Goal: Information Seeking & Learning: Learn about a topic

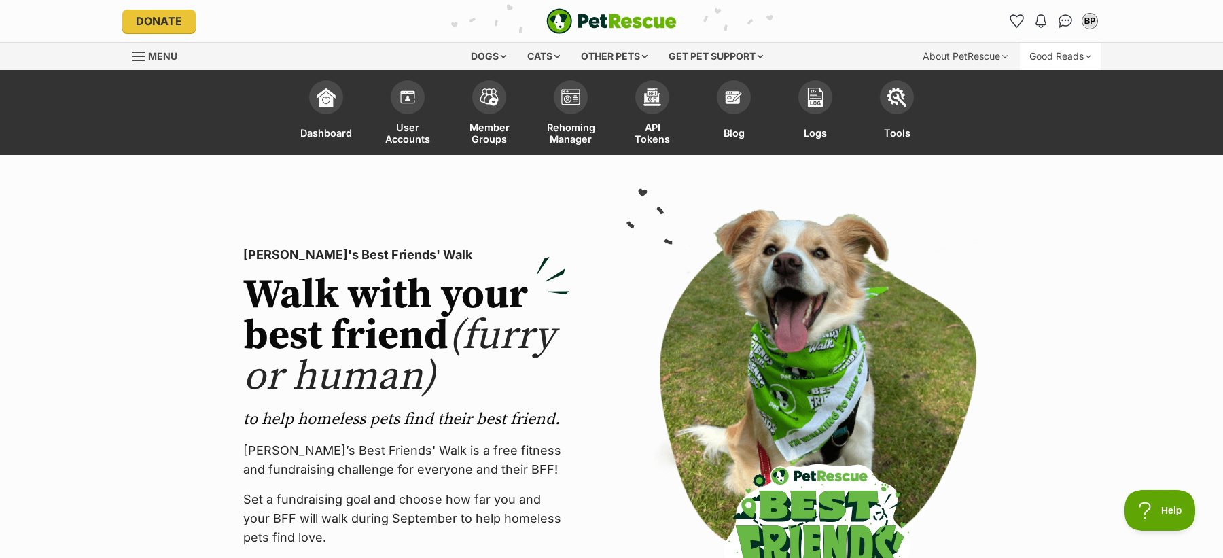
click at [1057, 55] on div "Good Reads" at bounding box center [1060, 56] width 81 height 27
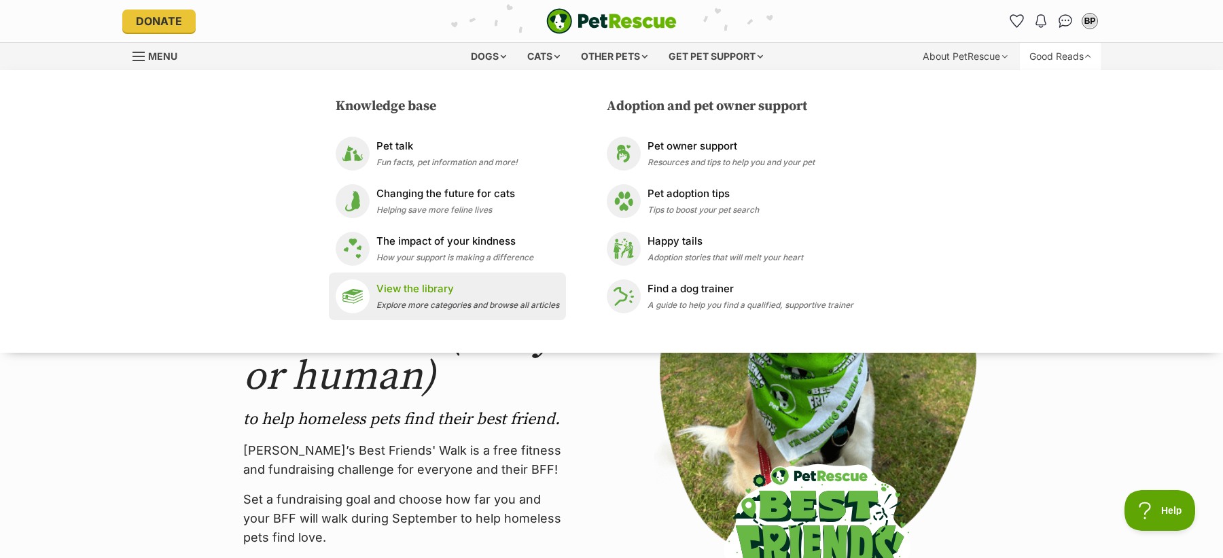
click at [507, 291] on p "View the library" at bounding box center [467, 289] width 183 height 16
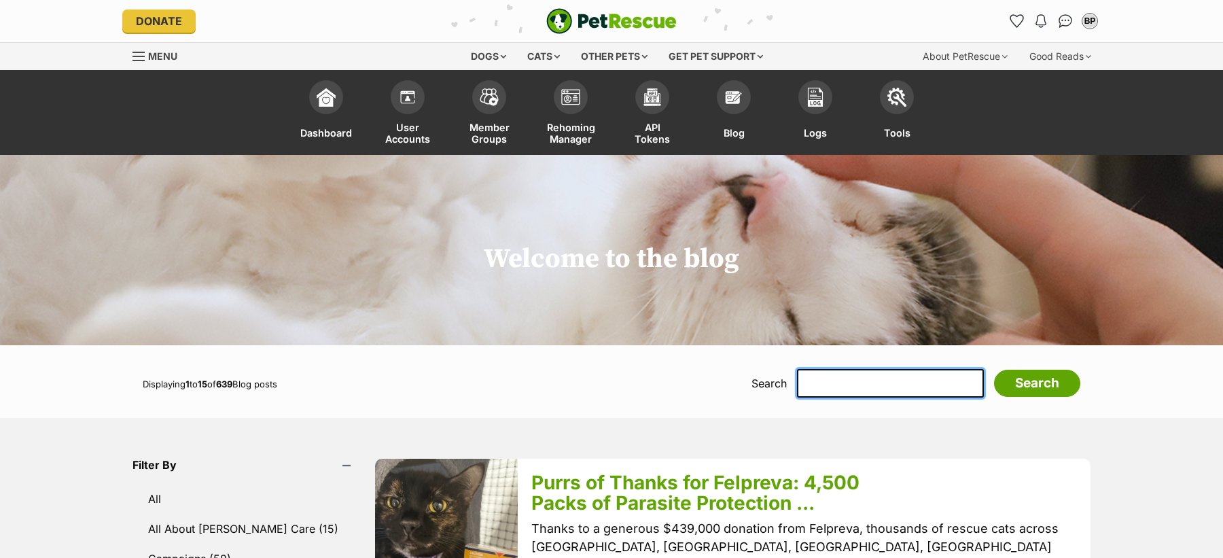
click at [902, 380] on input "text" at bounding box center [890, 383] width 187 height 29
type input "r"
type input "legislation"
click at [994, 370] on input "Search" at bounding box center [1037, 383] width 86 height 27
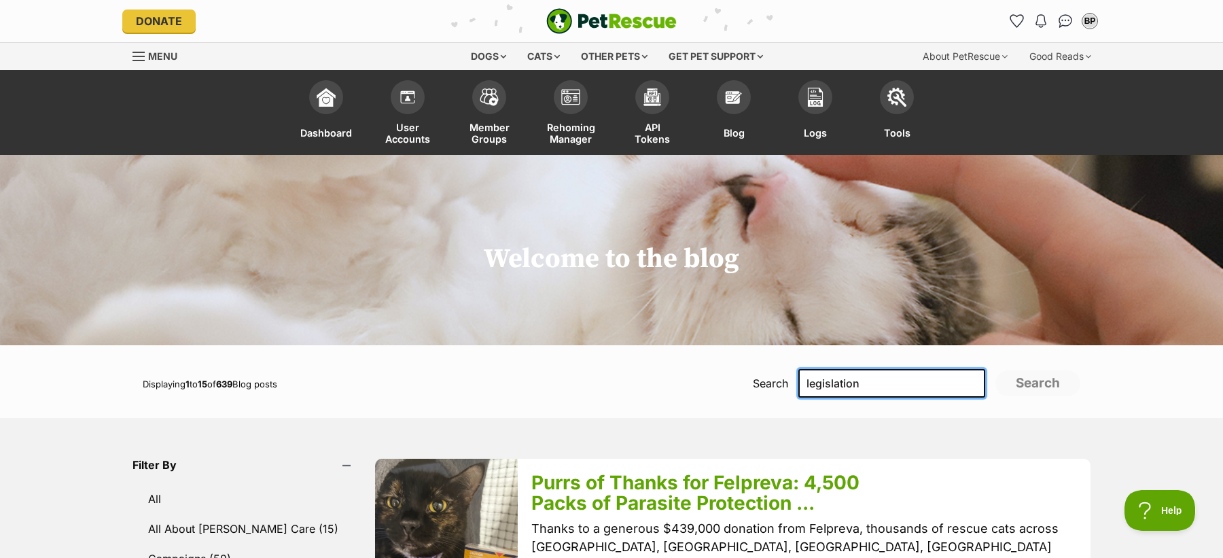
click at [902, 380] on input "legislation" at bounding box center [891, 383] width 187 height 29
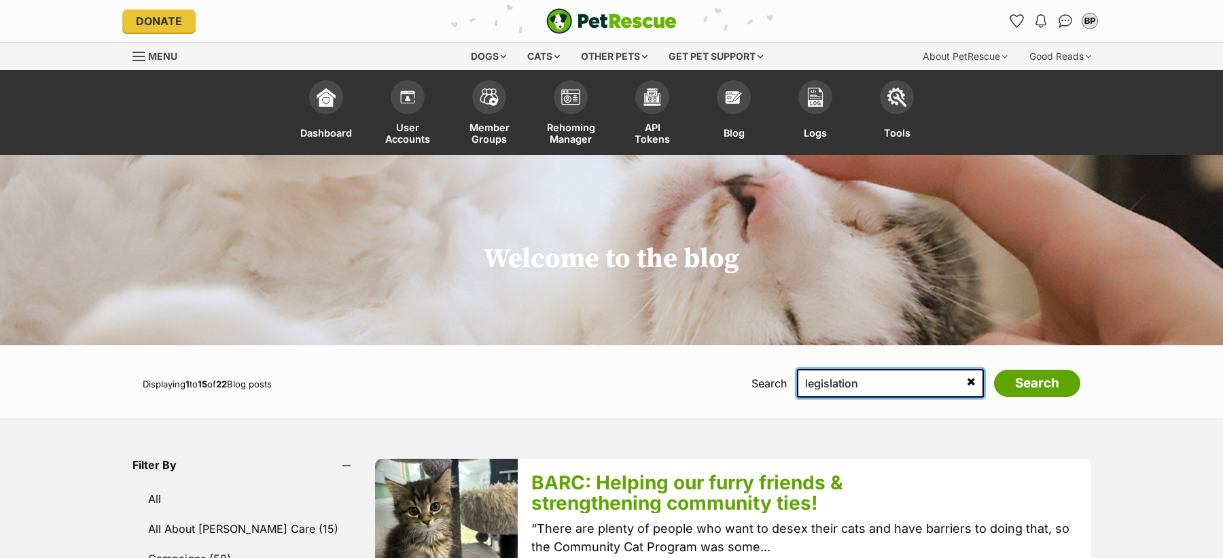
click at [874, 389] on input "legislation" at bounding box center [890, 383] width 187 height 29
type input "requirement"
click at [994, 370] on input "Search" at bounding box center [1037, 383] width 86 height 27
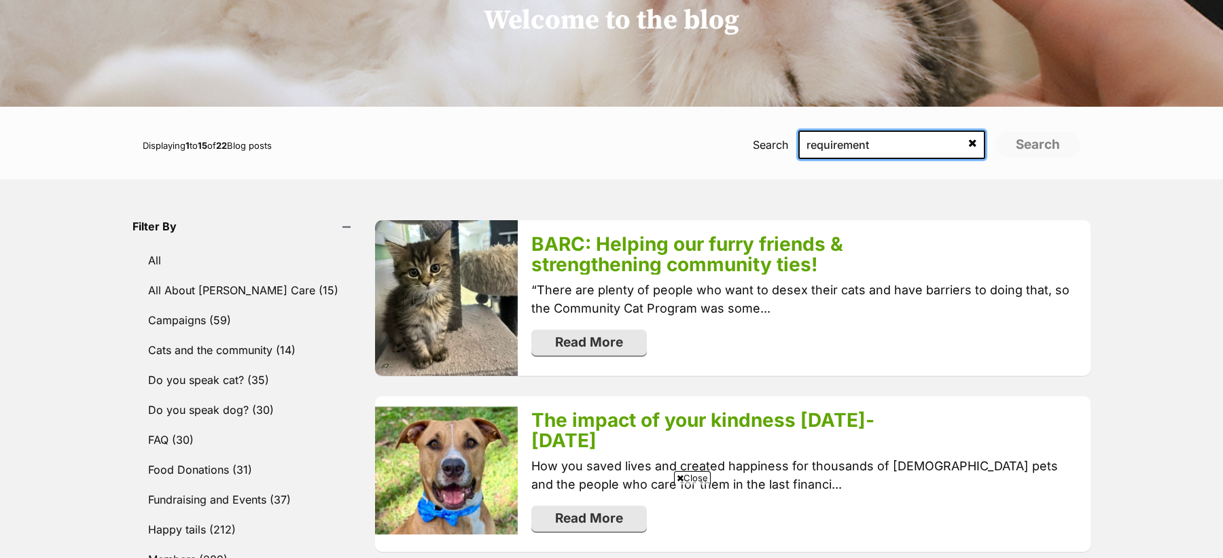
scroll to position [239, 0]
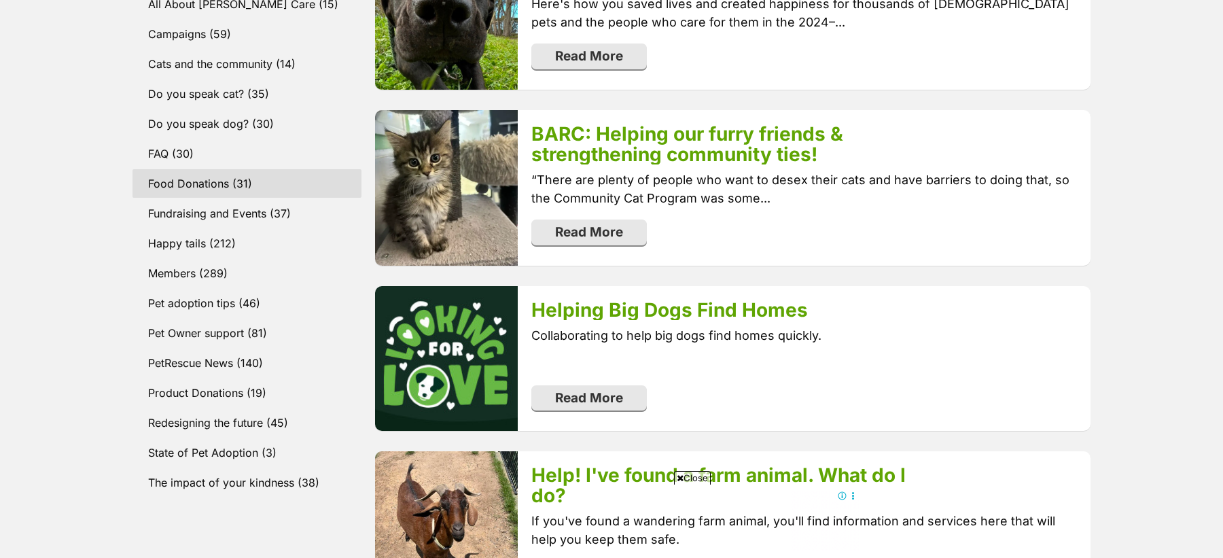
scroll to position [525, 0]
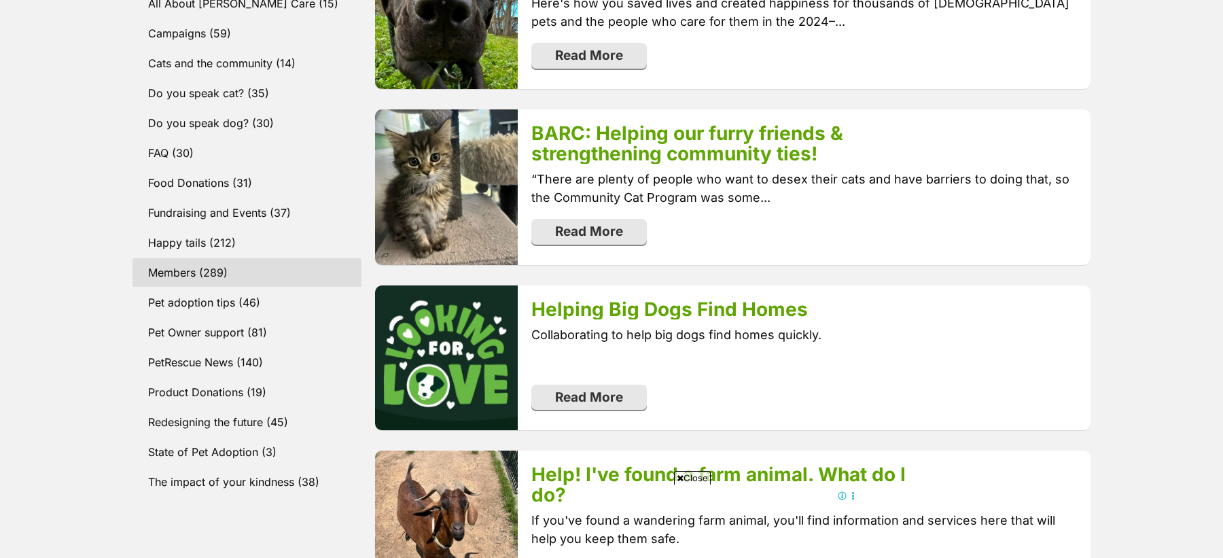
click at [228, 271] on link "Members (289)" at bounding box center [246, 272] width 229 height 29
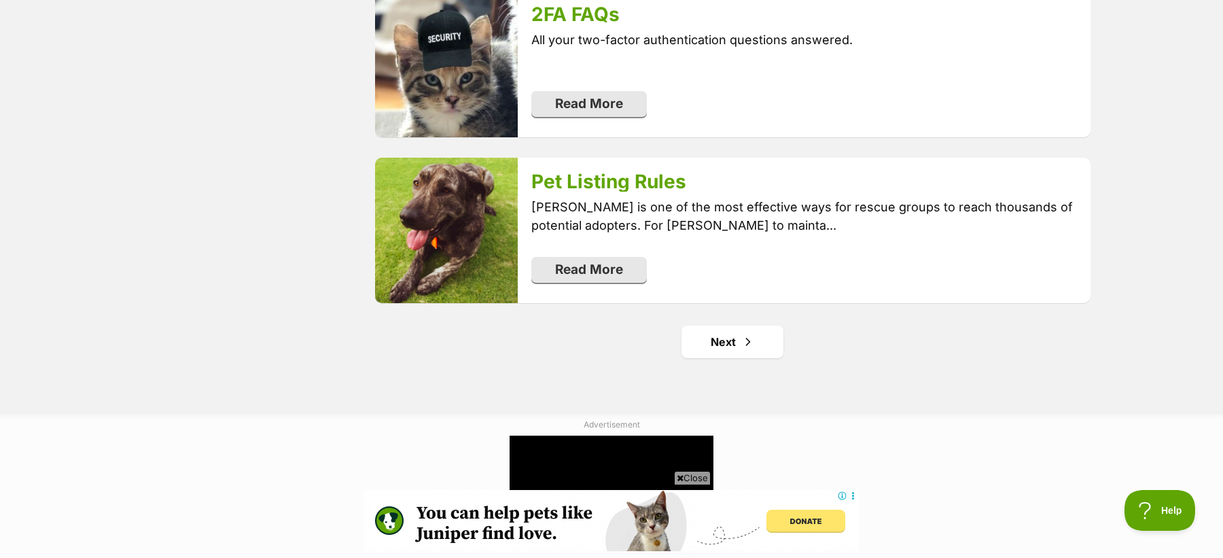
scroll to position [2702, 0]
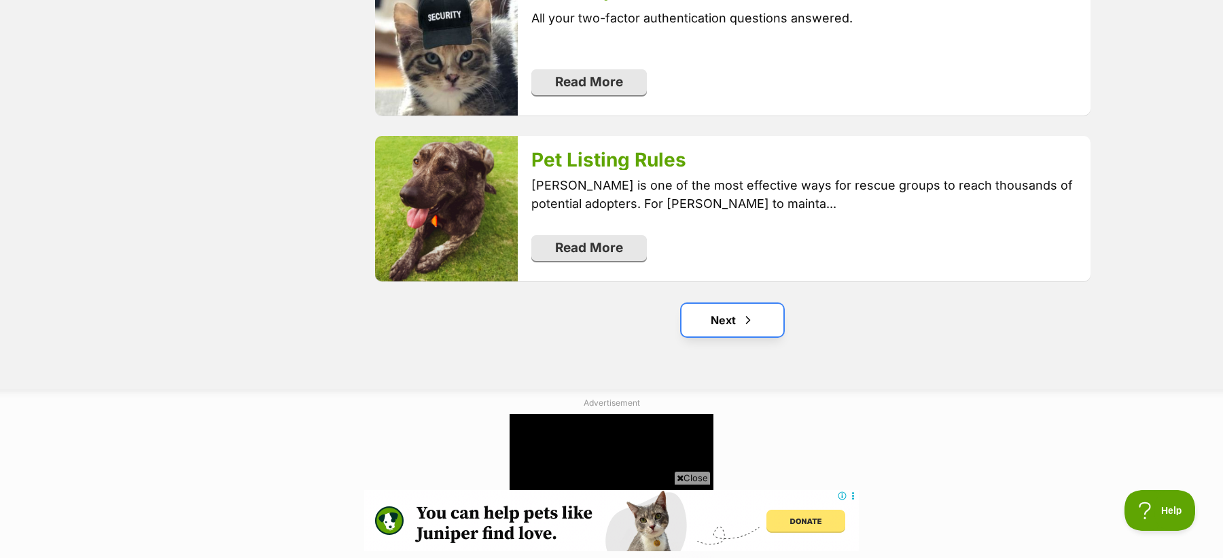
click at [739, 310] on link "Next" at bounding box center [732, 320] width 102 height 33
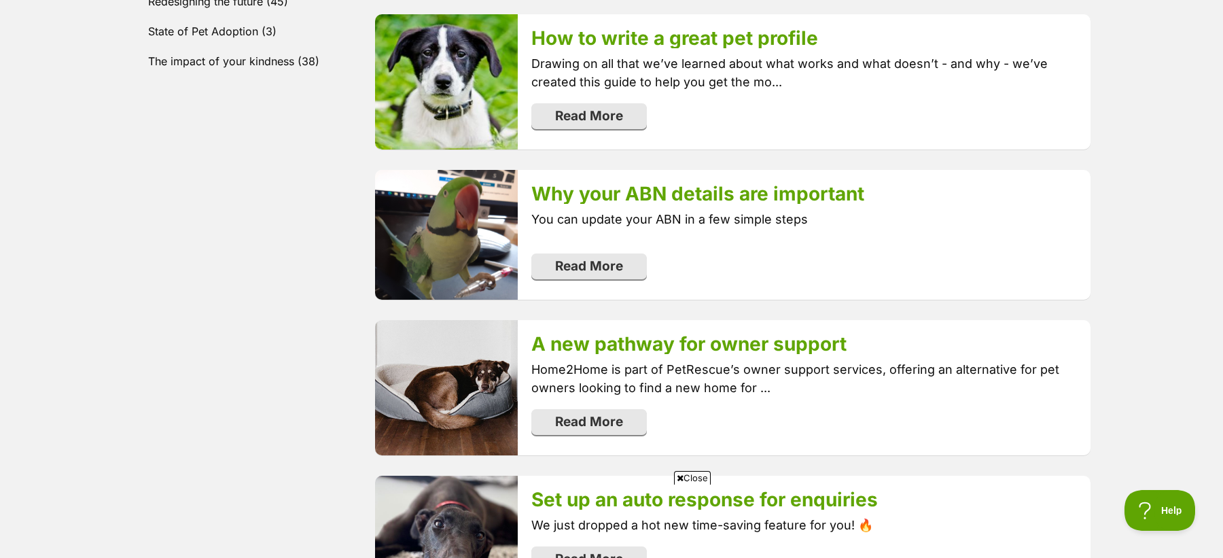
scroll to position [929, 0]
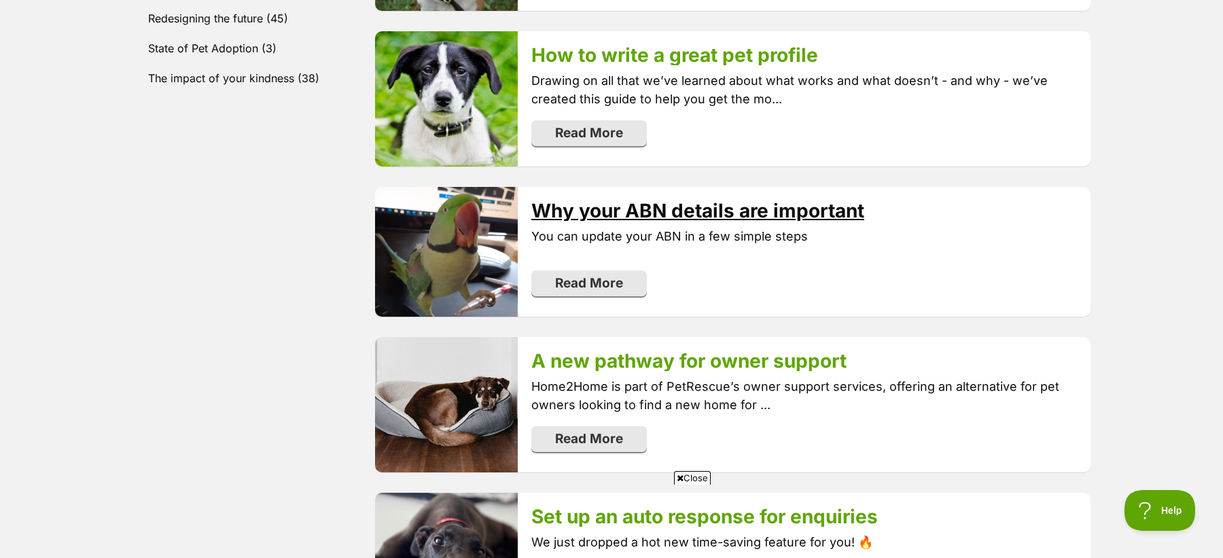
click at [643, 213] on link "Why your ABN details are important" at bounding box center [697, 210] width 333 height 23
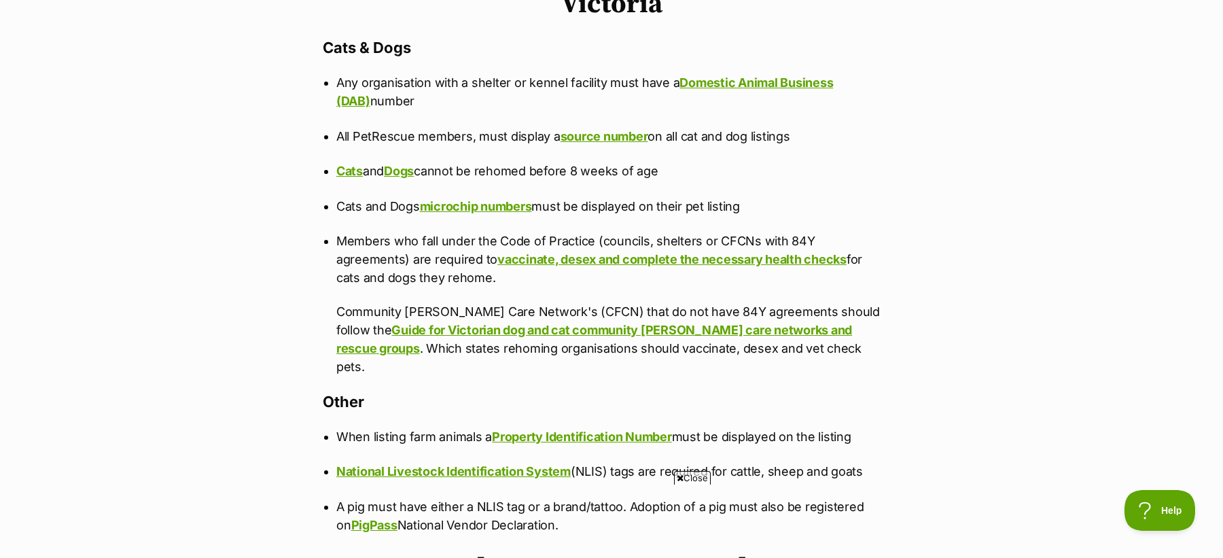
scroll to position [1412, 0]
click at [617, 140] on link "source number" at bounding box center [604, 135] width 88 height 14
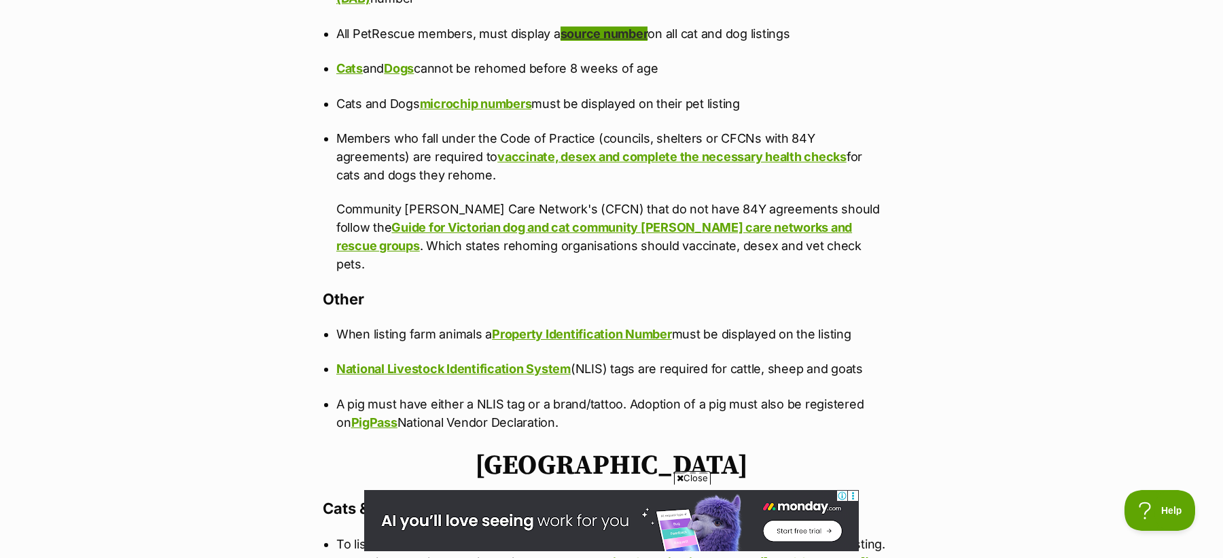
scroll to position [0, 0]
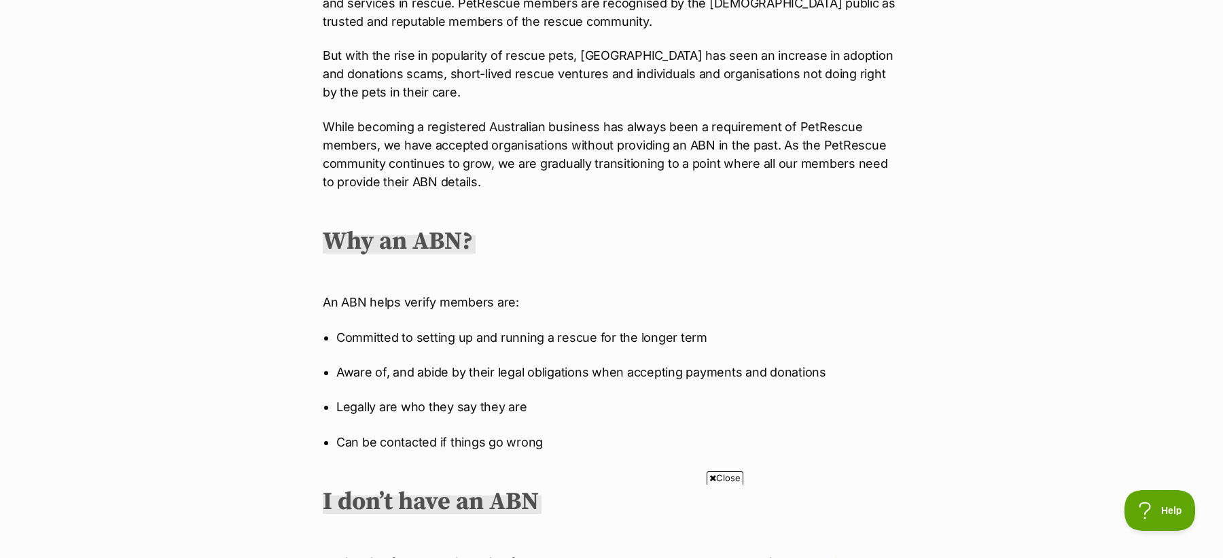
scroll to position [814, 0]
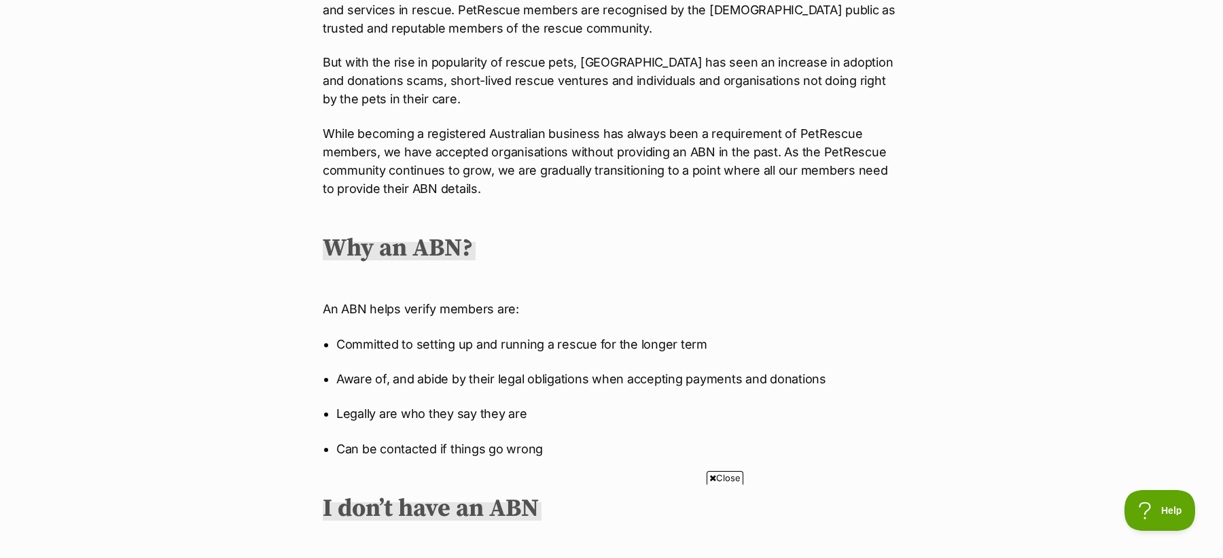
click at [716, 477] on span "Close" at bounding box center [725, 478] width 37 height 14
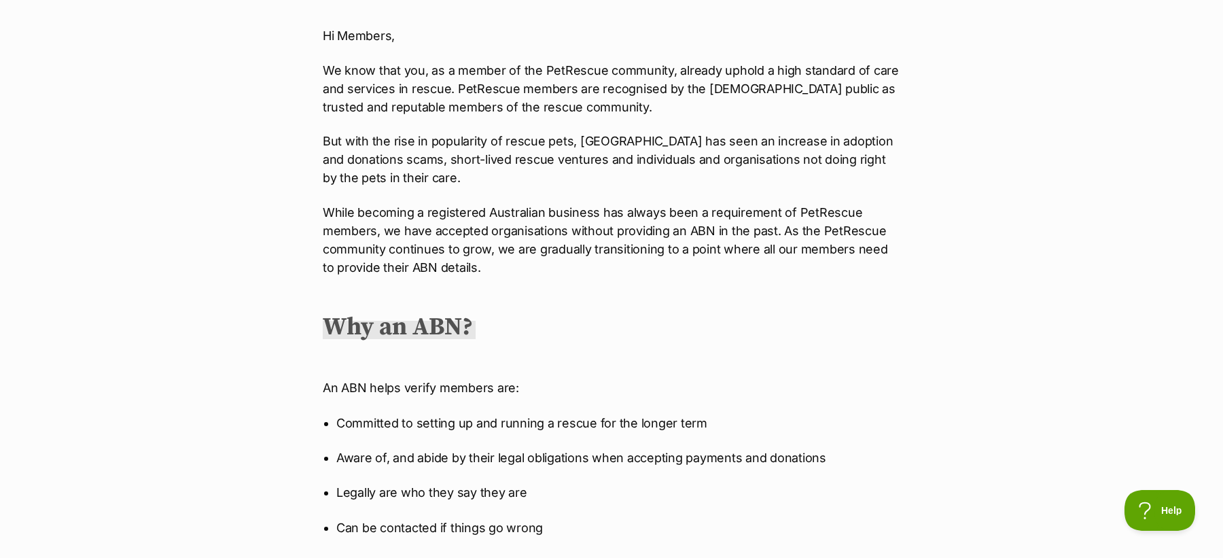
scroll to position [738, 0]
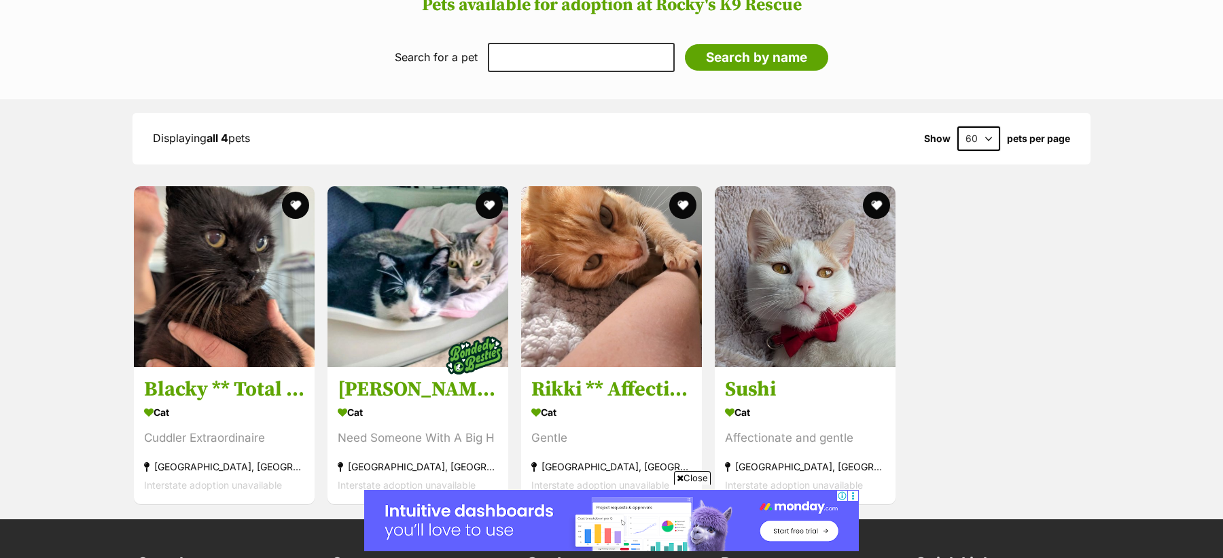
scroll to position [1465, 0]
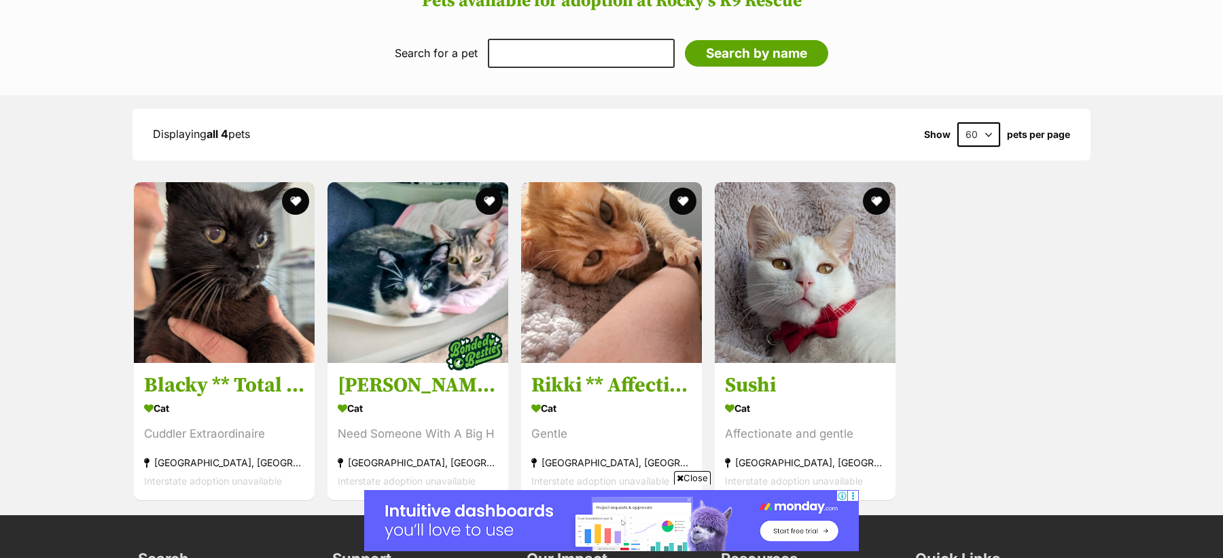
click at [691, 476] on span "Close" at bounding box center [692, 478] width 37 height 14
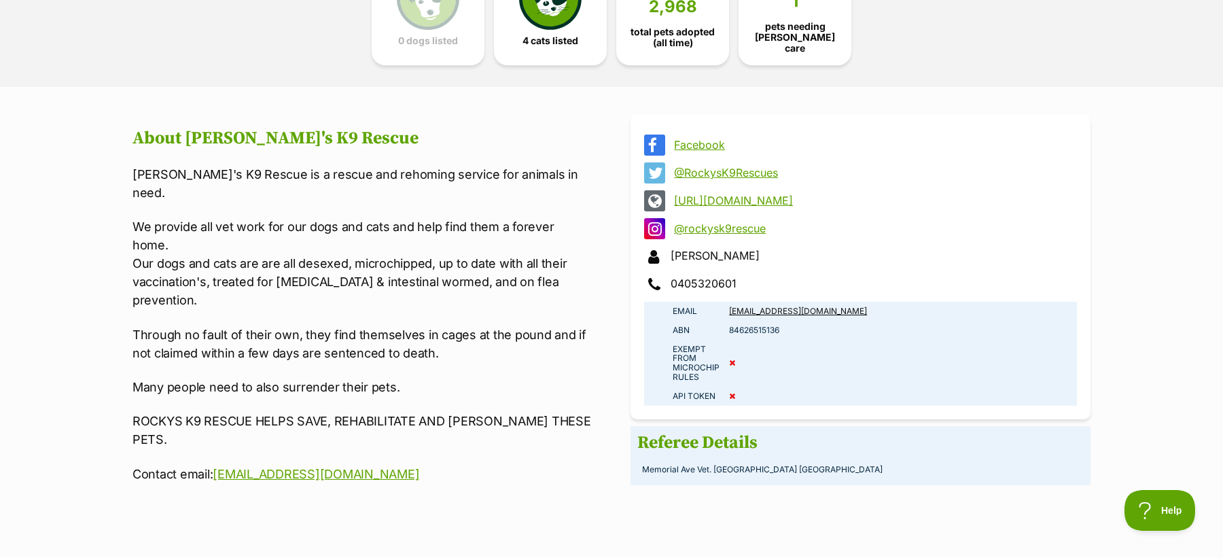
scroll to position [0, 0]
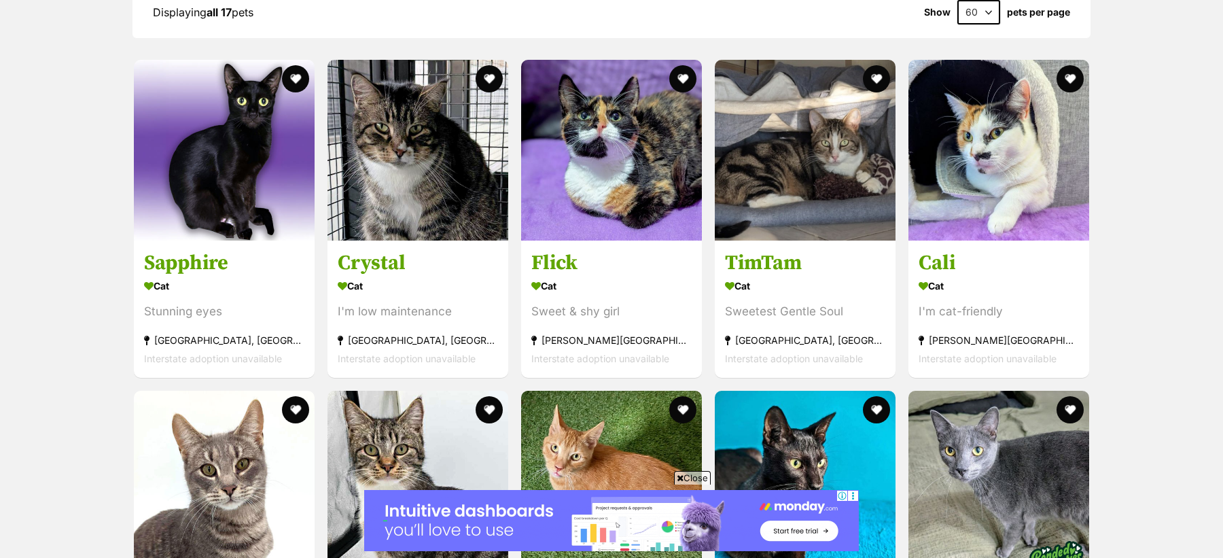
scroll to position [1845, 0]
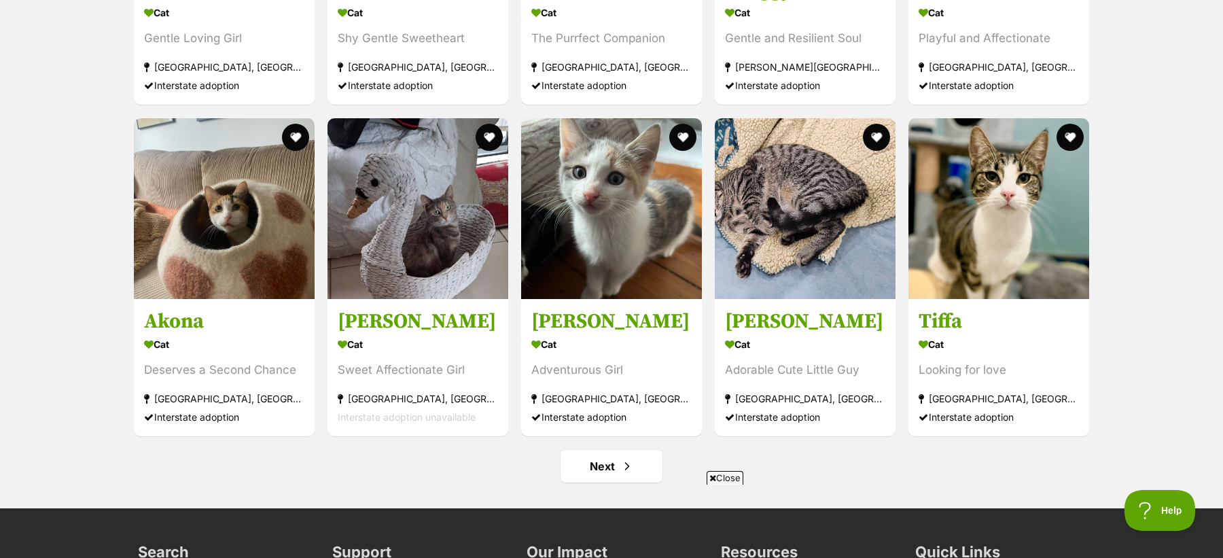
scroll to position [5469, 0]
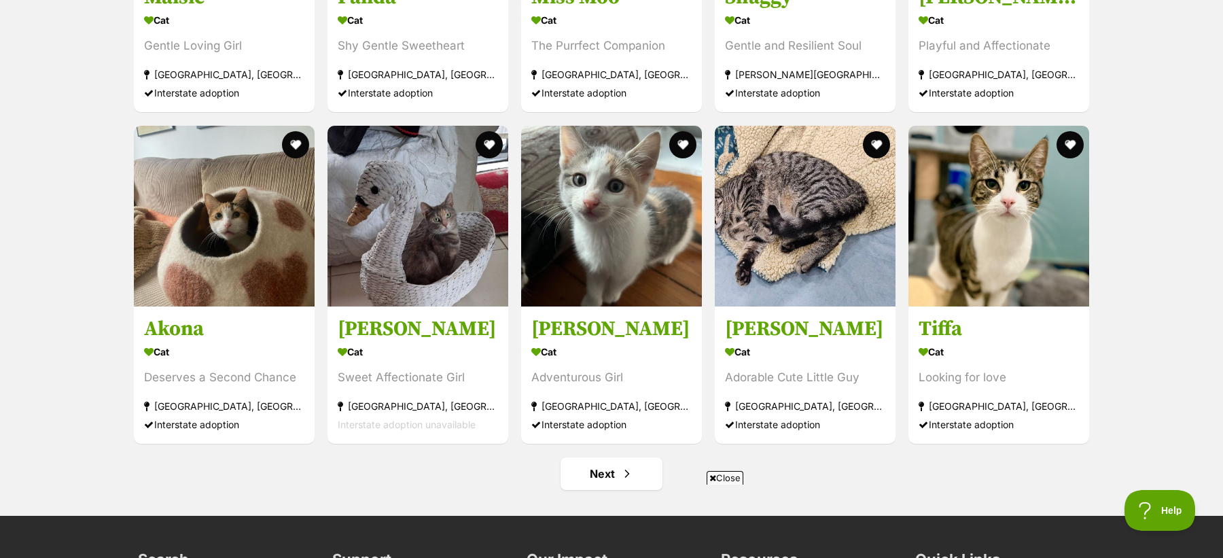
click at [734, 477] on span "Close" at bounding box center [725, 478] width 37 height 14
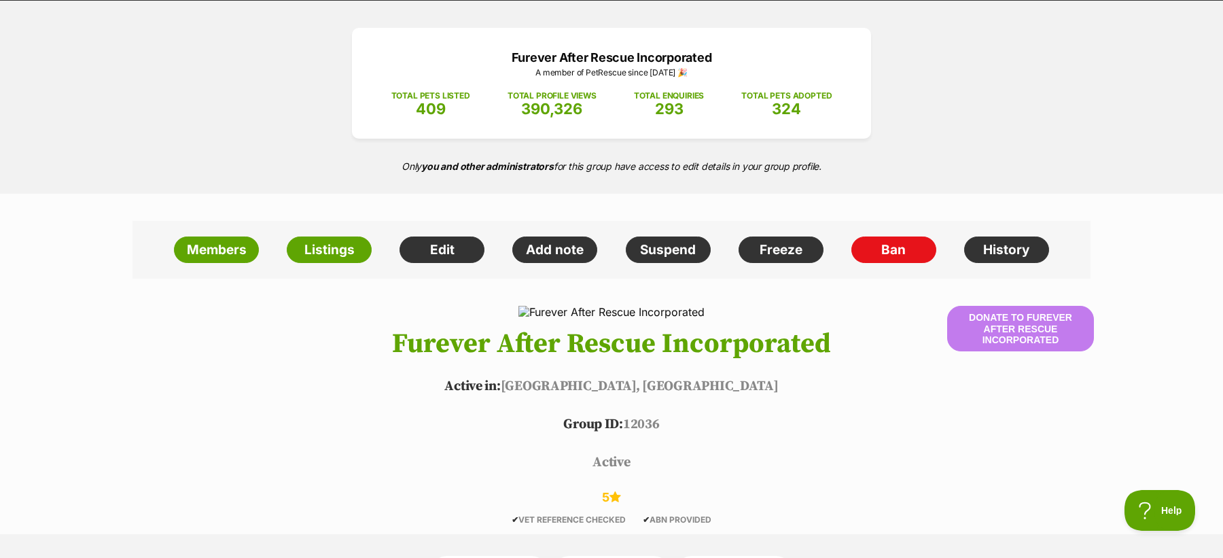
scroll to position [137, 0]
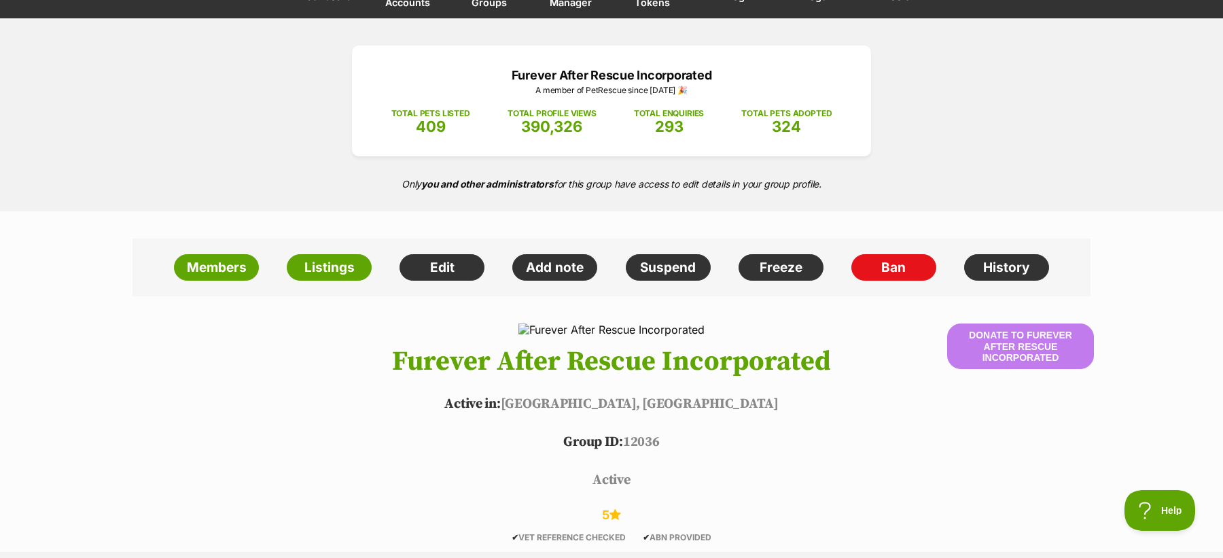
drag, startPoint x: 452, startPoint y: 54, endPoint x: 855, endPoint y: 195, distance: 426.1
click at [855, 195] on div "Furever After Rescue Incorporated A member of PetRescue since [DATE] 🎉 TOTAL PE…" at bounding box center [611, 114] width 1223 height 193
click at [855, 195] on p "Only you and other administrators for this group have access to edit details in…" at bounding box center [611, 184] width 1223 height 28
drag, startPoint x: 855, startPoint y: 195, endPoint x: 407, endPoint y: 51, distance: 470.3
click at [407, 51] on div "Furever After Rescue Incorporated A member of PetRescue since [DATE] 🎉 TOTAL PE…" at bounding box center [611, 114] width 1223 height 193
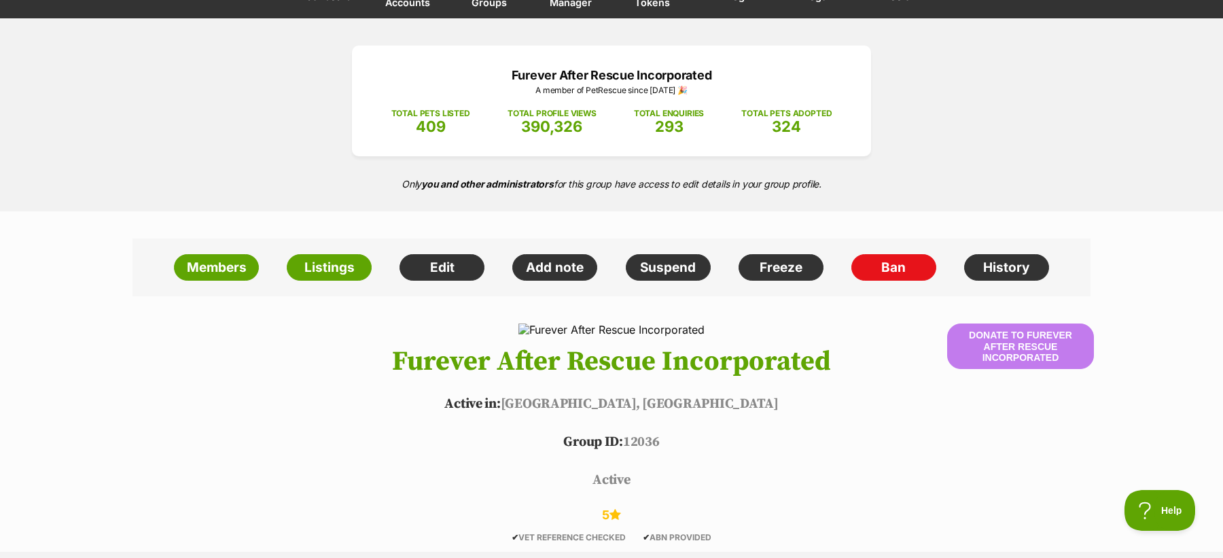
click at [407, 51] on div "Furever After Rescue Incorporated A member of PetRescue since [DATE] 🎉 TOTAL PE…" at bounding box center [611, 101] width 519 height 111
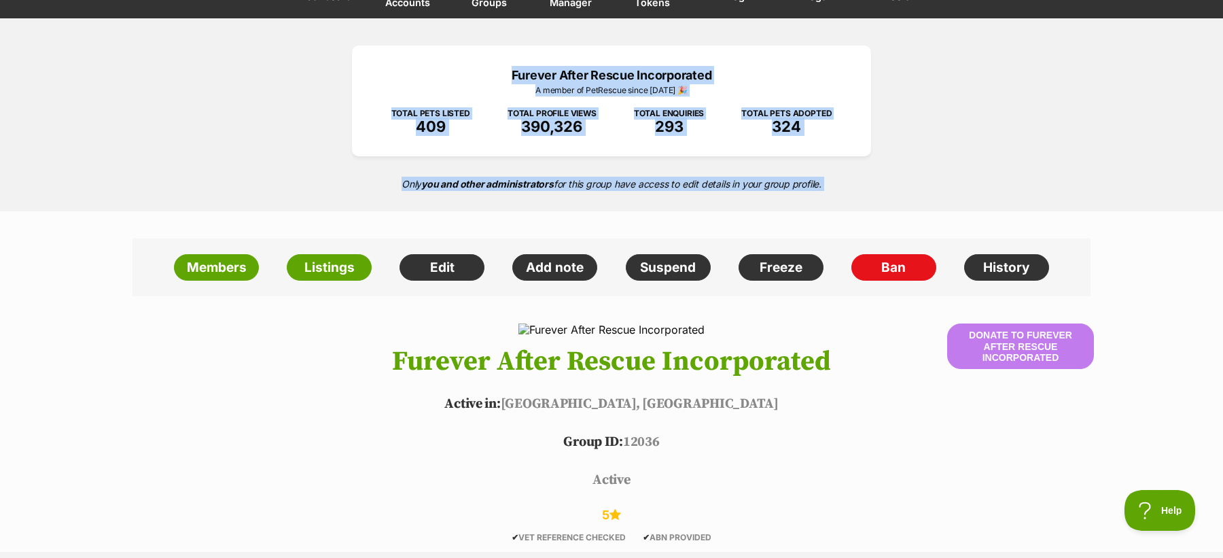
drag, startPoint x: 407, startPoint y: 51, endPoint x: 864, endPoint y: 192, distance: 478.3
click at [864, 192] on div "Furever After Rescue Incorporated A member of PetRescue since [DATE] 🎉 TOTAL PE…" at bounding box center [611, 114] width 1223 height 193
click at [864, 192] on p "Only you and other administrators for this group have access to edit details in…" at bounding box center [611, 184] width 1223 height 28
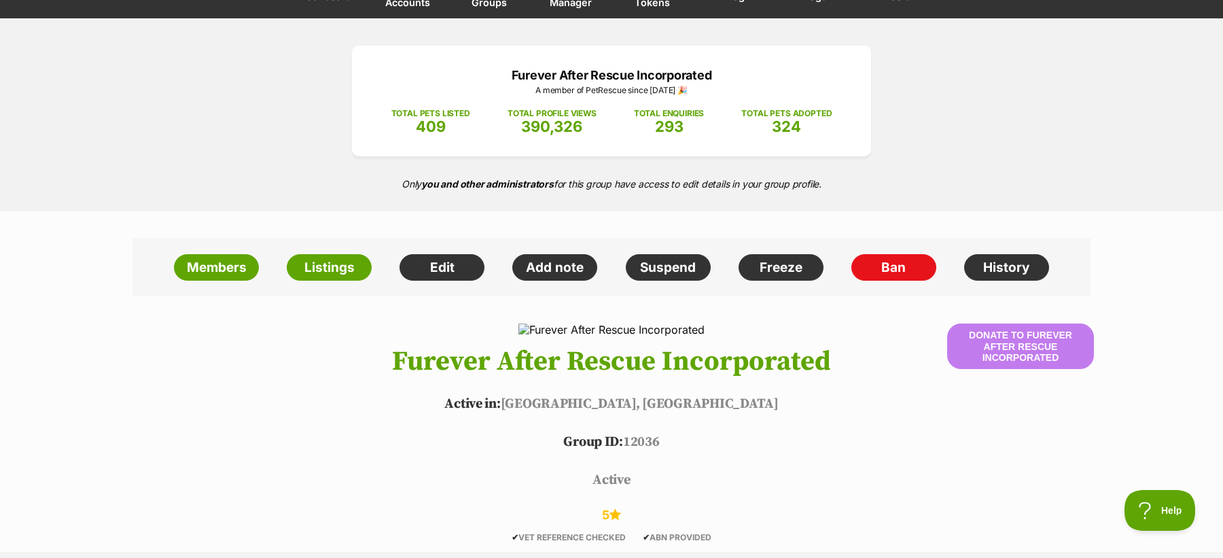
drag, startPoint x: 864, startPoint y: 192, endPoint x: 476, endPoint y: 70, distance: 407.2
click at [476, 69] on div "Furever After Rescue Incorporated A member of PetRescue since [DATE] 🎉 TOTAL PE…" at bounding box center [611, 114] width 1223 height 193
click at [476, 70] on p "Furever After Rescue Incorporated" at bounding box center [611, 75] width 478 height 18
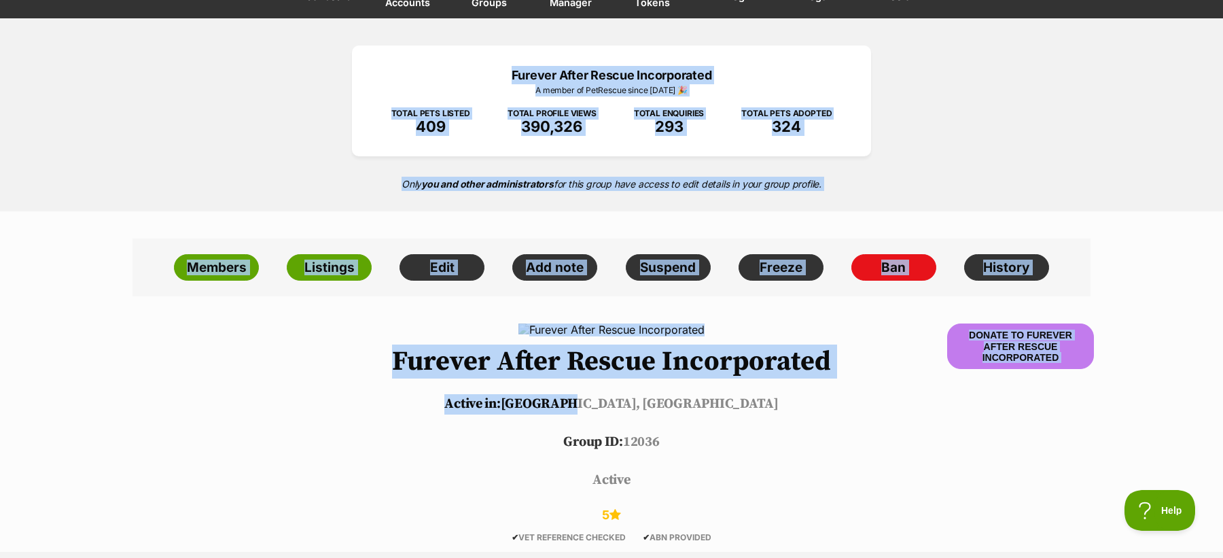
drag, startPoint x: 476, startPoint y: 70, endPoint x: 865, endPoint y: 399, distance: 510.0
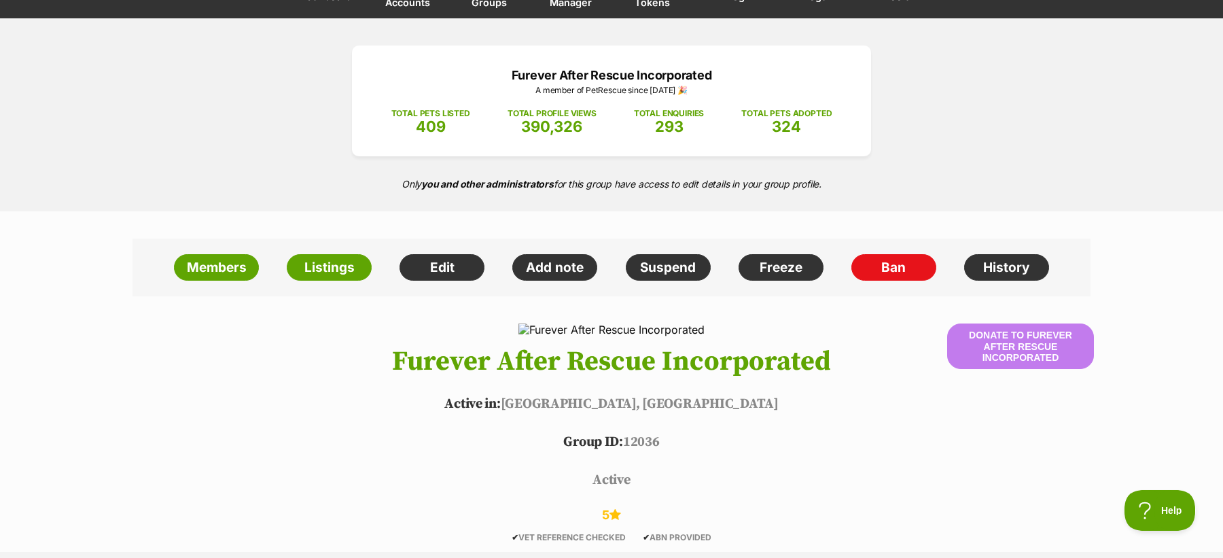
click at [718, 502] on header "Donate to Furever After Rescue Incorporated Furever After Rescue Incorporated A…" at bounding box center [611, 432] width 999 height 218
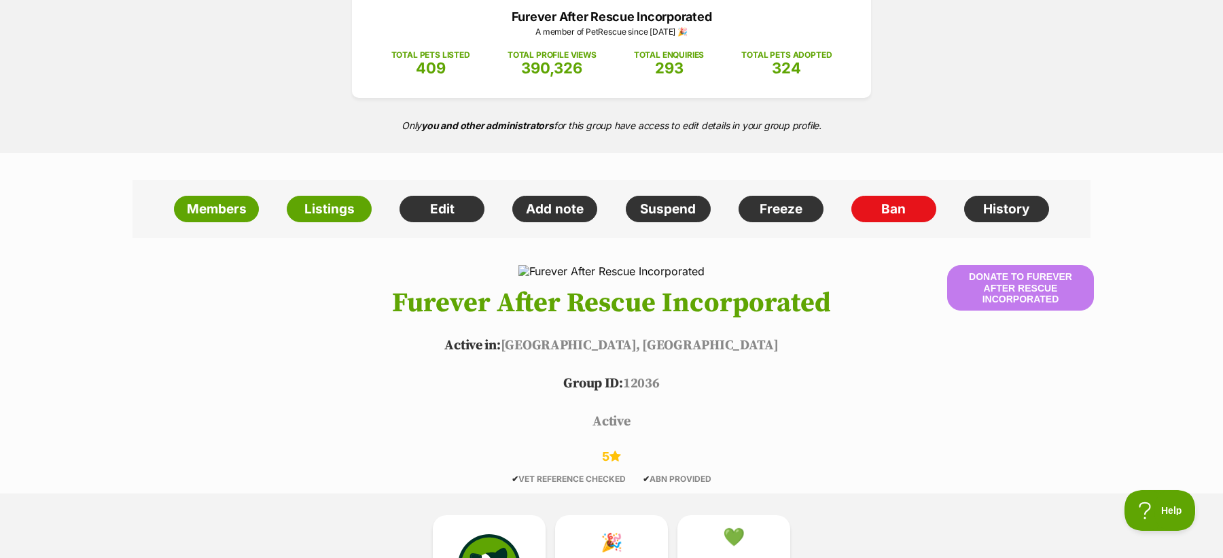
scroll to position [194, 0]
drag, startPoint x: 730, startPoint y: 476, endPoint x: 447, endPoint y: 15, distance: 540.8
click at [447, 15] on p "Furever After Rescue Incorporated" at bounding box center [611, 17] width 478 height 18
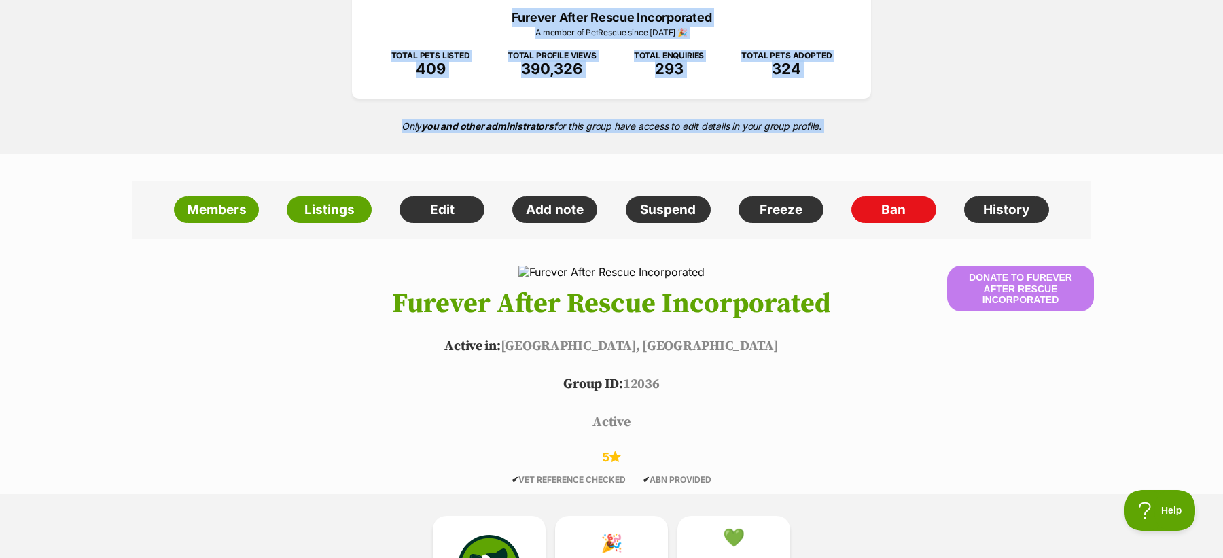
drag, startPoint x: 447, startPoint y: 15, endPoint x: 844, endPoint y: 132, distance: 413.8
click at [844, 132] on div "Furever After Rescue Incorporated A member of PetRescue since 2022 🎉 TOTAL PETS…" at bounding box center [611, 57] width 1223 height 193
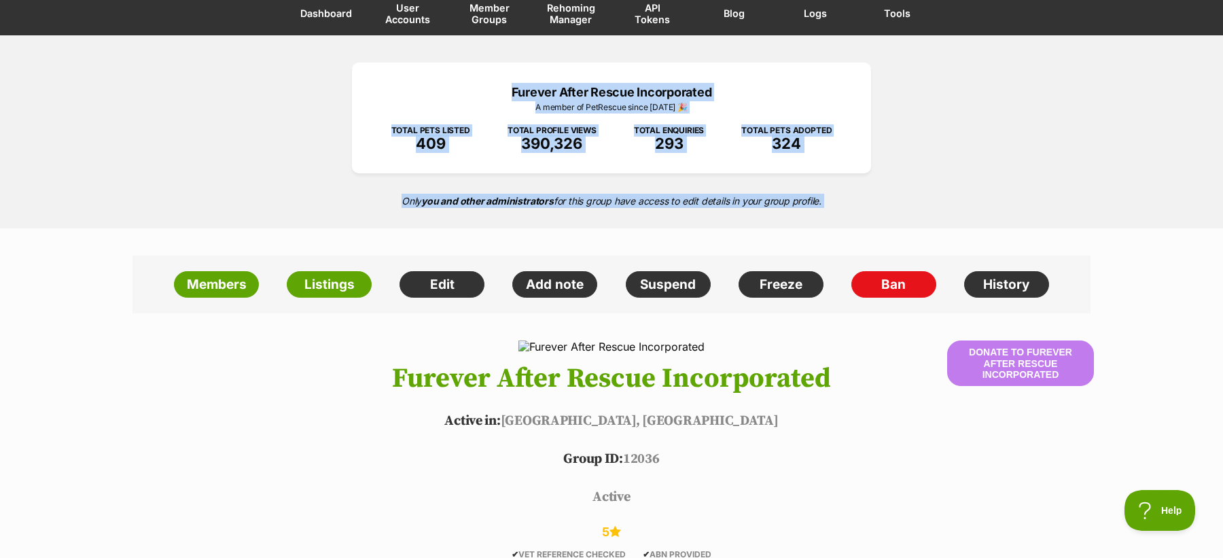
scroll to position [118, 0]
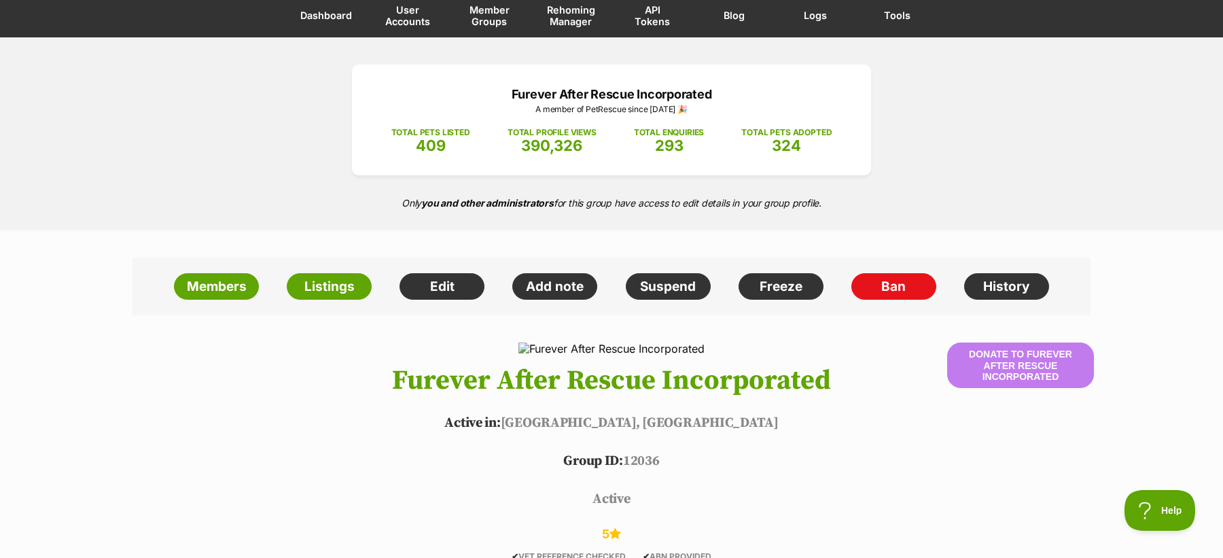
click at [859, 194] on p "Only you and other administrators for this group have access to edit details in…" at bounding box center [611, 203] width 1223 height 28
drag, startPoint x: 868, startPoint y: 219, endPoint x: 486, endPoint y: 86, distance: 404.1
click at [486, 86] on div "Furever After Rescue Incorporated A member of PetRescue since 2022 🎉 TOTAL PETS…" at bounding box center [611, 133] width 1223 height 193
click at [487, 86] on p "Furever After Rescue Incorporated" at bounding box center [611, 94] width 478 height 18
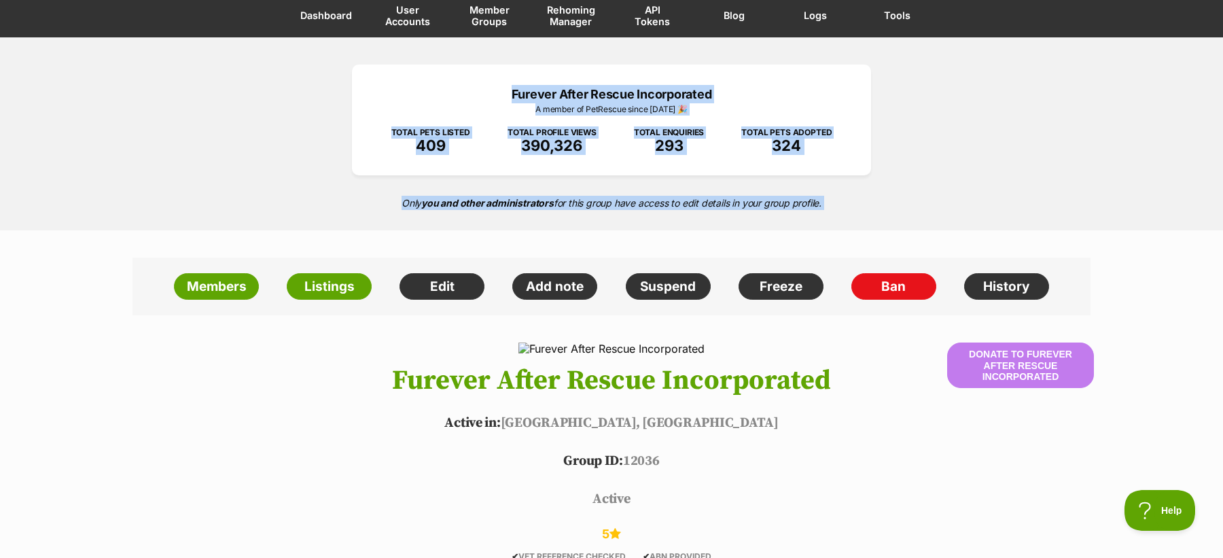
drag, startPoint x: 487, startPoint y: 86, endPoint x: 910, endPoint y: 211, distance: 440.5
click at [910, 211] on div "Furever After Rescue Incorporated A member of PetRescue since 2022 🎉 TOTAL PETS…" at bounding box center [611, 133] width 1223 height 193
click at [910, 211] on p "Only you and other administrators for this group have access to edit details in…" at bounding box center [611, 203] width 1223 height 28
drag, startPoint x: 910, startPoint y: 211, endPoint x: 485, endPoint y: 92, distance: 440.7
click at [485, 92] on div "Furever After Rescue Incorporated A member of PetRescue since 2022 🎉 TOTAL PETS…" at bounding box center [611, 133] width 1223 height 193
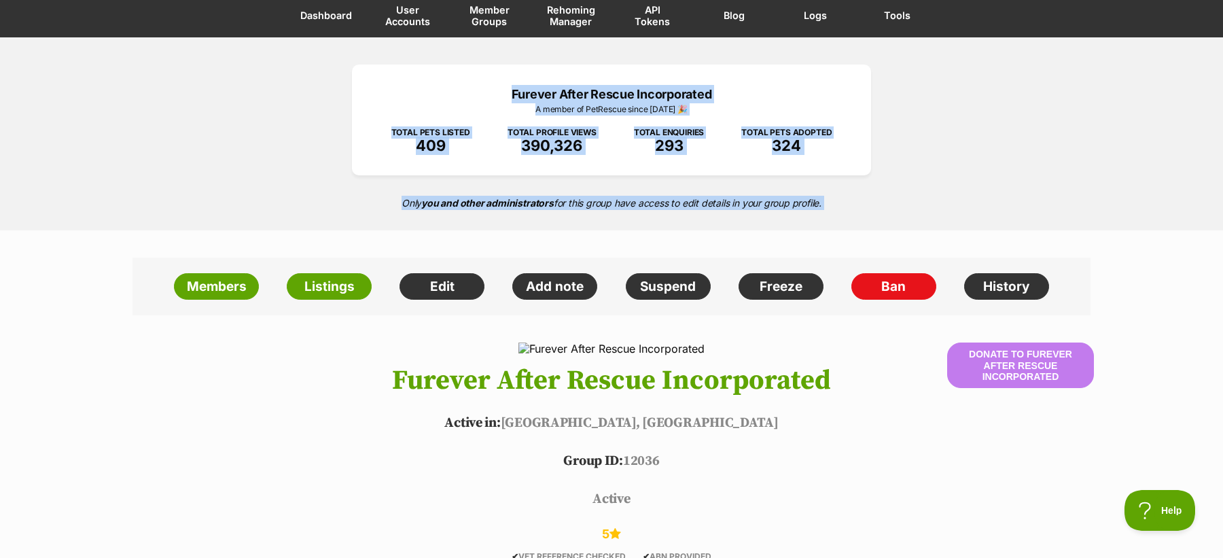
click at [485, 92] on p "Furever After Rescue Incorporated" at bounding box center [611, 94] width 478 height 18
drag, startPoint x: 440, startPoint y: 90, endPoint x: 846, endPoint y: 210, distance: 424.1
click at [846, 211] on div "Furever After Rescue Incorporated A member of PetRescue since 2022 🎉 TOTAL PETS…" at bounding box center [611, 133] width 1223 height 193
click at [846, 210] on p "Only you and other administrators for this group have access to edit details in…" at bounding box center [611, 203] width 1223 height 28
drag, startPoint x: 846, startPoint y: 210, endPoint x: 480, endPoint y: 84, distance: 387.1
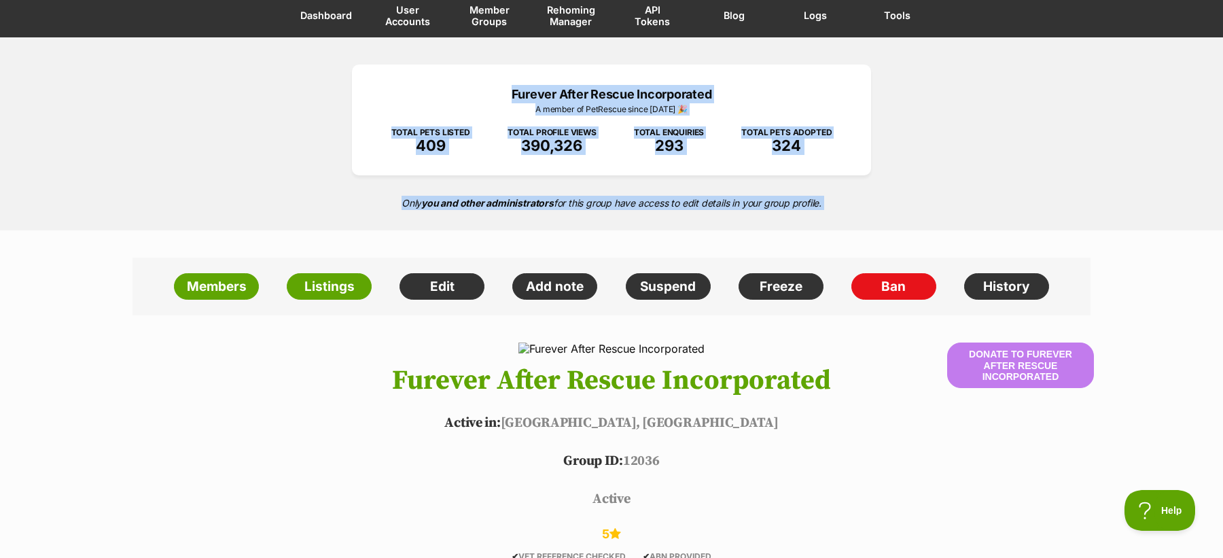
click at [480, 85] on div "Furever After Rescue Incorporated A member of PetRescue since 2022 🎉 TOTAL PETS…" at bounding box center [611, 133] width 1223 height 193
click at [480, 85] on p "Furever After Rescue Incorporated" at bounding box center [611, 94] width 478 height 18
drag, startPoint x: 480, startPoint y: 84, endPoint x: 859, endPoint y: 205, distance: 397.9
click at [859, 205] on div "Furever After Rescue Incorporated A member of PetRescue since 2022 🎉 TOTAL PETS…" at bounding box center [611, 133] width 1223 height 193
click at [859, 205] on p "Only you and other administrators for this group have access to edit details in…" at bounding box center [611, 203] width 1223 height 28
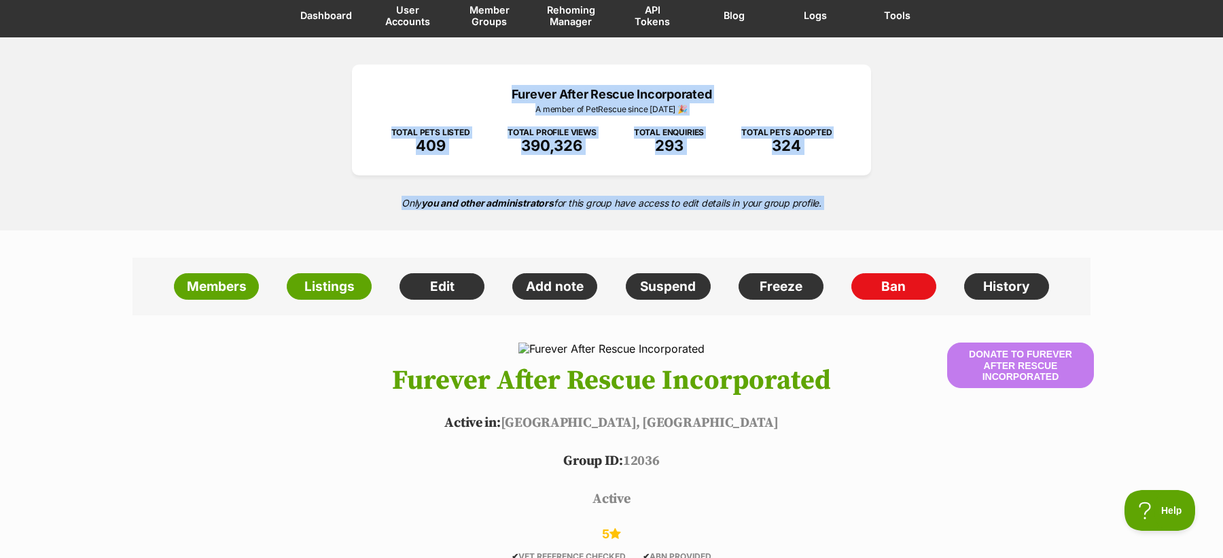
drag, startPoint x: 859, startPoint y: 205, endPoint x: 431, endPoint y: 86, distance: 443.5
click at [431, 86] on div "Furever After Rescue Incorporated A member of PetRescue since 2022 🎉 TOTAL PETS…" at bounding box center [611, 133] width 1223 height 193
click at [431, 86] on p "Furever After Rescue Incorporated" at bounding box center [611, 94] width 478 height 18
drag, startPoint x: 463, startPoint y: 81, endPoint x: 904, endPoint y: 212, distance: 460.0
click at [904, 212] on div "Furever After Rescue Incorporated A member of PetRescue since 2022 🎉 TOTAL PETS…" at bounding box center [611, 133] width 1223 height 193
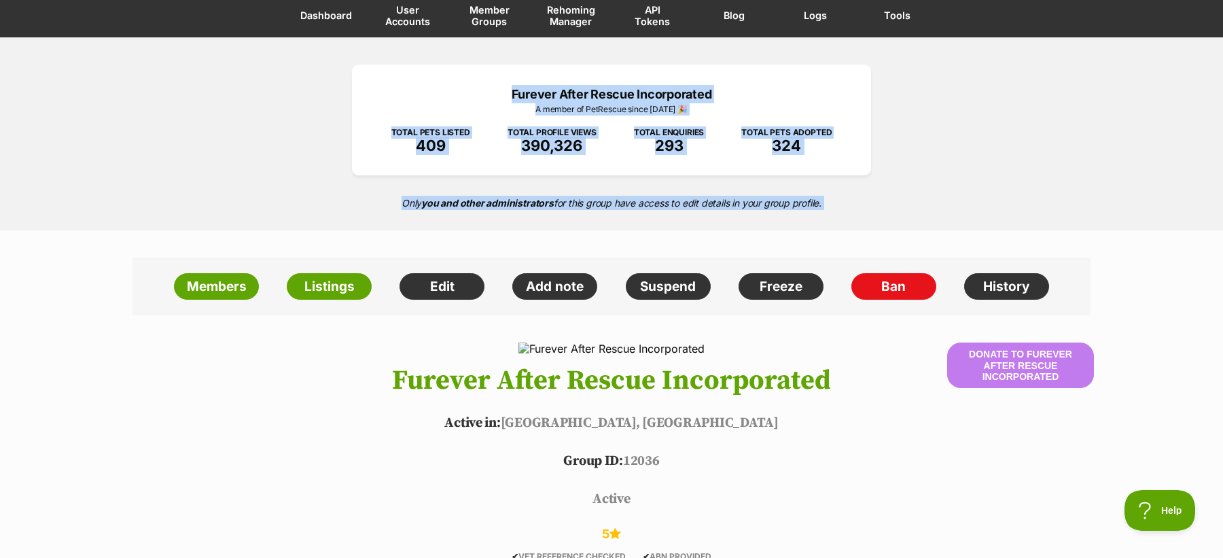
click at [904, 212] on p "Only you and other administrators for this group have access to edit details in…" at bounding box center [611, 203] width 1223 height 28
drag, startPoint x: 904, startPoint y: 212, endPoint x: 493, endPoint y: 84, distance: 430.6
click at [493, 84] on div "Furever After Rescue Incorporated A member of PetRescue since 2022 🎉 TOTAL PETS…" at bounding box center [611, 133] width 1223 height 193
click at [493, 85] on p "Furever After Rescue Incorporated" at bounding box center [611, 94] width 478 height 18
drag, startPoint x: 493, startPoint y: 84, endPoint x: 840, endPoint y: 204, distance: 367.4
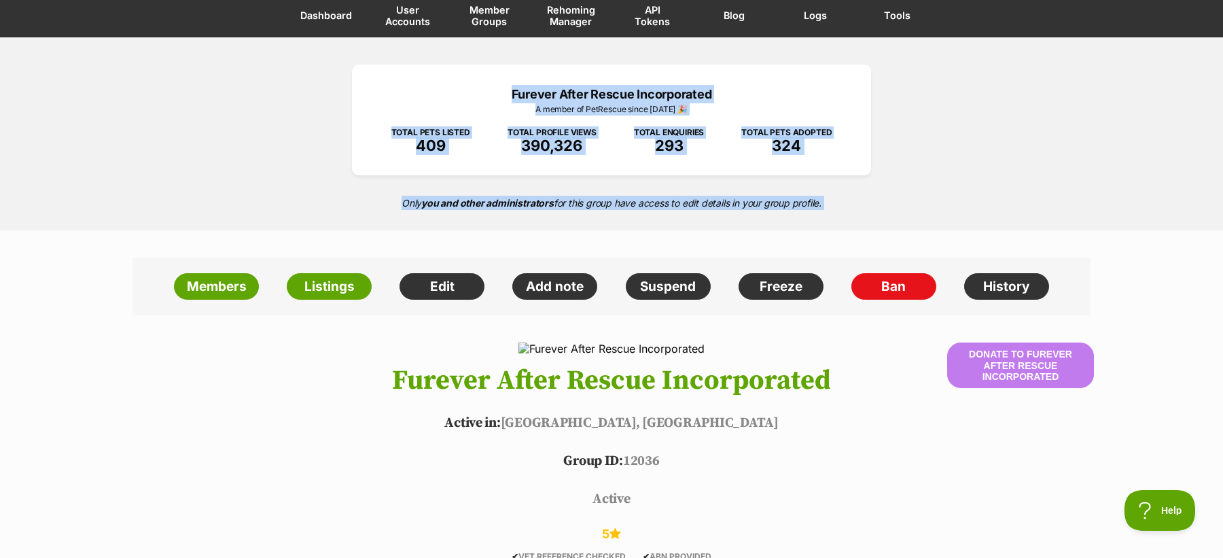
click at [841, 204] on div "Furever After Rescue Incorporated A member of PetRescue since 2022 🎉 TOTAL PETS…" at bounding box center [611, 133] width 1223 height 193
click at [840, 204] on p "Only you and other administrators for this group have access to edit details in…" at bounding box center [611, 203] width 1223 height 28
drag, startPoint x: 840, startPoint y: 204, endPoint x: 458, endPoint y: 93, distance: 397.5
click at [458, 93] on div "Furever After Rescue Incorporated A member of PetRescue since 2022 🎉 TOTAL PETS…" at bounding box center [611, 133] width 1223 height 193
click at [458, 93] on p "Furever After Rescue Incorporated" at bounding box center [611, 94] width 478 height 18
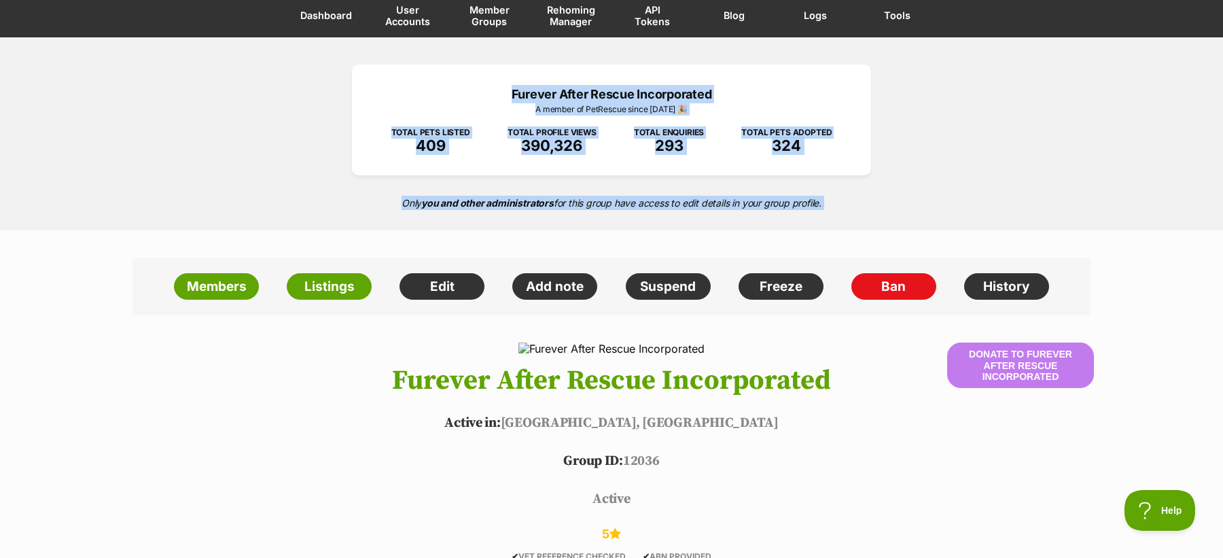
drag, startPoint x: 458, startPoint y: 93, endPoint x: 841, endPoint y: 215, distance: 402.0
click at [842, 215] on div "Furever After Rescue Incorporated A member of PetRescue since 2022 🎉 TOTAL PETS…" at bounding box center [611, 133] width 1223 height 193
click at [841, 208] on p "Only you and other administrators for this group have access to edit details in…" at bounding box center [611, 203] width 1223 height 28
drag, startPoint x: 841, startPoint y: 208, endPoint x: 495, endPoint y: 95, distance: 364.4
click at [495, 95] on div "Furever After Rescue Incorporated A member of PetRescue since 2022 🎉 TOTAL PETS…" at bounding box center [611, 133] width 1223 height 193
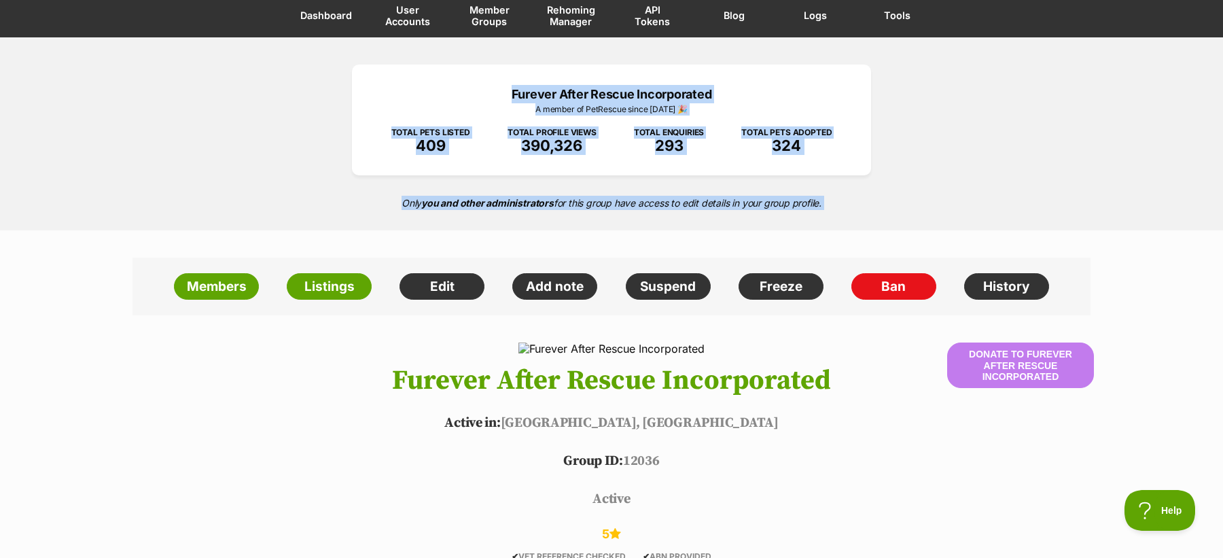
click at [495, 95] on p "Furever After Rescue Incorporated" at bounding box center [611, 94] width 478 height 18
drag, startPoint x: 484, startPoint y: 85, endPoint x: 844, endPoint y: 200, distance: 377.3
click at [844, 200] on div "Furever After Rescue Incorporated A member of PetRescue since 2022 🎉 TOTAL PETS…" at bounding box center [611, 133] width 1223 height 193
click at [844, 200] on p "Only you and other administrators for this group have access to edit details in…" at bounding box center [611, 203] width 1223 height 28
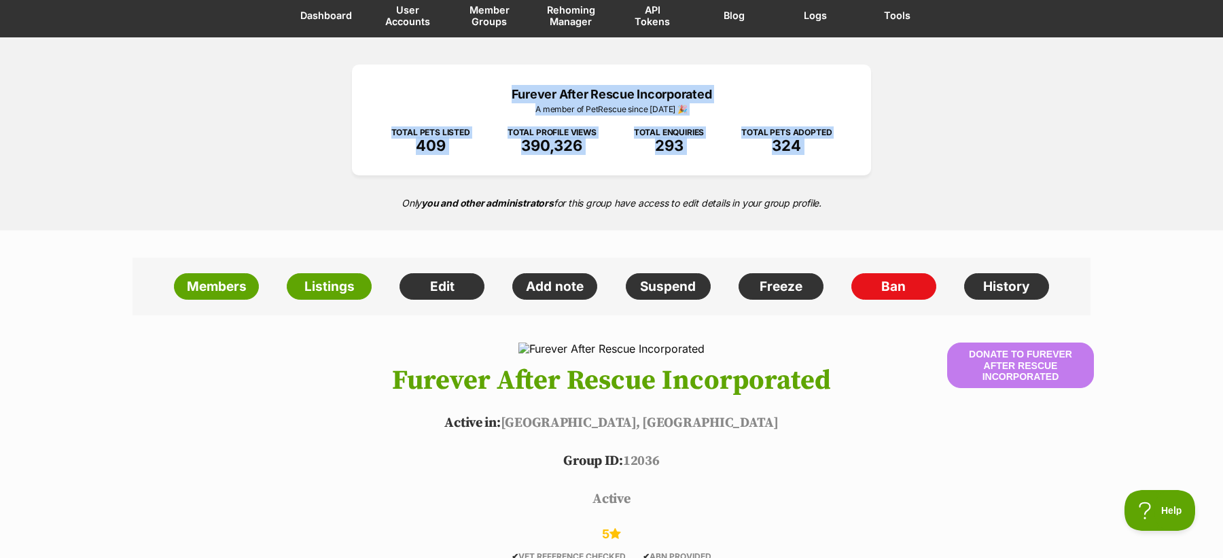
drag, startPoint x: 863, startPoint y: 188, endPoint x: 469, endPoint y: 75, distance: 410.5
click at [469, 75] on div "Furever After Rescue Incorporated A member of PetRescue since 2022 🎉 TOTAL PETS…" at bounding box center [611, 133] width 1223 height 193
click at [440, 49] on div "Furever After Rescue Incorporated A member of PetRescue since 2022 🎉 TOTAL PETS…" at bounding box center [611, 133] width 1223 height 193
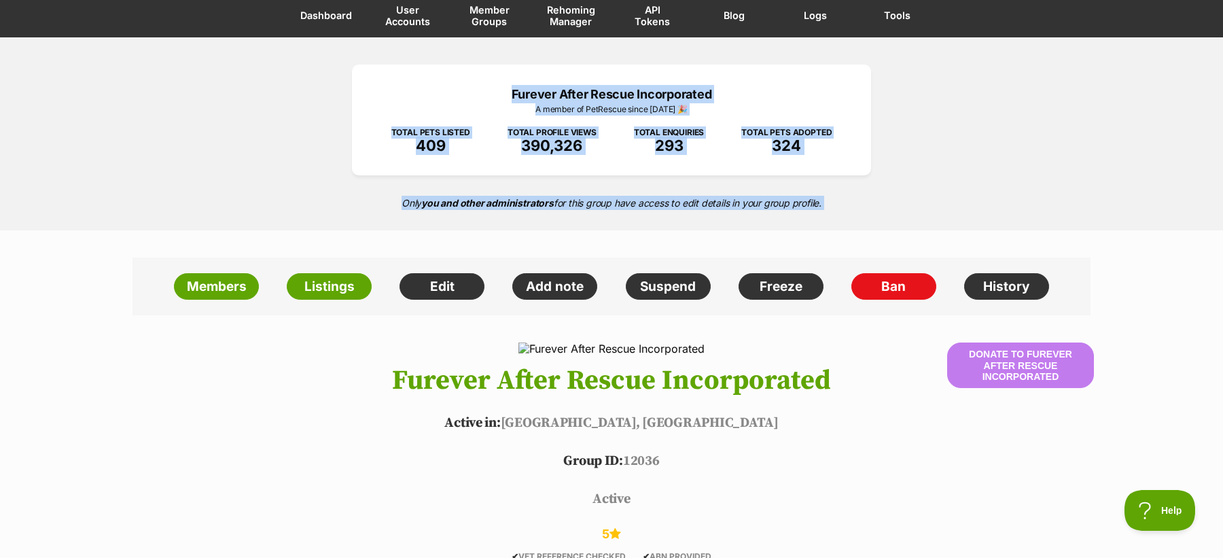
drag, startPoint x: 440, startPoint y: 49, endPoint x: 828, endPoint y: 211, distance: 420.5
click at [828, 211] on div "Furever After Rescue Incorporated A member of PetRescue since 2022 🎉 TOTAL PETS…" at bounding box center [611, 133] width 1223 height 193
click at [845, 200] on p "Only you and other administrators for this group have access to edit details in…" at bounding box center [611, 203] width 1223 height 28
drag, startPoint x: 845, startPoint y: 200, endPoint x: 471, endPoint y: 88, distance: 389.9
click at [471, 88] on div "Furever After Rescue Incorporated A member of PetRescue since 2022 🎉 TOTAL PETS…" at bounding box center [611, 133] width 1223 height 193
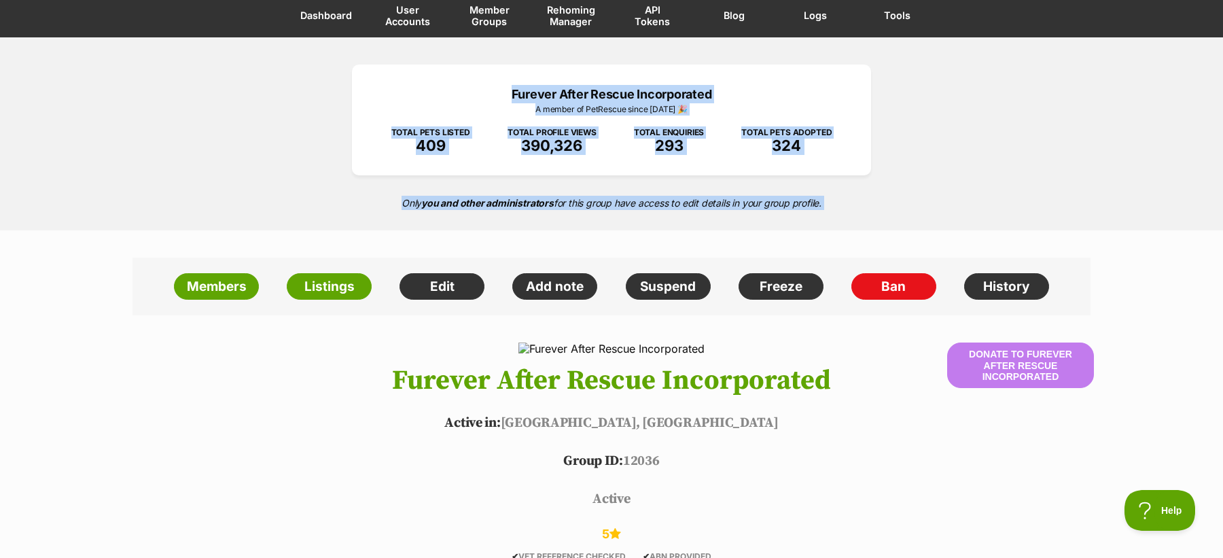
click at [471, 88] on p "Furever After Rescue Incorporated" at bounding box center [611, 94] width 478 height 18
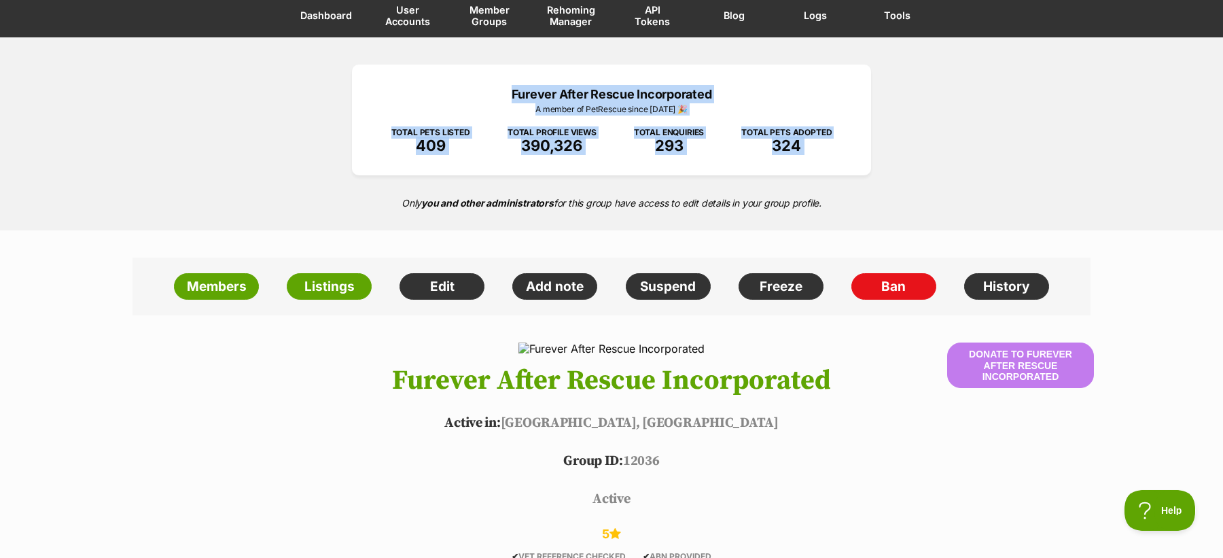
drag, startPoint x: 471, startPoint y: 88, endPoint x: 862, endPoint y: 188, distance: 403.0
click at [862, 188] on div "Furever After Rescue Incorporated A member of PetRescue since 2022 🎉 TOTAL PETS…" at bounding box center [611, 133] width 1223 height 193
click at [862, 189] on p "Only you and other administrators for this group have access to edit details in…" at bounding box center [611, 203] width 1223 height 28
drag, startPoint x: 862, startPoint y: 188, endPoint x: 513, endPoint y: 76, distance: 366.5
click at [513, 76] on div "Furever After Rescue Incorporated A member of PetRescue since 2022 🎉 TOTAL PETS…" at bounding box center [611, 133] width 1223 height 193
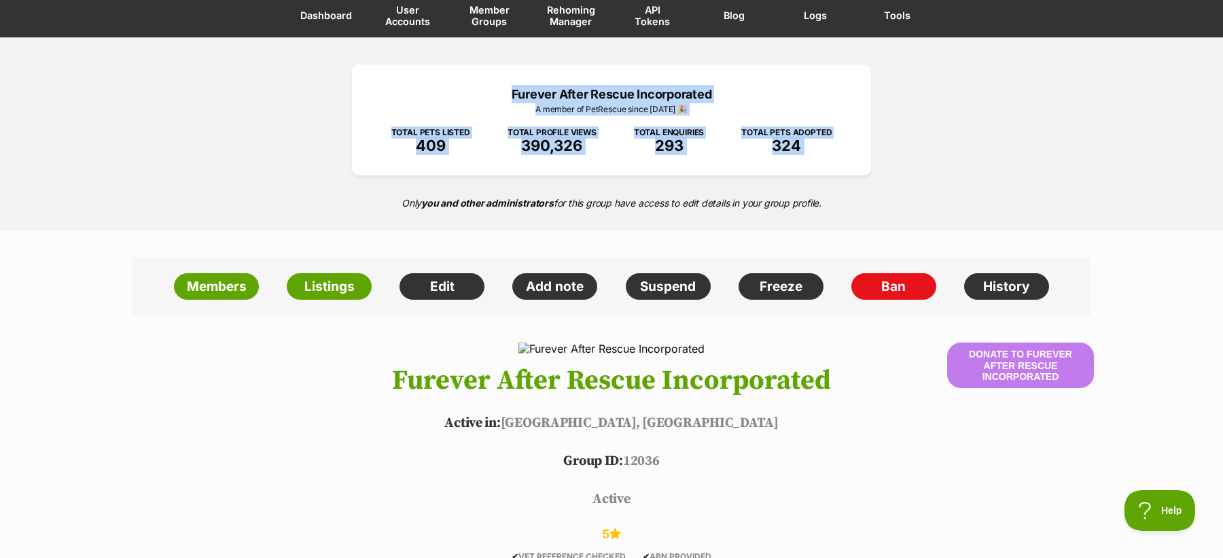
click at [463, 90] on p "Furever After Rescue Incorporated" at bounding box center [611, 94] width 478 height 18
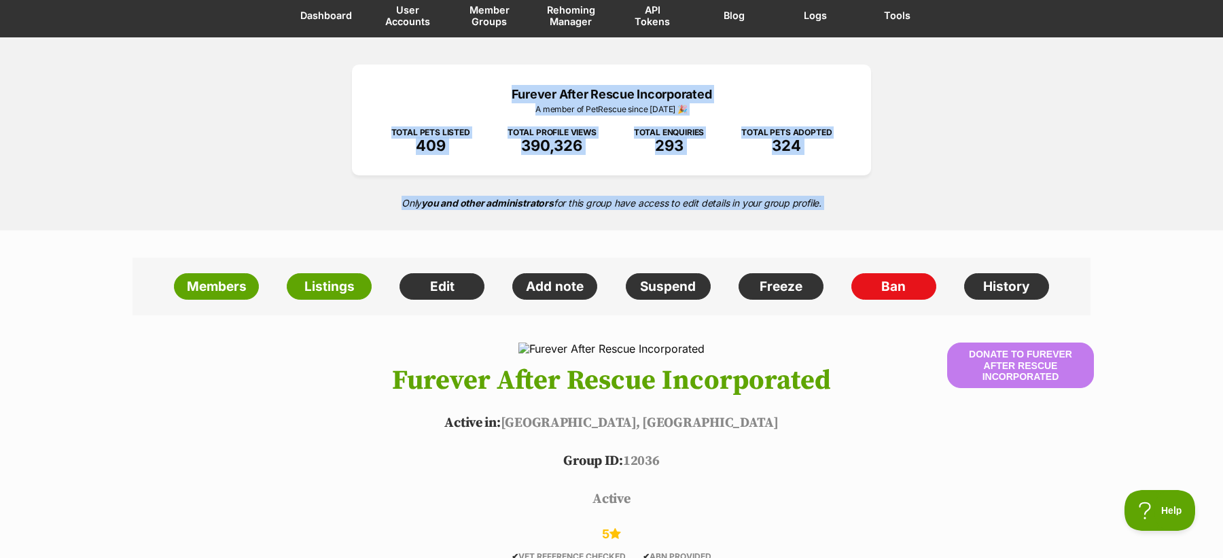
drag, startPoint x: 463, startPoint y: 90, endPoint x: 856, endPoint y: 214, distance: 411.9
click at [856, 215] on div "Furever After Rescue Incorporated A member of PetRescue since 2022 🎉 TOTAL PETS…" at bounding box center [611, 133] width 1223 height 193
click at [856, 214] on p "Only you and other administrators for this group have access to edit details in…" at bounding box center [611, 203] width 1223 height 28
drag, startPoint x: 857, startPoint y: 207, endPoint x: 465, endPoint y: 82, distance: 411.0
click at [465, 82] on div "Furever After Rescue Incorporated A member of PetRescue since 2022 🎉 TOTAL PETS…" at bounding box center [611, 133] width 1223 height 193
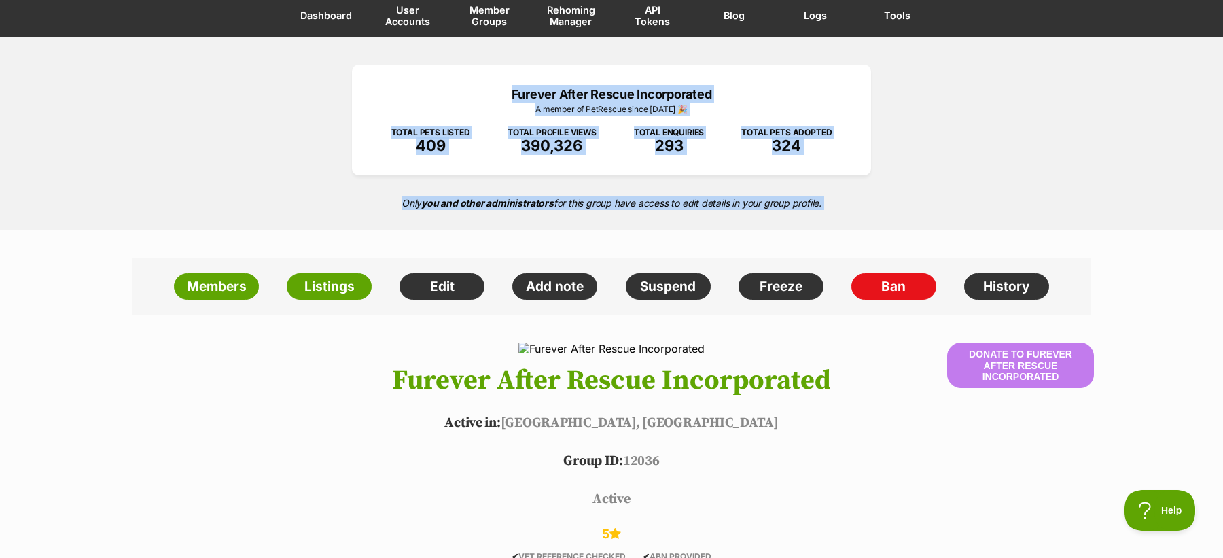
click at [465, 82] on div "Furever After Rescue Incorporated A member of PetRescue since 2022 🎉 TOTAL PETS…" at bounding box center [611, 120] width 519 height 111
drag, startPoint x: 465, startPoint y: 82, endPoint x: 840, endPoint y: 202, distance: 393.8
click at [840, 202] on div "Furever After Rescue Incorporated A member of PetRescue since 2022 🎉 TOTAL PETS…" at bounding box center [611, 133] width 1223 height 193
click at [840, 202] on p "Only you and other administrators for this group have access to edit details in…" at bounding box center [611, 203] width 1223 height 28
drag, startPoint x: 840, startPoint y: 202, endPoint x: 451, endPoint y: 78, distance: 408.4
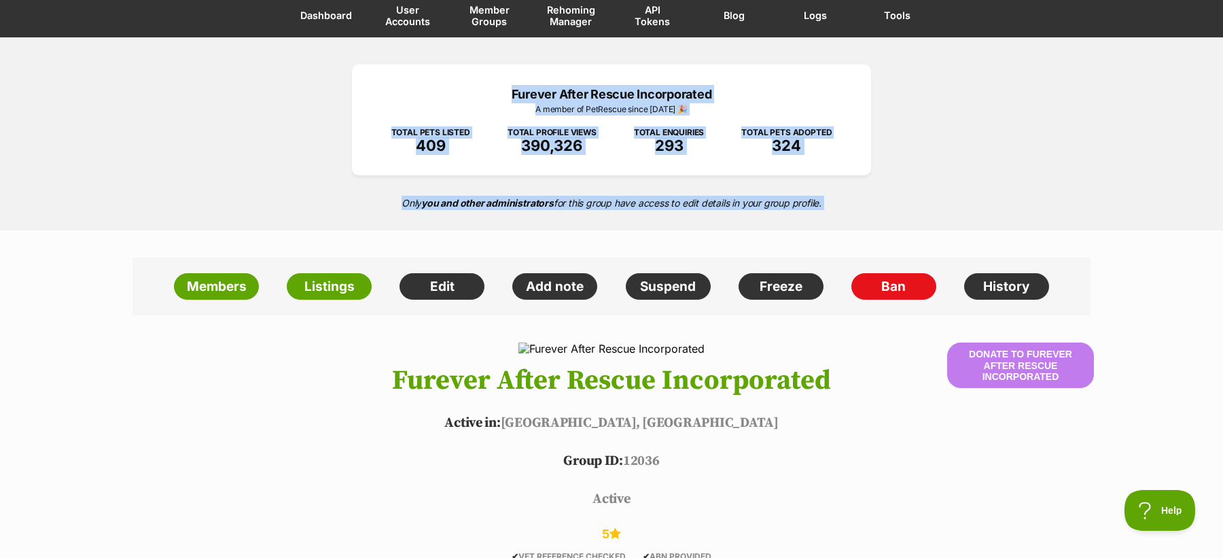
click at [451, 78] on div "Furever After Rescue Incorporated A member of PetRescue since 2022 🎉 TOTAL PETS…" at bounding box center [611, 133] width 1223 height 193
click at [451, 78] on div "Furever After Rescue Incorporated A member of PetRescue since 2022 🎉 TOTAL PETS…" at bounding box center [611, 120] width 519 height 111
drag, startPoint x: 451, startPoint y: 78, endPoint x: 844, endPoint y: 201, distance: 412.1
click at [844, 201] on div "Furever After Rescue Incorporated A member of PetRescue since 2022 🎉 TOTAL PETS…" at bounding box center [611, 133] width 1223 height 193
click at [844, 201] on p "Only you and other administrators for this group have access to edit details in…" at bounding box center [611, 203] width 1223 height 28
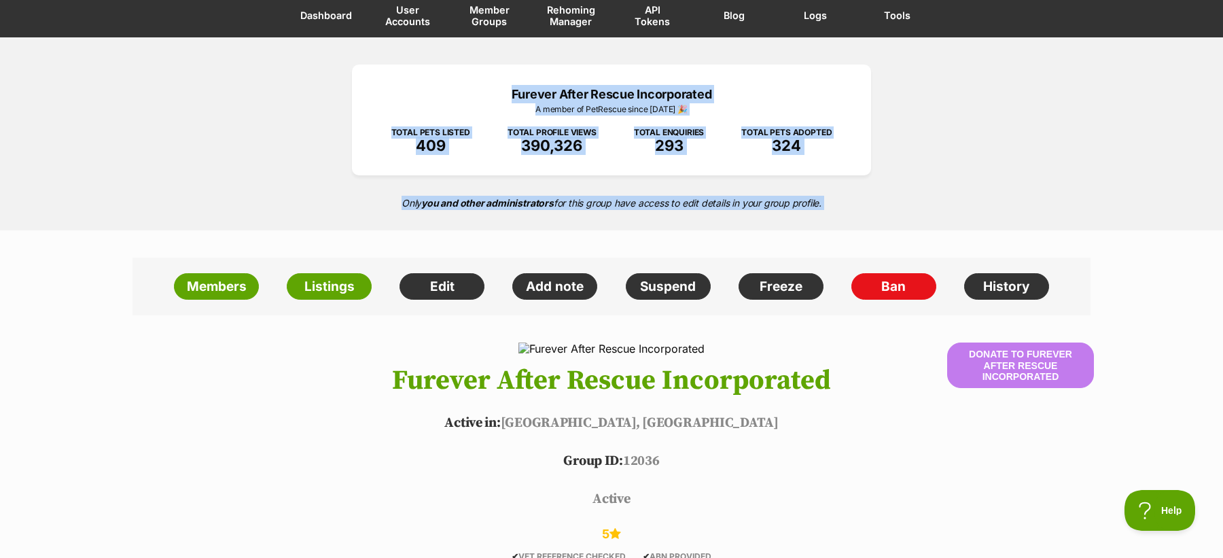
drag, startPoint x: 844, startPoint y: 201, endPoint x: 477, endPoint y: 80, distance: 386.9
click at [477, 80] on div "Furever After Rescue Incorporated A member of PetRescue since 2022 🎉 TOTAL PETS…" at bounding box center [611, 133] width 1223 height 193
click at [477, 80] on div "Furever After Rescue Incorporated A member of PetRescue since 2022 🎉 TOTAL PETS…" at bounding box center [611, 120] width 519 height 111
drag, startPoint x: 477, startPoint y: 80, endPoint x: 860, endPoint y: 218, distance: 407.2
click at [860, 218] on div "Furever After Rescue Incorporated A member of PetRescue since 2022 🎉 TOTAL PETS…" at bounding box center [611, 133] width 1223 height 193
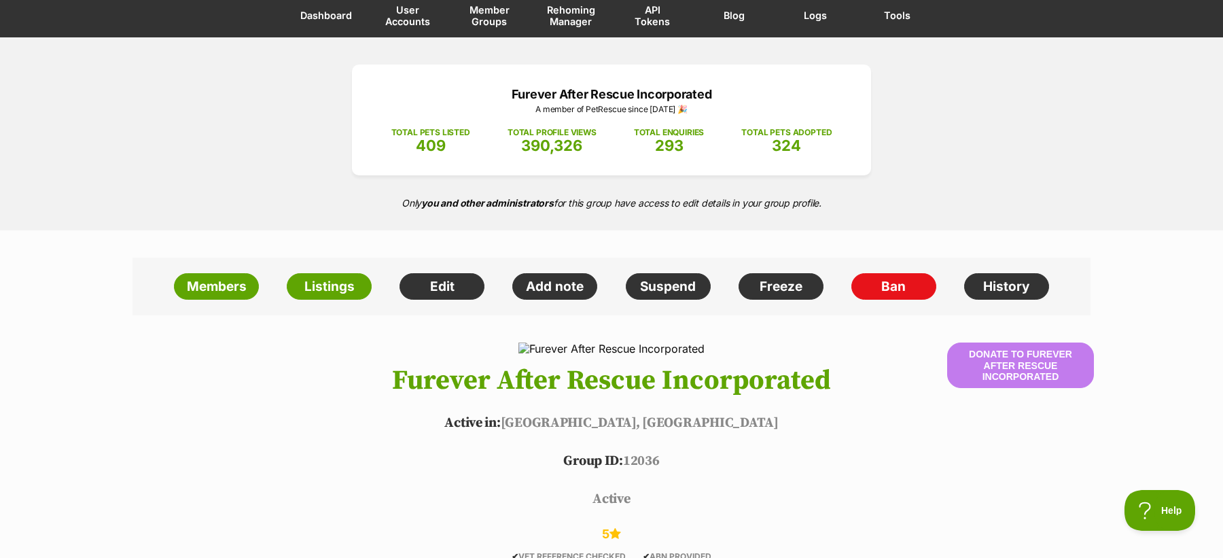
click at [794, 381] on h1 "Furever After Rescue Incorporated" at bounding box center [611, 380] width 999 height 30
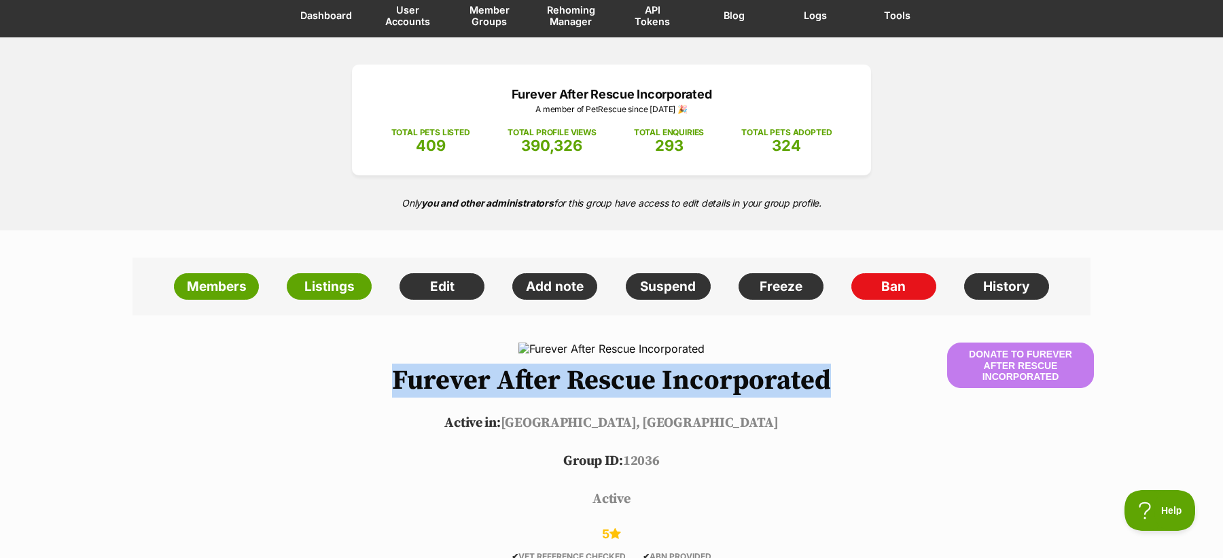
click at [794, 381] on h1 "Furever After Rescue Incorporated" at bounding box center [611, 380] width 999 height 30
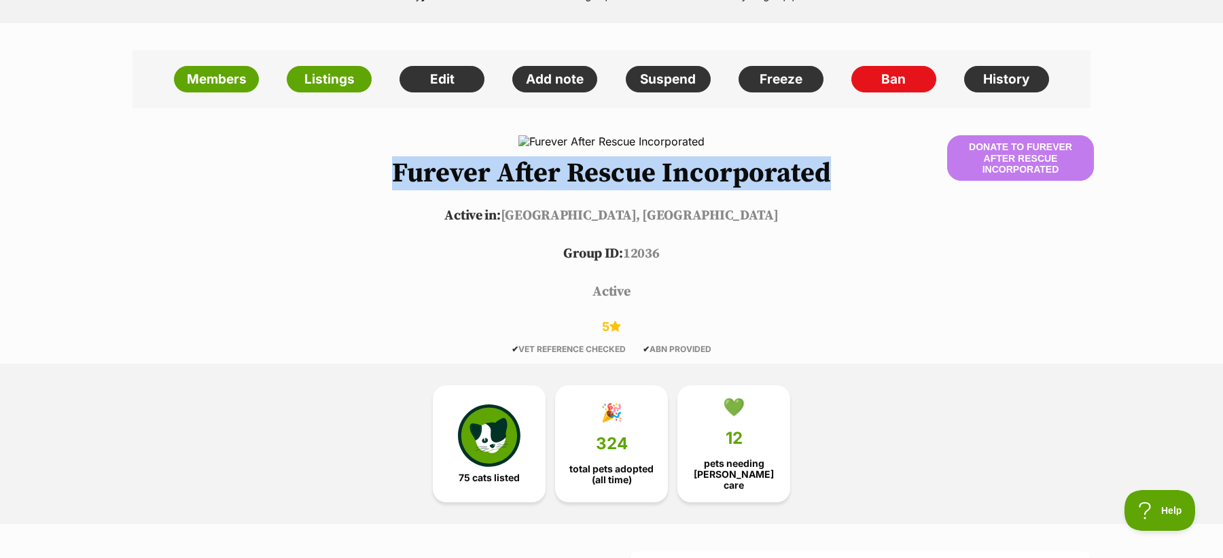
scroll to position [332, 0]
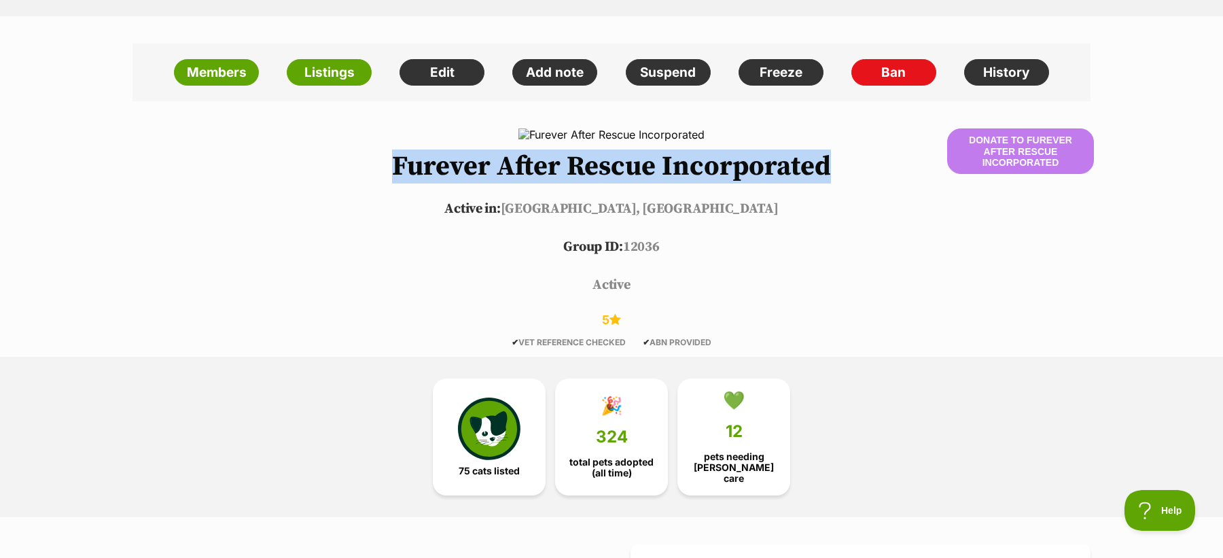
drag
click at [473, 130] on header "Donate to Furever After Rescue Incorporated Furever After Rescue Incorporated A…" at bounding box center [611, 237] width 999 height 218
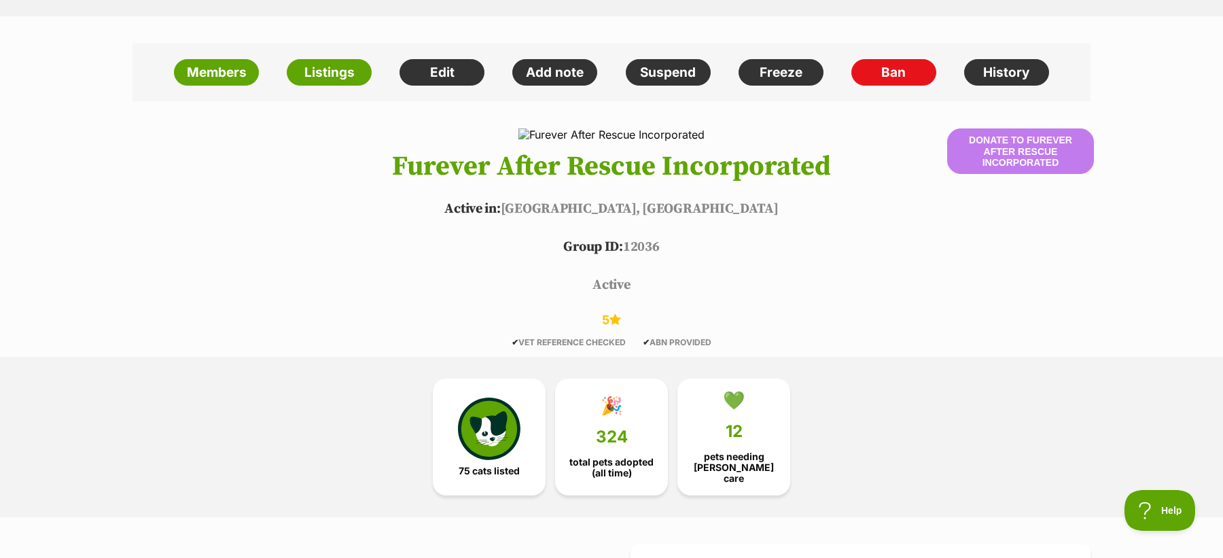
click at [736, 345] on div "✔ VET REFERENCE CHECKED ✔ ABN PROVIDED" at bounding box center [611, 343] width 999 height 10
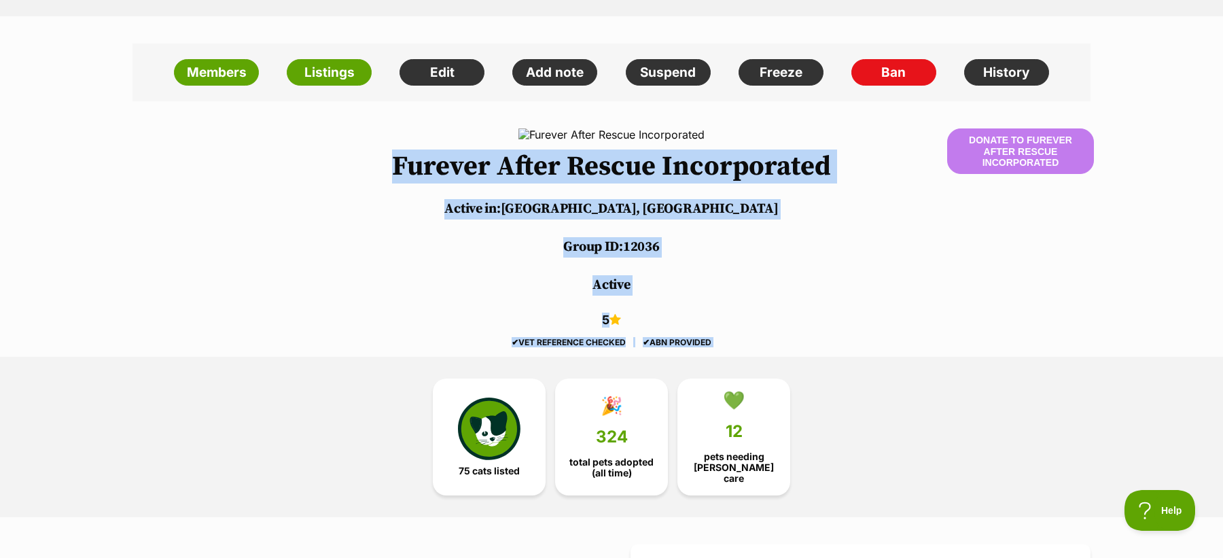
click at [397, 163] on header "Donate to Furever After Rescue Incorporated Furever After Rescue Incorporated A…" at bounding box center [611, 237] width 999 height 218
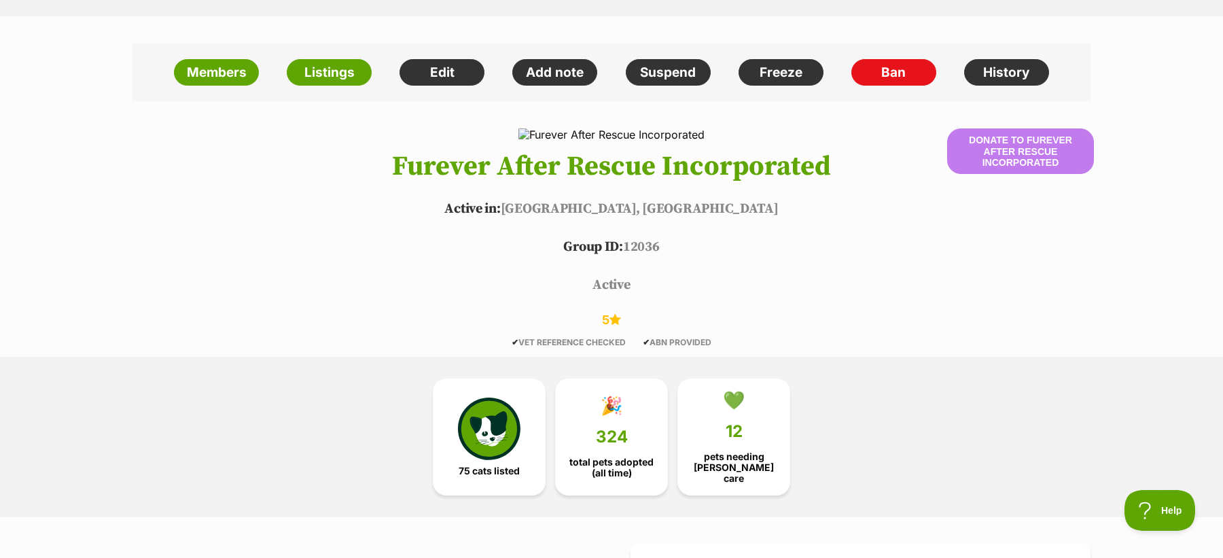
drag, startPoint x: 423, startPoint y: 118, endPoint x: 721, endPoint y: 339, distance: 370.5
click at [721, 339] on div "✔ VET REFERENCE CHECKED ✔ ABN PROVIDED" at bounding box center [611, 343] width 999 height 10
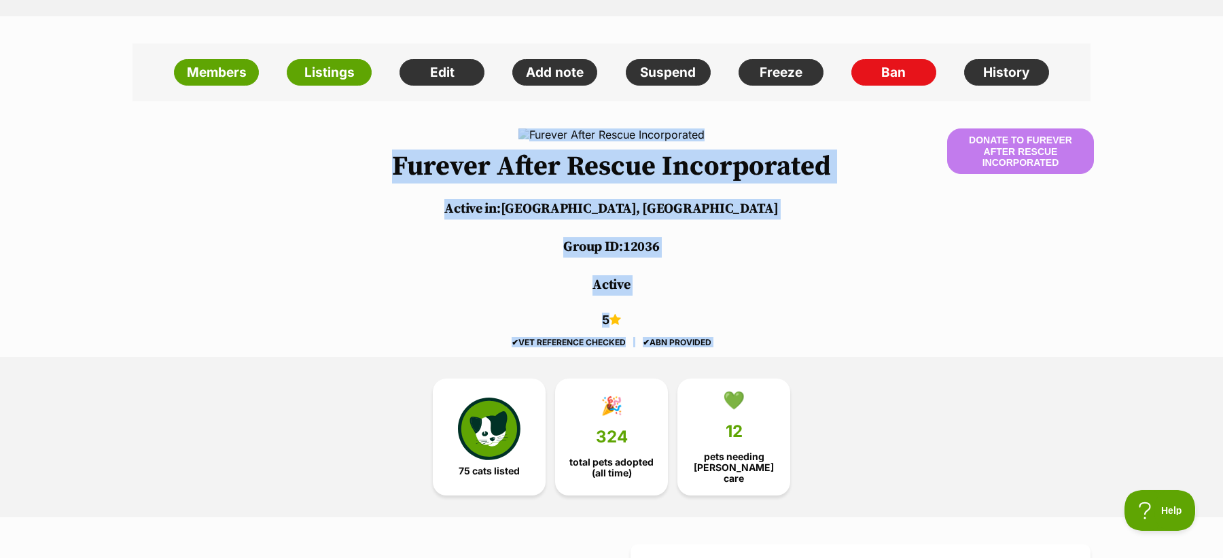
drag, startPoint x: 721, startPoint y: 339, endPoint x: 469, endPoint y: 124, distance: 331.0
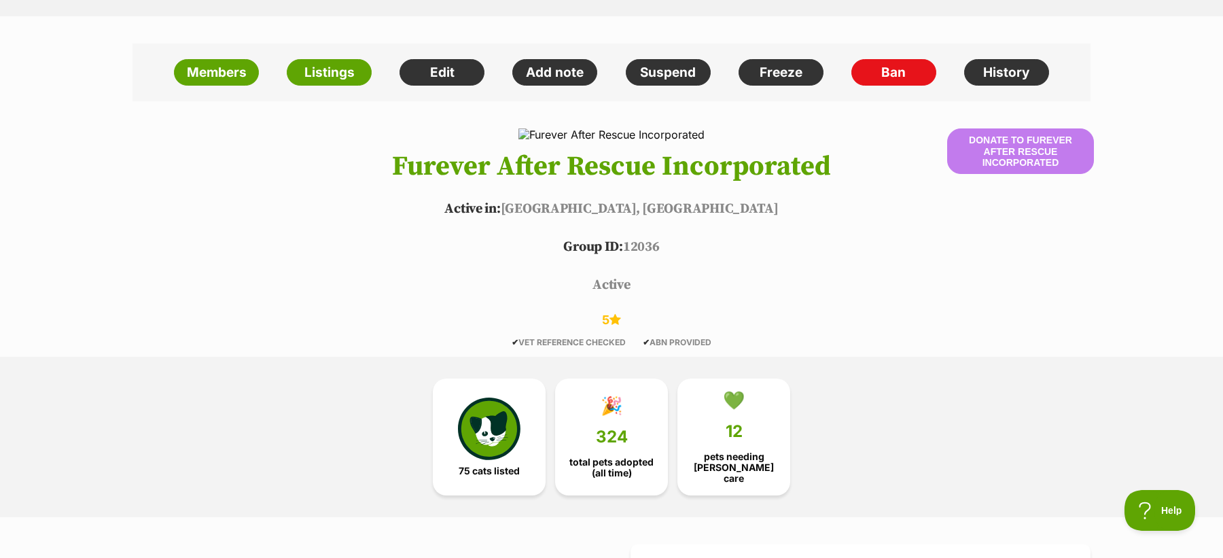
drag, startPoint x: 761, startPoint y: 345, endPoint x: 369, endPoint y: 136, distance: 444.3
click at [369, 136] on header "Donate to Furever After Rescue Incorporated Furever After Rescue Incorporated A…" at bounding box center [611, 237] width 999 height 218
click at [374, 181] on header "Donate to Furever After Rescue Incorporated Furever After Rescue Incorporated A…" at bounding box center [611, 237] width 999 height 218
drag, startPoint x: 374, startPoint y: 156, endPoint x: 735, endPoint y: 344, distance: 406.9
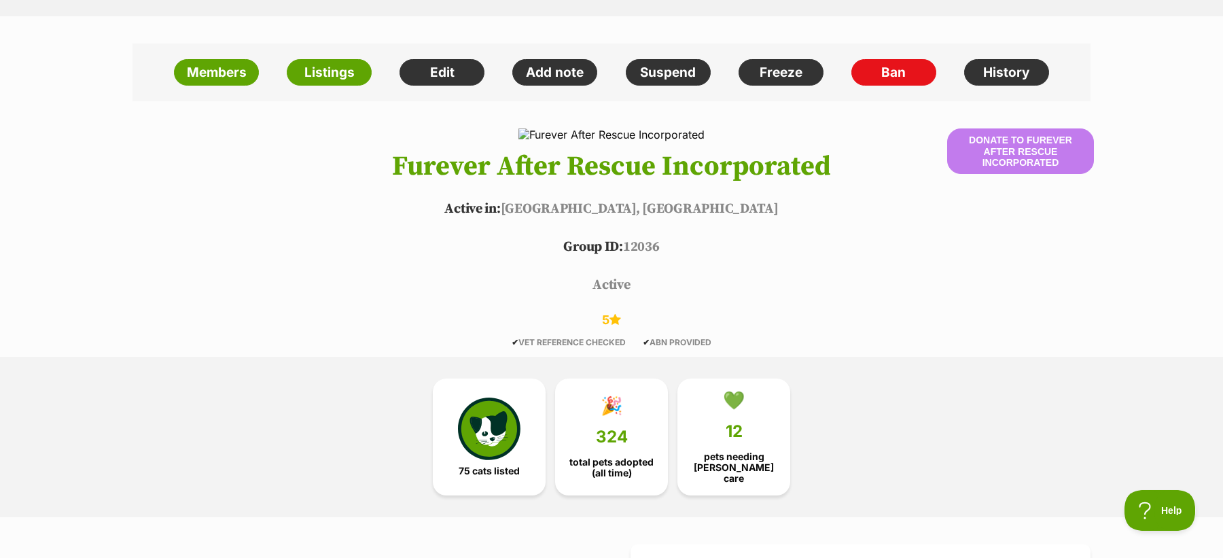
click at [735, 344] on header "Donate to Furever After Rescue Incorporated Furever After Rescue Incorporated A…" at bounding box center [611, 237] width 999 height 218
click at [735, 344] on div "✔ VET REFERENCE CHECKED ✔ ABN PROVIDED" at bounding box center [611, 343] width 999 height 10
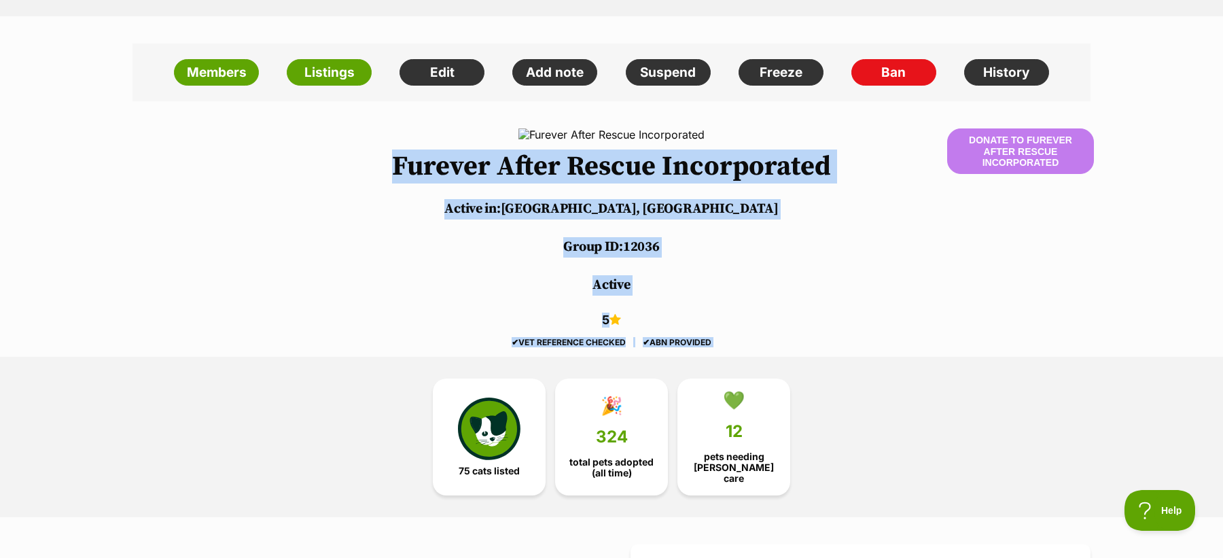
drag, startPoint x: 735, startPoint y: 344, endPoint x: 382, endPoint y: 172, distance: 392.5
click at [382, 172] on header "Donate to Furever After Rescue Incorporated Furever After Rescue Incorporated A…" at bounding box center [611, 237] width 999 height 218
click at [382, 172] on h1 "Furever After Rescue Incorporated" at bounding box center [611, 166] width 999 height 30
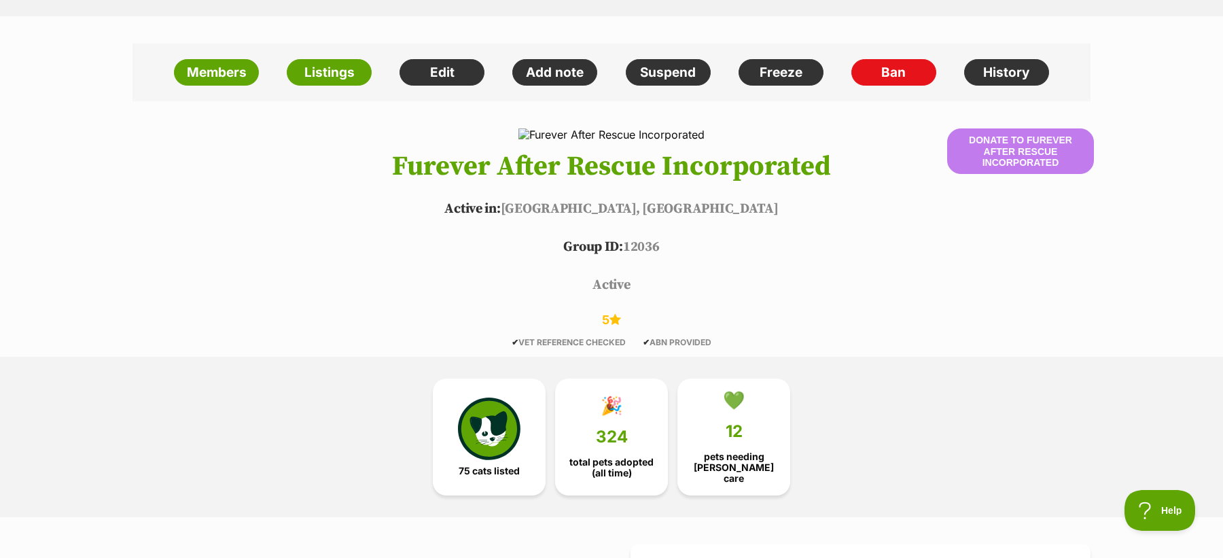
drag, startPoint x: 378, startPoint y: 164, endPoint x: 740, endPoint y: 341, distance: 402.9
click at [740, 341] on header "Donate to Furever After Rescue Incorporated Furever After Rescue Incorporated A…" at bounding box center [611, 237] width 999 height 218
click at [740, 341] on div "✔ VET REFERENCE CHECKED ✔ ABN PROVIDED" at bounding box center [611, 343] width 999 height 10
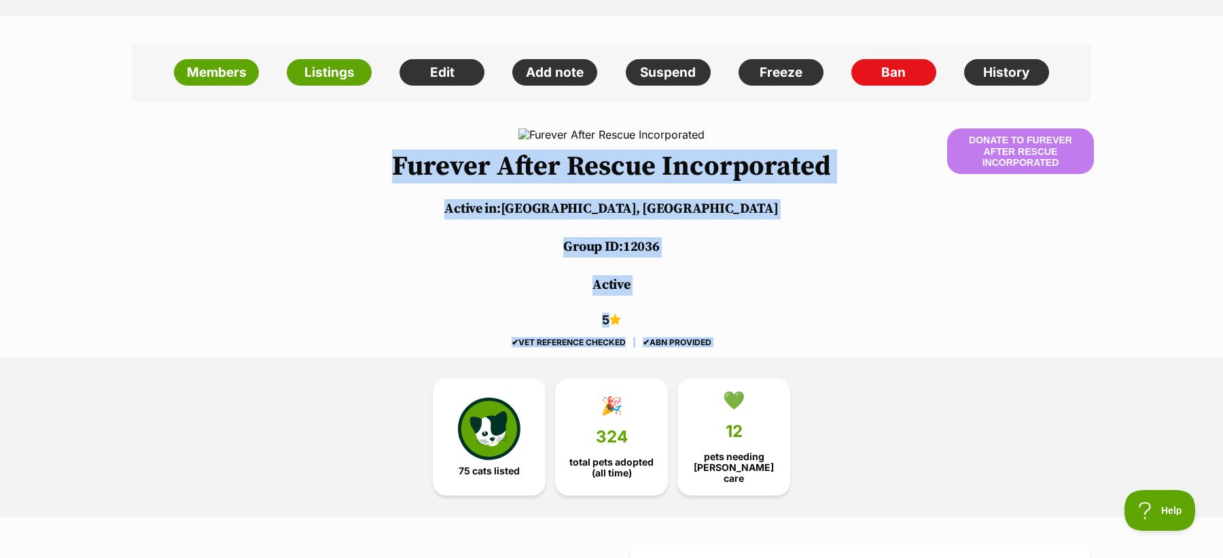
drag, startPoint x: 740, startPoint y: 341, endPoint x: 376, endPoint y: 166, distance: 403.2
click at [376, 166] on header "Donate to Furever After Rescue Incorporated Furever After Rescue Incorporated A…" at bounding box center [611, 237] width 999 height 218
click at [376, 166] on h1 "Furever After Rescue Incorporated" at bounding box center [611, 166] width 999 height 30
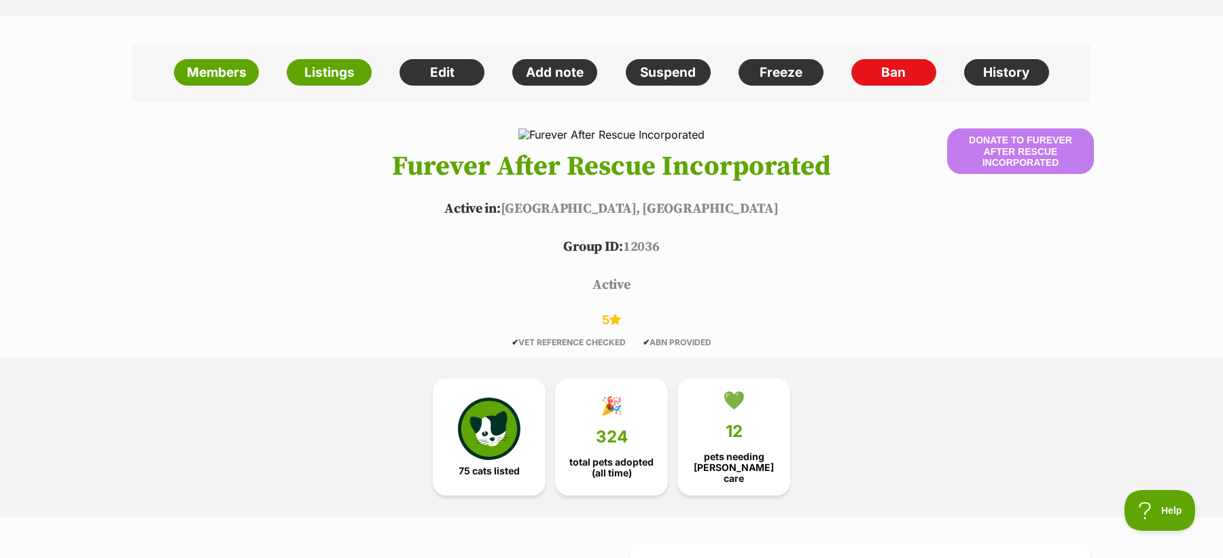
drag, startPoint x: 730, startPoint y: 342, endPoint x: 376, endPoint y: 157, distance: 399.6
click at [376, 157] on header "Donate to Furever After Rescue Incorporated Furever After Rescue Incorporated A…" at bounding box center [611, 237] width 999 height 218
click at [376, 157] on h1 "Furever After Rescue Incorporated" at bounding box center [611, 166] width 999 height 30
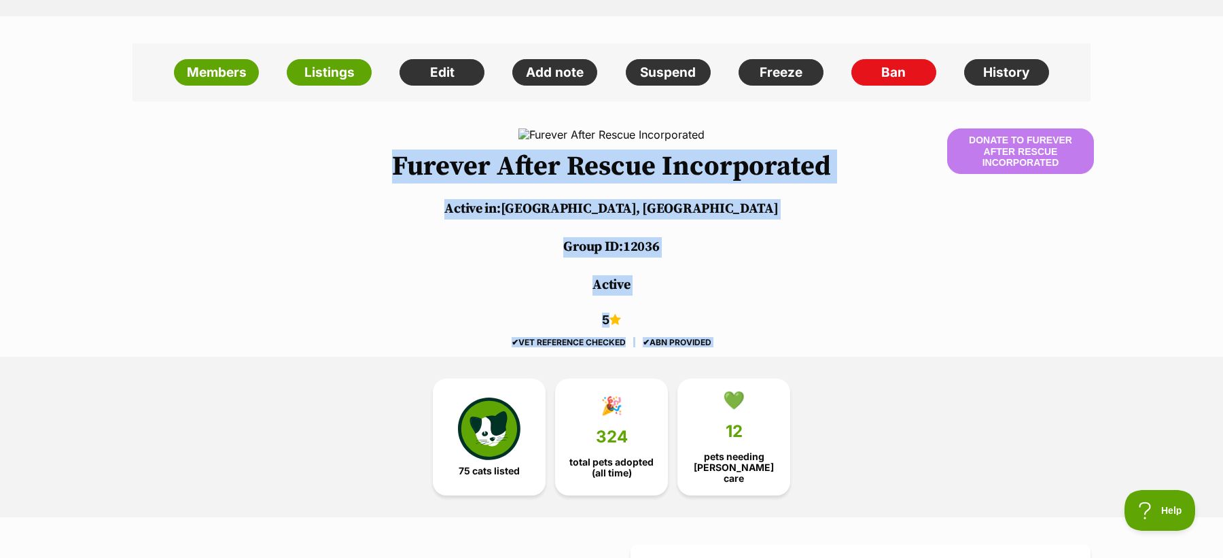
drag, startPoint x: 376, startPoint y: 157, endPoint x: 731, endPoint y: 338, distance: 398.0
click at [731, 338] on header "Donate to Furever After Rescue Incorporated Furever After Rescue Incorporated A…" at bounding box center [611, 237] width 999 height 218
click at [731, 338] on div "✔ VET REFERENCE CHECKED ✔ ABN PROVIDED" at bounding box center [611, 343] width 999 height 10
drag, startPoint x: 731, startPoint y: 338, endPoint x: 380, endPoint y: 166, distance: 390.7
click at [380, 166] on header "Donate to Furever After Rescue Incorporated Furever After Rescue Incorporated A…" at bounding box center [611, 237] width 999 height 218
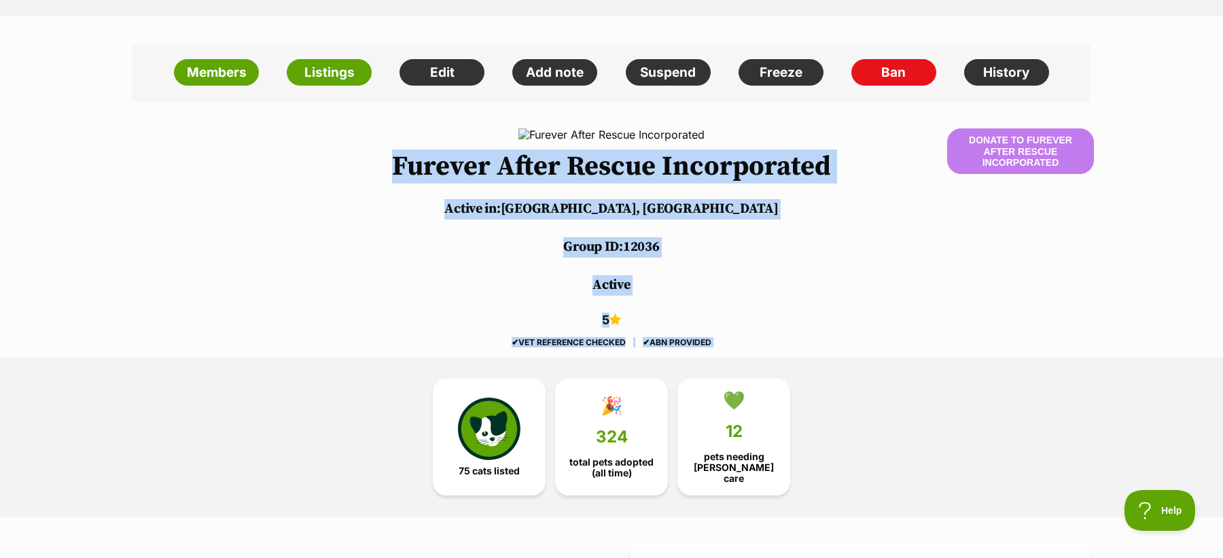
click at [380, 166] on h1 "Furever After Rescue Incorporated" at bounding box center [611, 166] width 999 height 30
drag, startPoint x: 380, startPoint y: 166, endPoint x: 730, endPoint y: 343, distance: 391.9
click at [730, 343] on header "Donate to Furever After Rescue Incorporated Furever After Rescue Incorporated A…" at bounding box center [611, 237] width 999 height 218
click at [730, 343] on div "✔ VET REFERENCE CHECKED ✔ ABN PROVIDED" at bounding box center [611, 343] width 999 height 10
drag, startPoint x: 766, startPoint y: 333, endPoint x: 379, endPoint y: 162, distance: 422.5
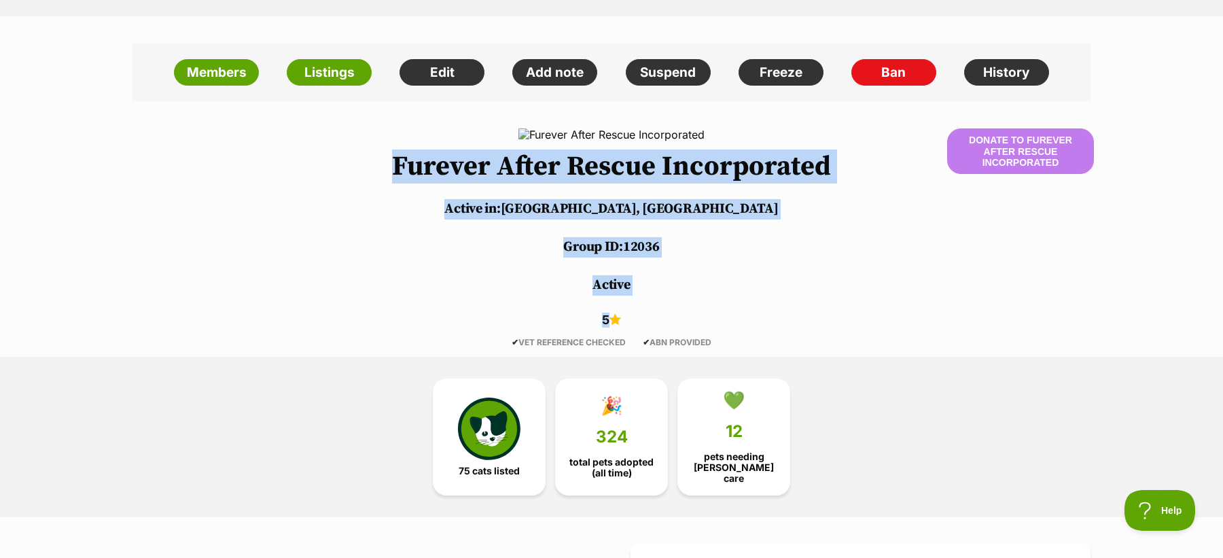
click at [379, 162] on header "Donate to Furever After Rescue Incorporated Furever After Rescue Incorporated A…" at bounding box center [611, 237] width 999 height 218
click at [379, 162] on h1 "Furever After Rescue Incorporated" at bounding box center [611, 166] width 999 height 30
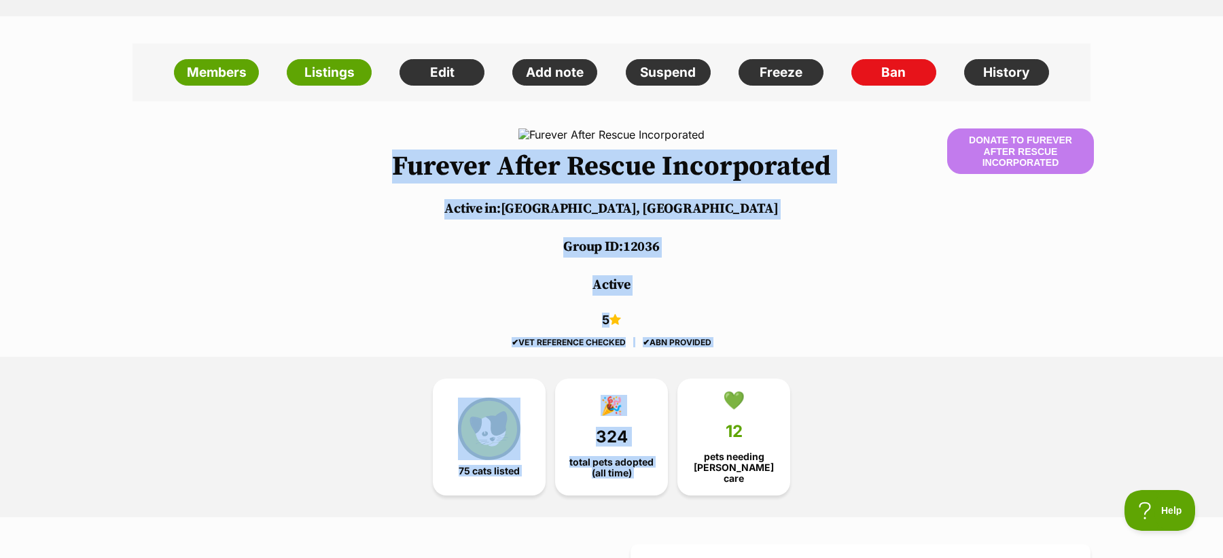
drag, startPoint x: 379, startPoint y: 162, endPoint x: 735, endPoint y: 346, distance: 400.8
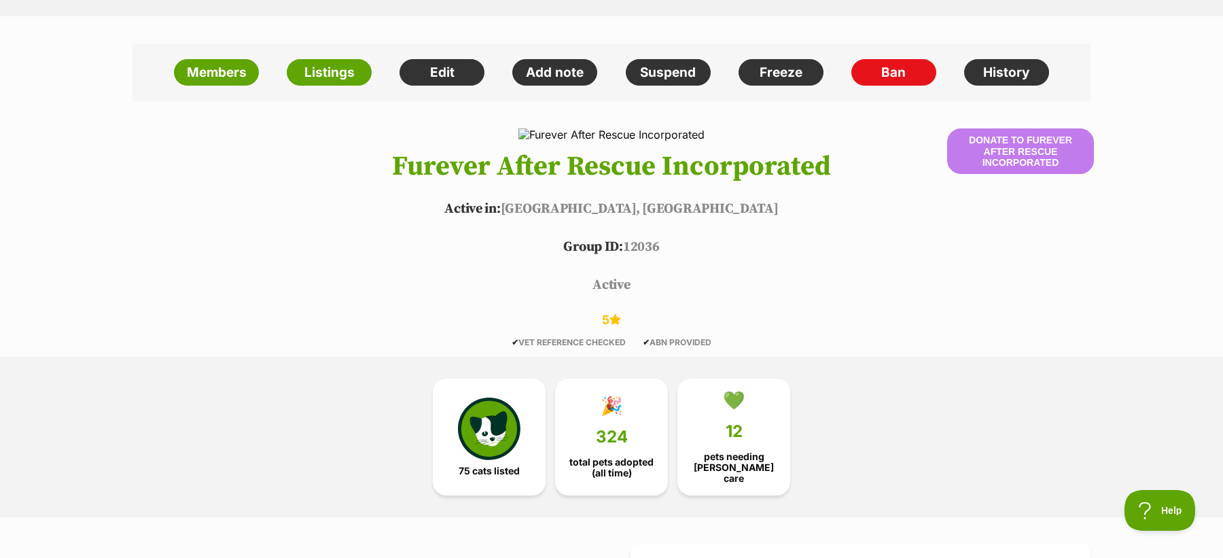
click at [749, 342] on div "✔ VET REFERENCE CHECKED ✔ ABN PROVIDED" at bounding box center [611, 343] width 999 height 10
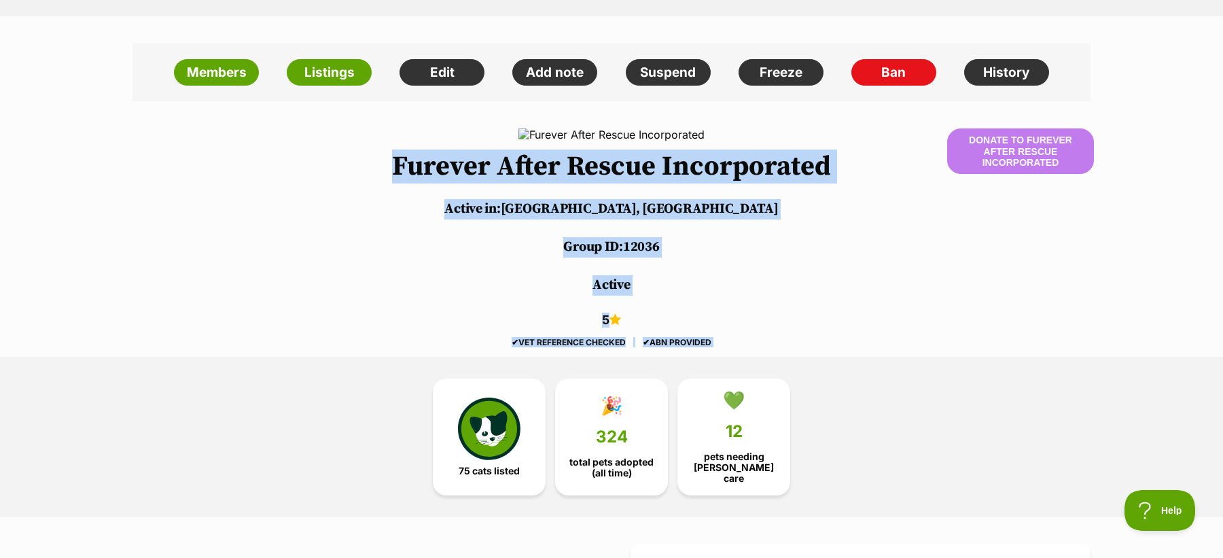
drag, startPoint x: 749, startPoint y: 342, endPoint x: 385, endPoint y: 162, distance: 406.8
click at [385, 162] on header "Donate to Furever After Rescue Incorporated Furever After Rescue Incorporated A…" at bounding box center [611, 237] width 999 height 218
click at [385, 162] on h1 "Furever After Rescue Incorporated" at bounding box center [611, 166] width 999 height 30
drag, startPoint x: 368, startPoint y: 165, endPoint x: 733, endPoint y: 343, distance: 405.9
click at [733, 343] on header "Donate to Furever After Rescue Incorporated Furever After Rescue Incorporated A…" at bounding box center [611, 237] width 999 height 218
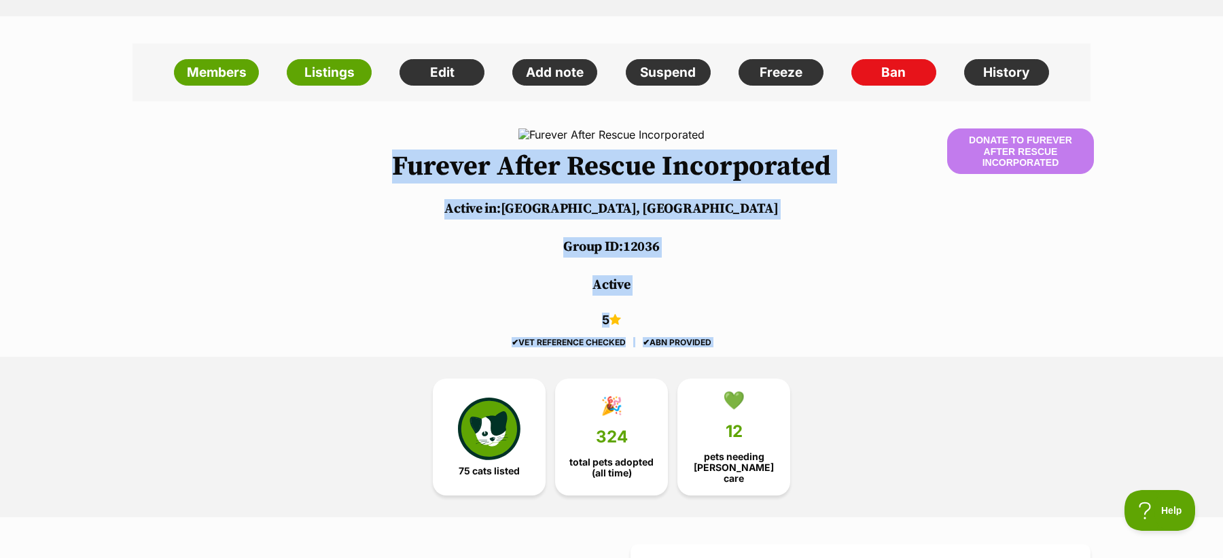
click at [733, 343] on div "✔ VET REFERENCE CHECKED ✔ ABN PROVIDED" at bounding box center [611, 343] width 999 height 10
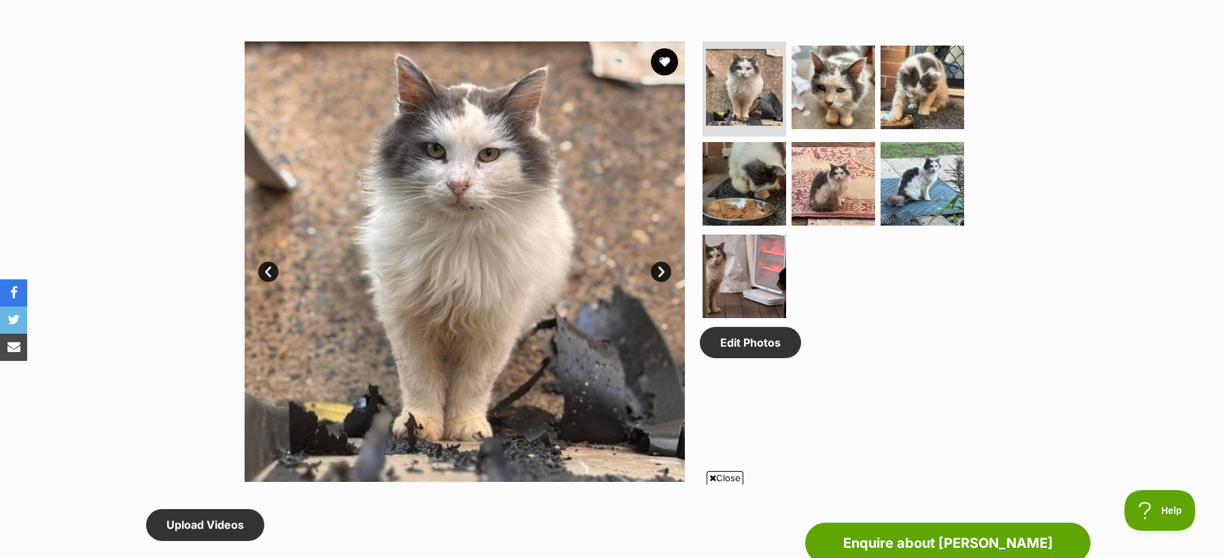
click at [665, 272] on link "Next" at bounding box center [661, 272] width 20 height 20
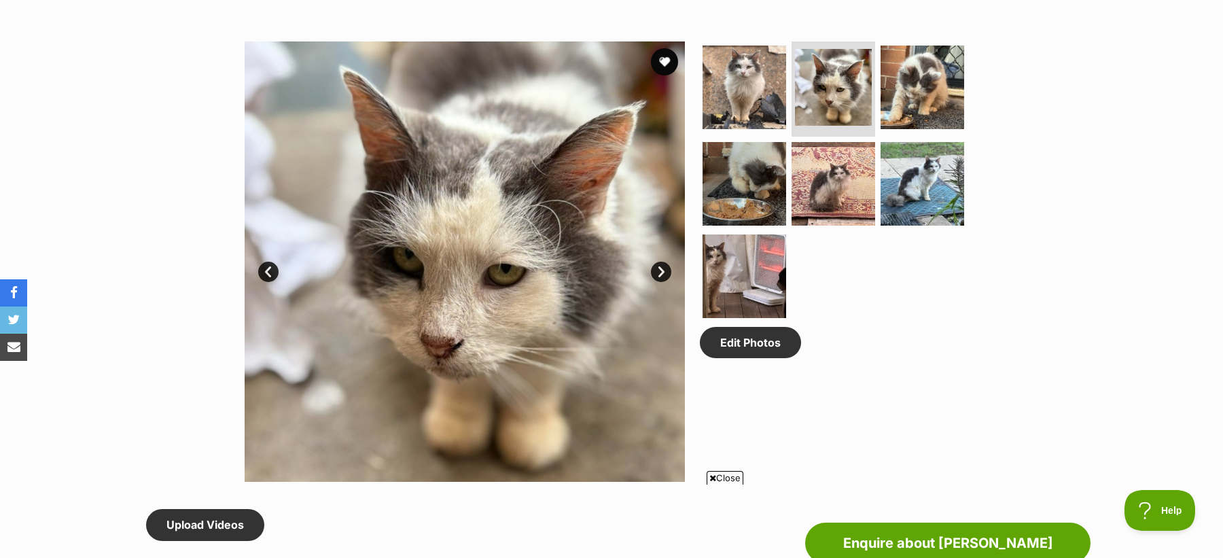
click at [665, 272] on link "Next" at bounding box center [661, 272] width 20 height 20
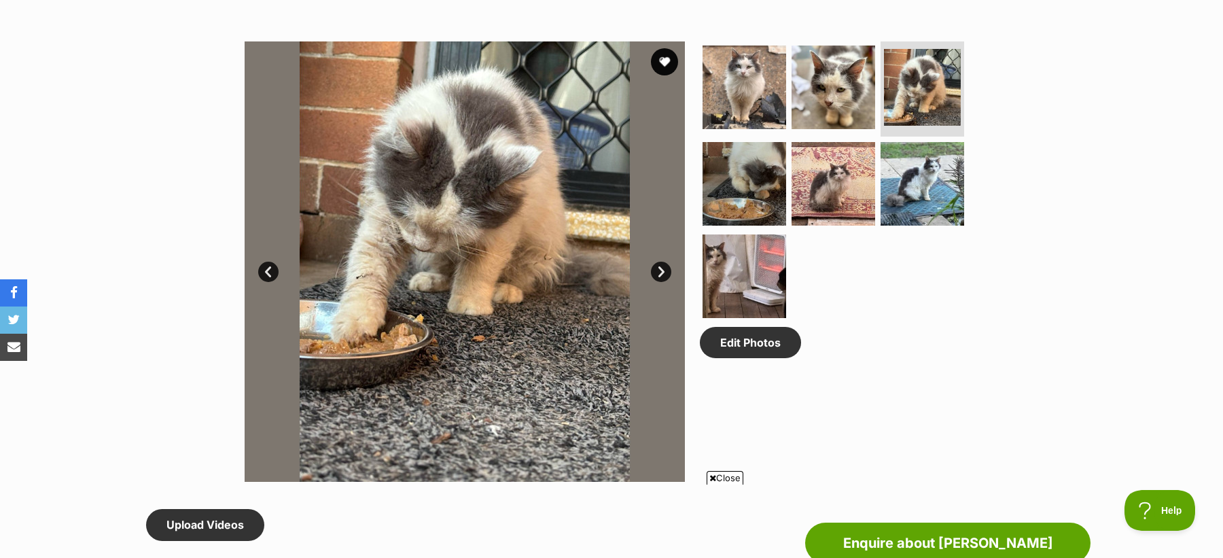
click at [665, 272] on link "Next" at bounding box center [661, 272] width 20 height 20
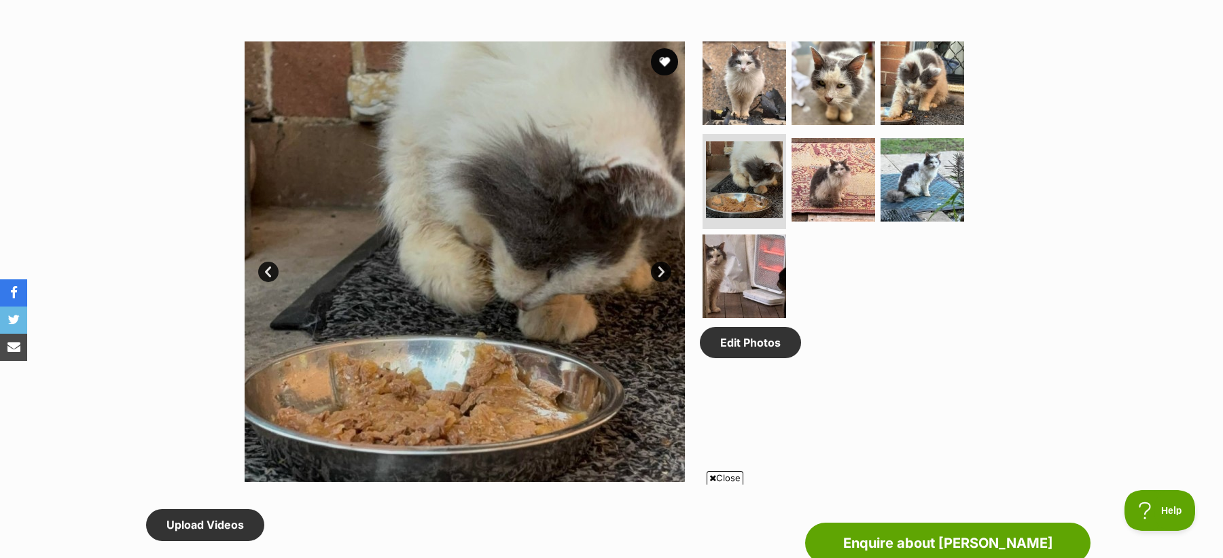
click at [665, 272] on link "Next" at bounding box center [661, 272] width 20 height 20
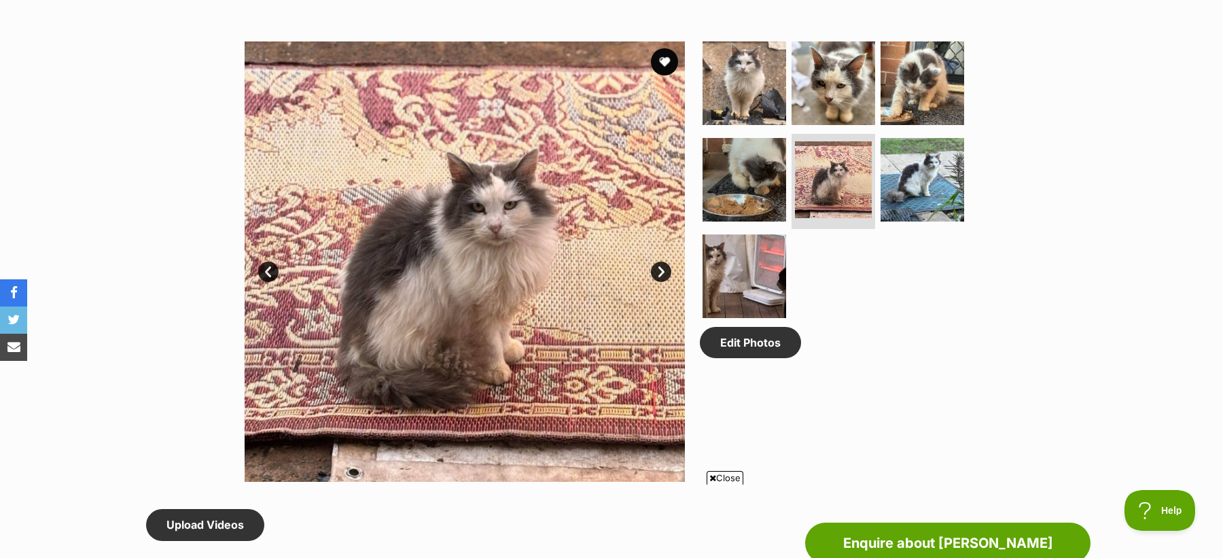
click at [665, 272] on link "Next" at bounding box center [661, 272] width 20 height 20
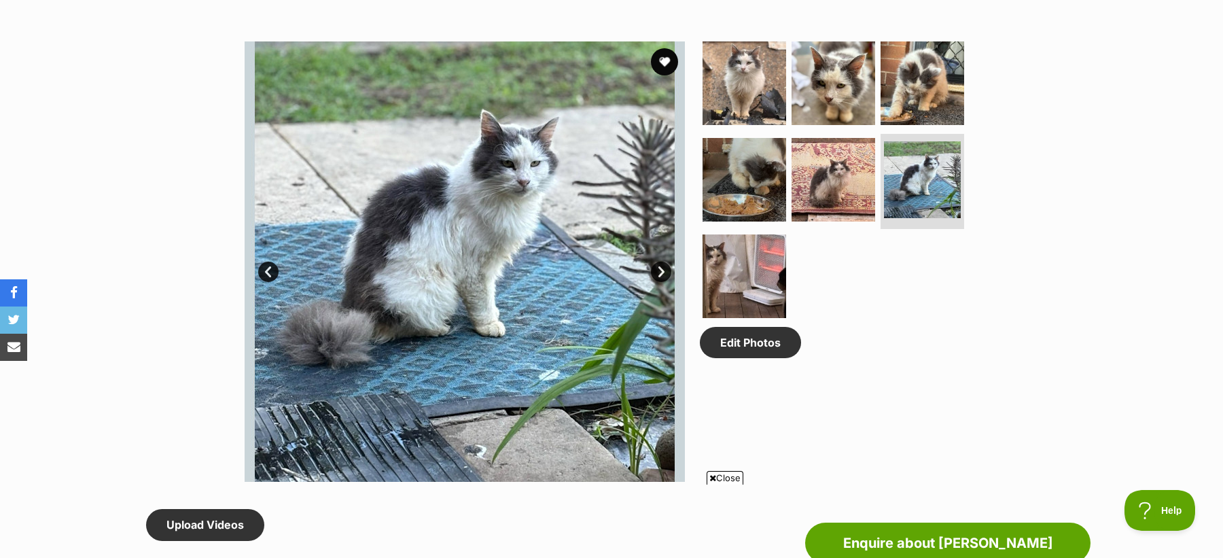
click at [665, 272] on link "Next" at bounding box center [661, 272] width 20 height 20
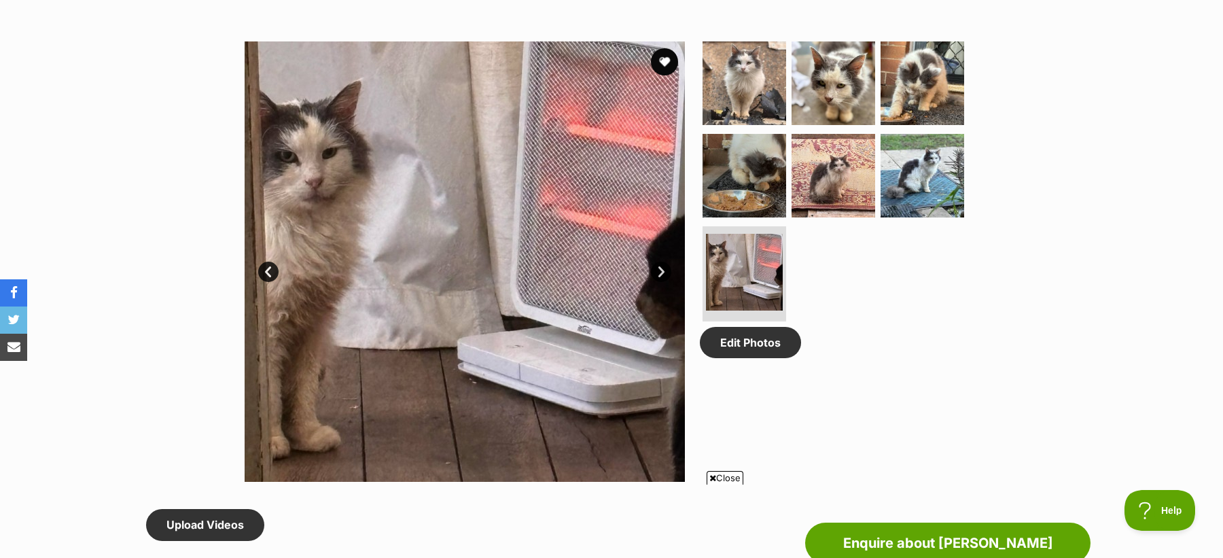
click at [665, 272] on link "Next" at bounding box center [661, 272] width 20 height 20
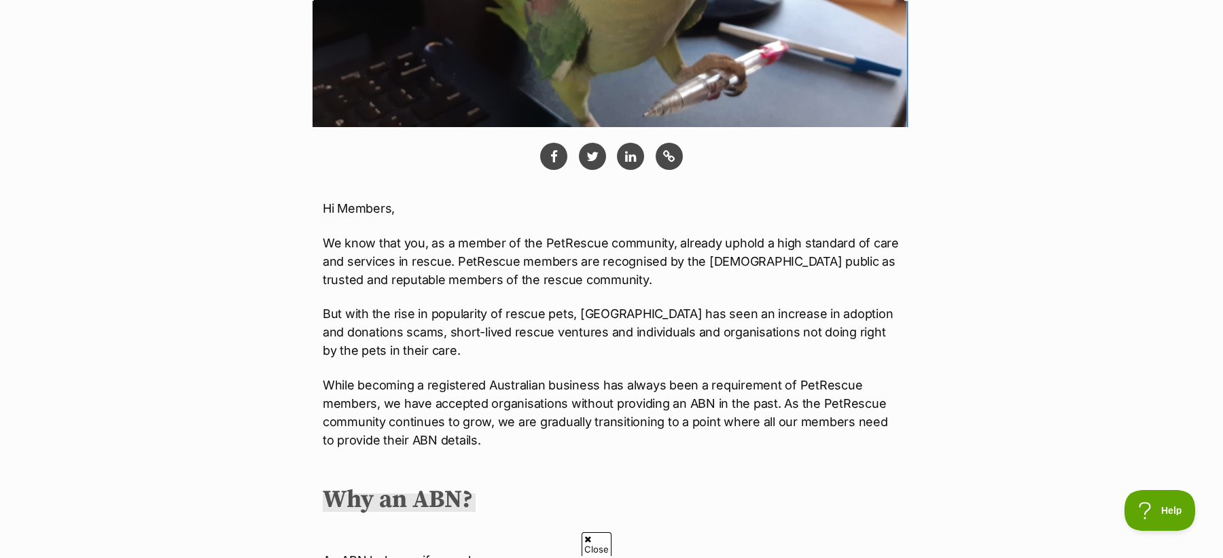
click at [490, 263] on p "We know that you, as a member of the PetRescue community, already uphold a high…" at bounding box center [611, 261] width 577 height 55
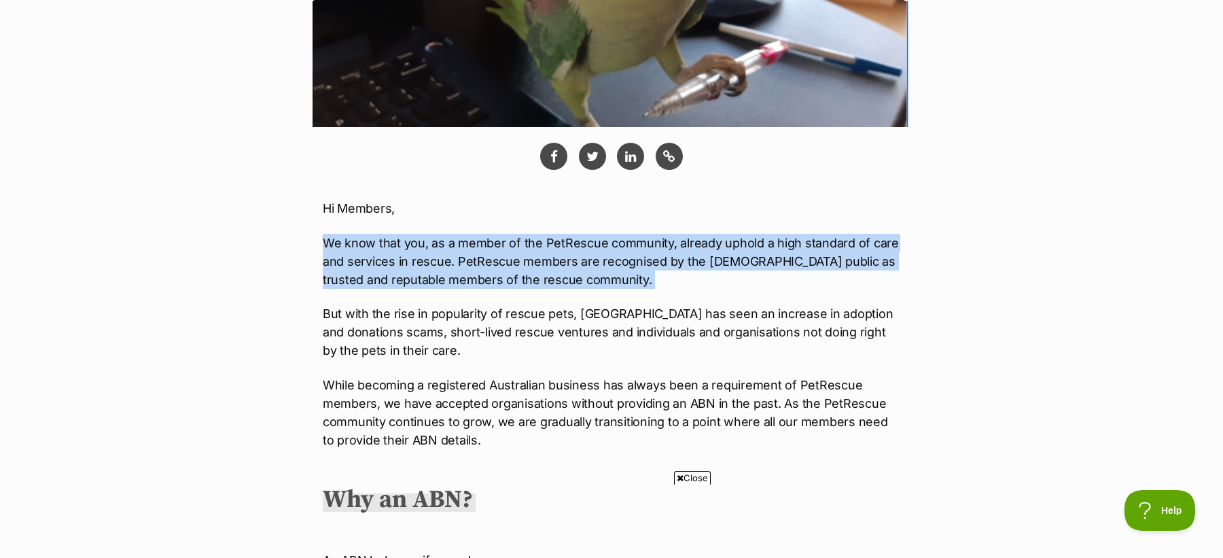
click at [490, 263] on p "We know that you, as a member of the PetRescue community, already uphold a high…" at bounding box center [611, 261] width 577 height 55
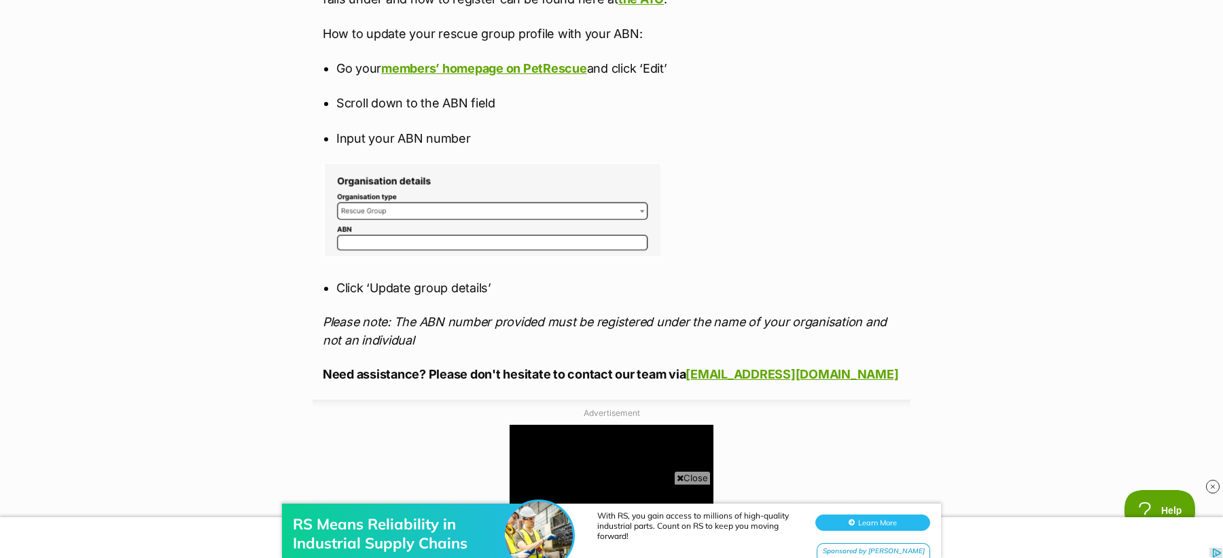
scroll to position [1416, 0]
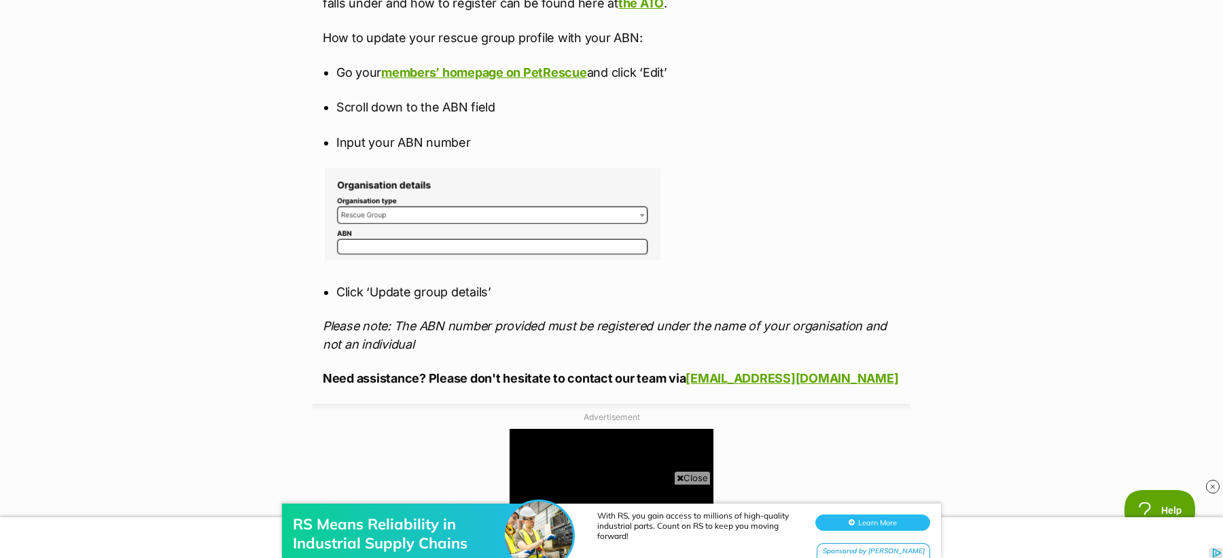
click at [371, 334] on p "Please note: The ABN number provided must be registered under the name of your …" at bounding box center [611, 335] width 577 height 37
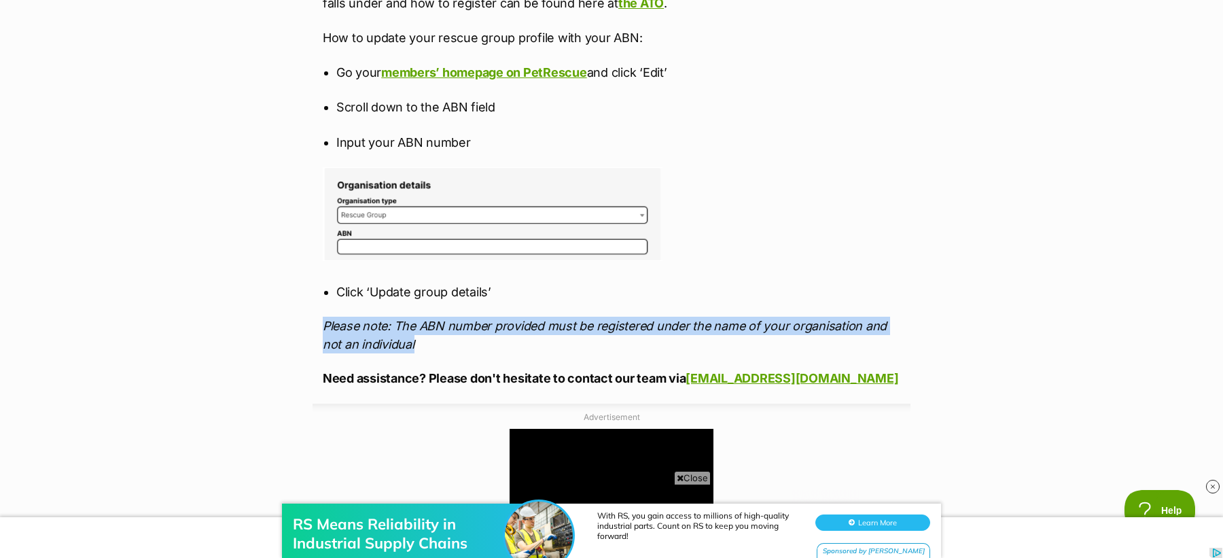
click at [371, 334] on p "Please note: The ABN number provided must be registered under the name of your …" at bounding box center [611, 335] width 577 height 37
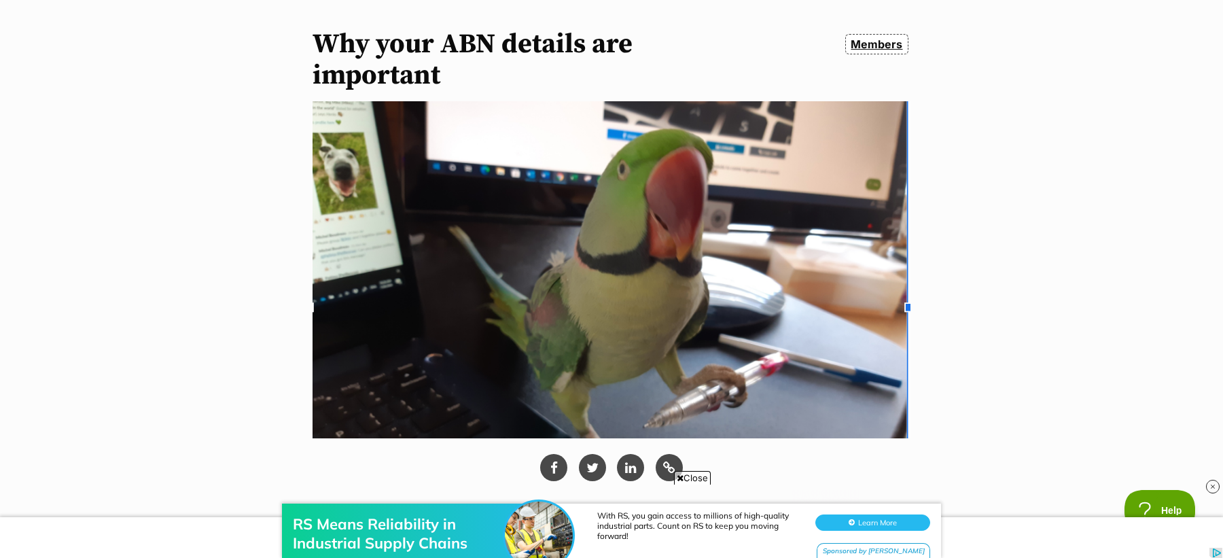
scroll to position [178, 0]
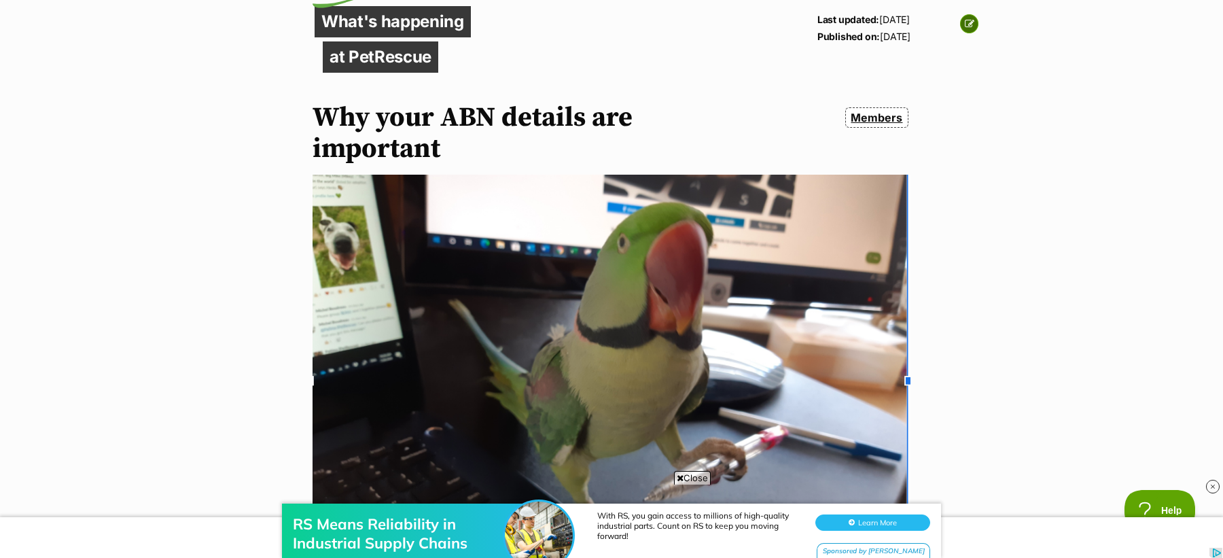
click at [972, 20] on icon at bounding box center [970, 24] width 10 height 10
click at [857, 39] on p "Published on: 26 Nov, 2020" at bounding box center [863, 36] width 93 height 17
click at [897, 39] on p "Published on: 26 Nov, 2020" at bounding box center [863, 36] width 93 height 17
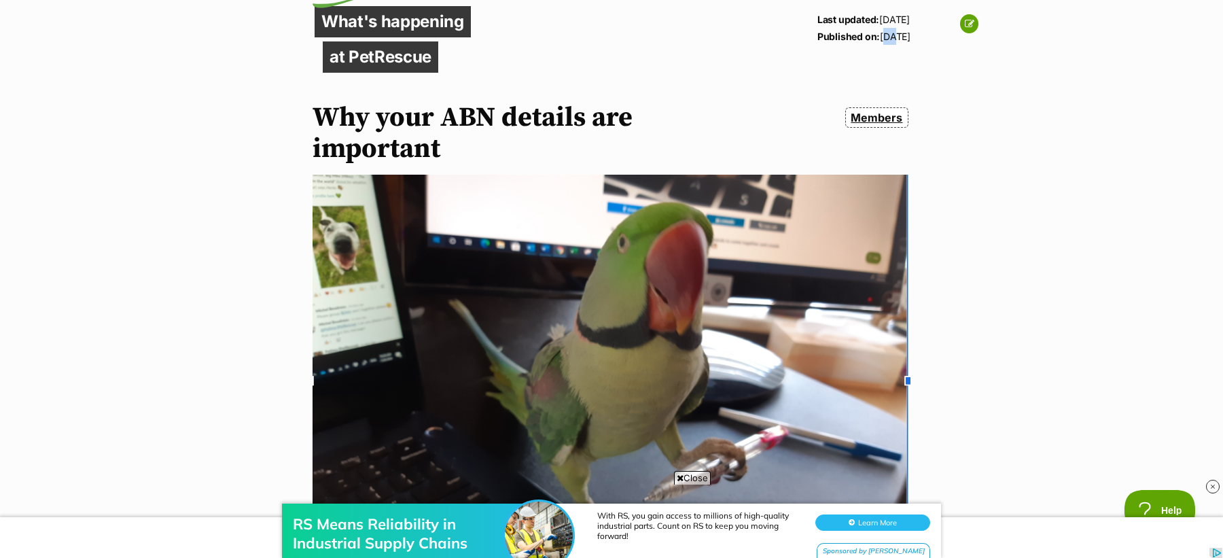
copy p "[DATE]"
click at [972, 26] on icon at bounding box center [970, 24] width 10 height 10
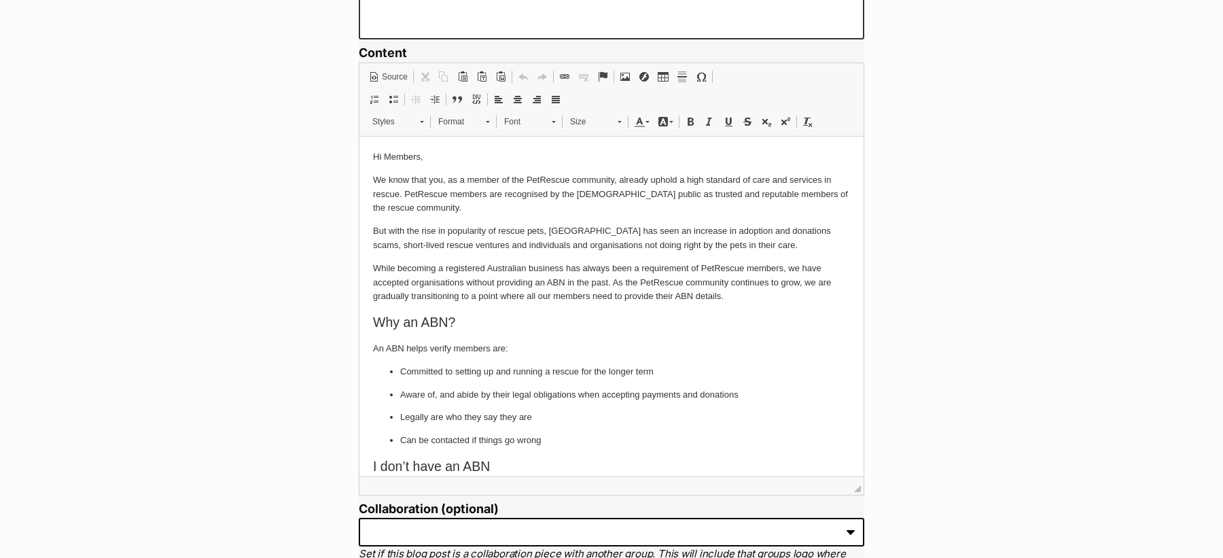
scroll to position [980, 0]
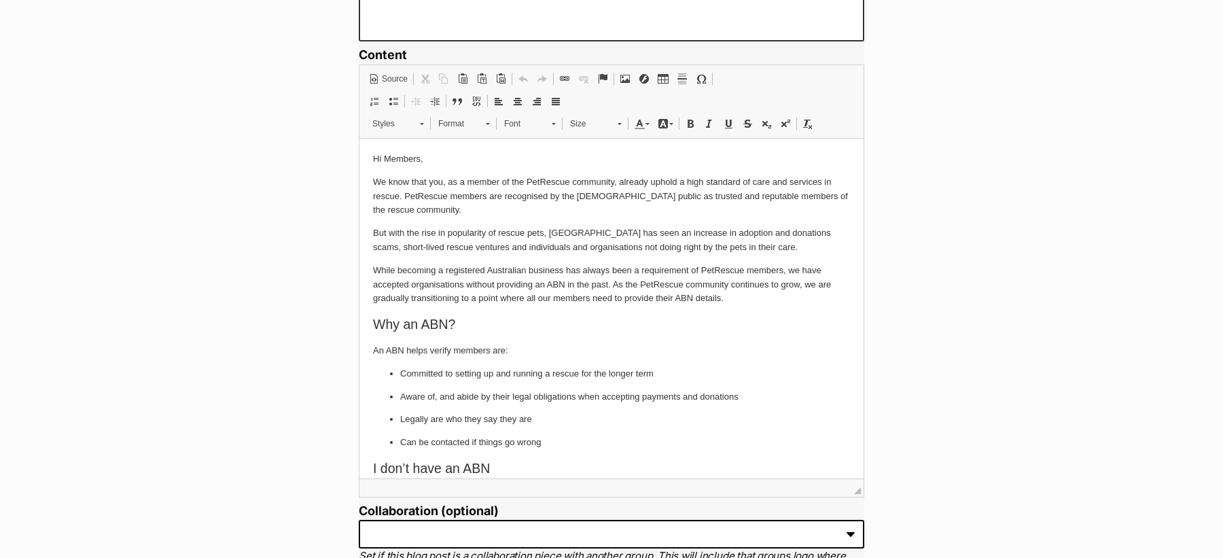
click at [767, 296] on p "While becoming a registered Australian business has always been a requirement o…" at bounding box center [611, 284] width 477 height 42
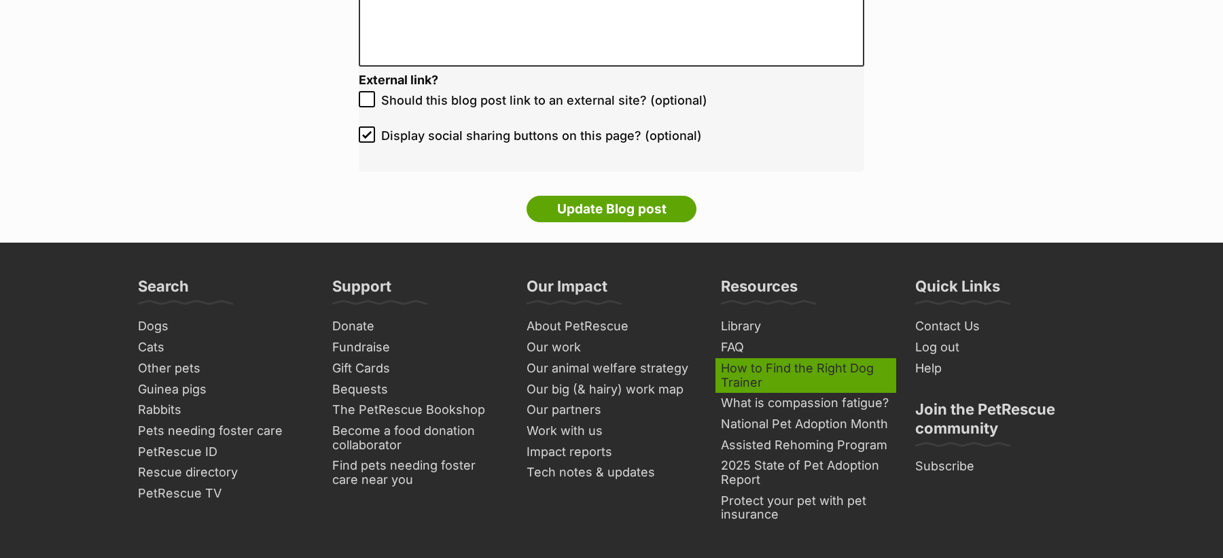
scroll to position [3268, 0]
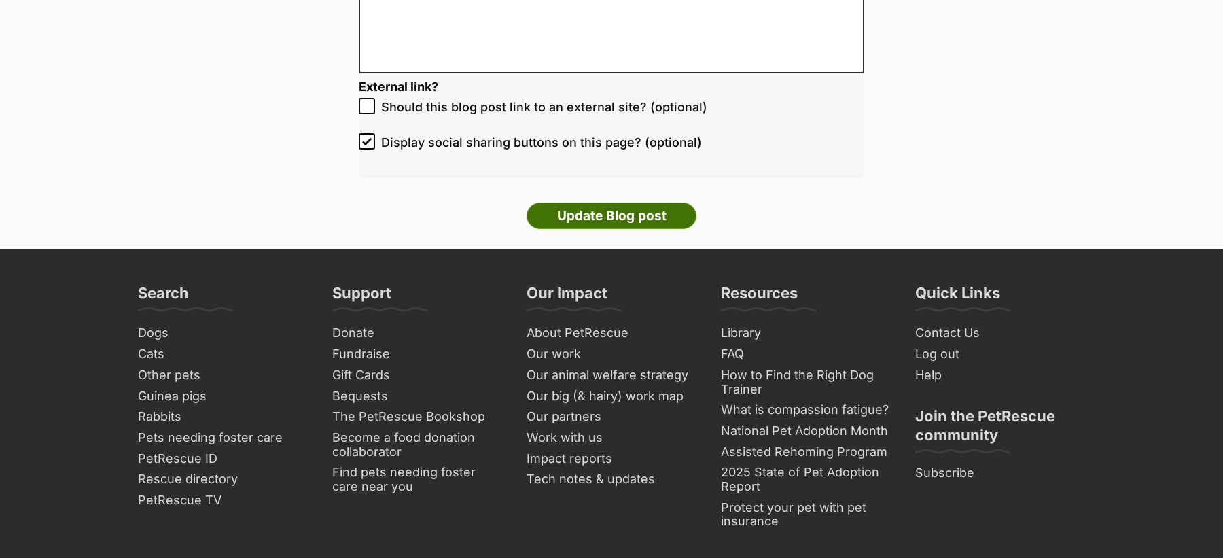
click at [613, 209] on input "Update Blog post" at bounding box center [612, 215] width 170 height 27
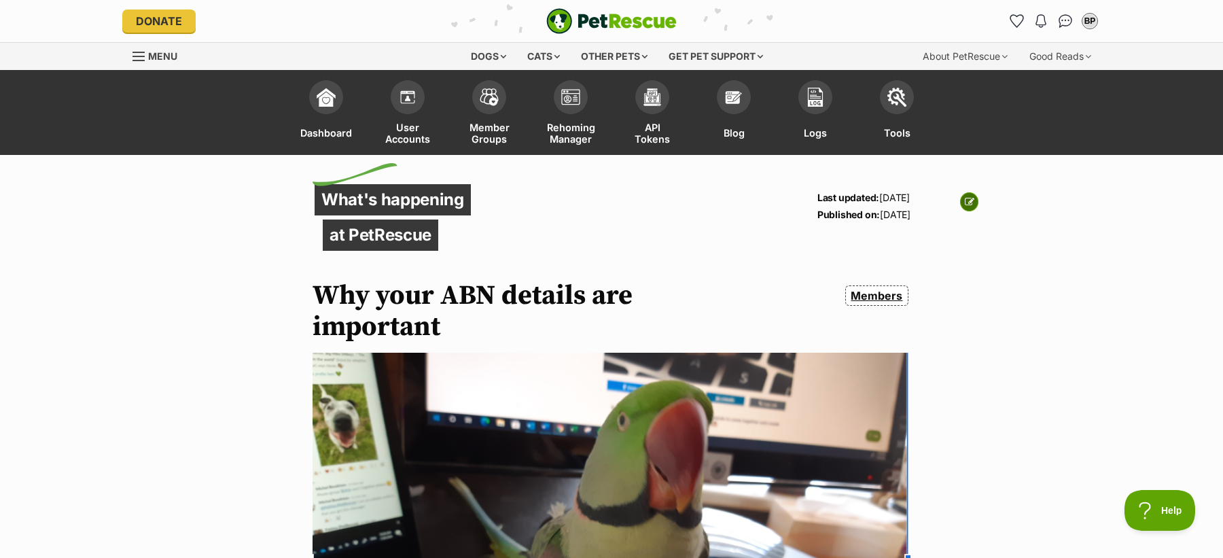
click at [969, 196] on link at bounding box center [969, 201] width 18 height 19
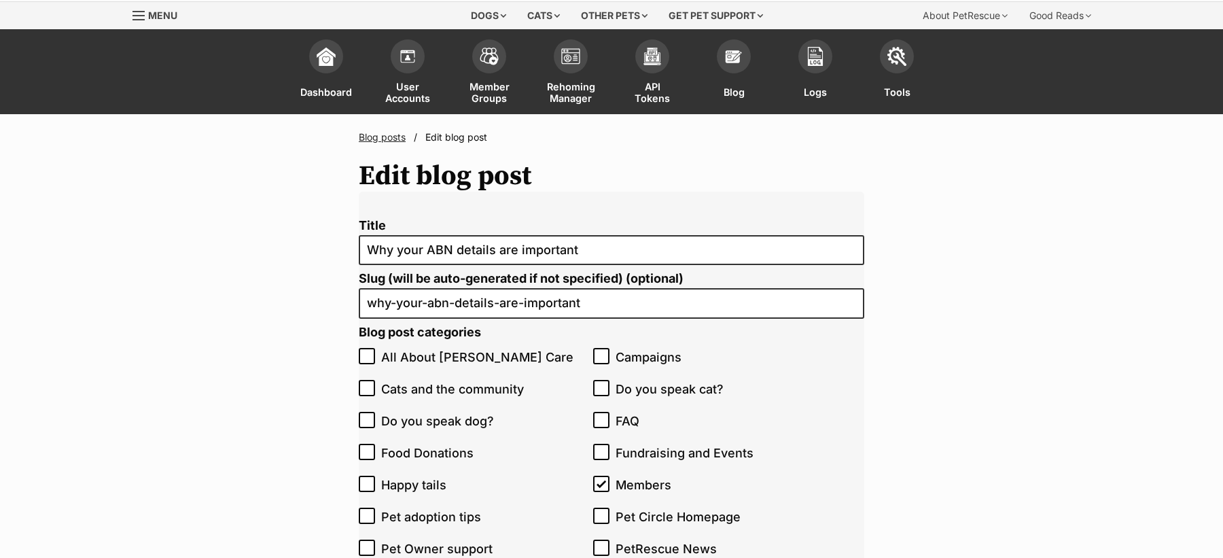
scroll to position [947, 0]
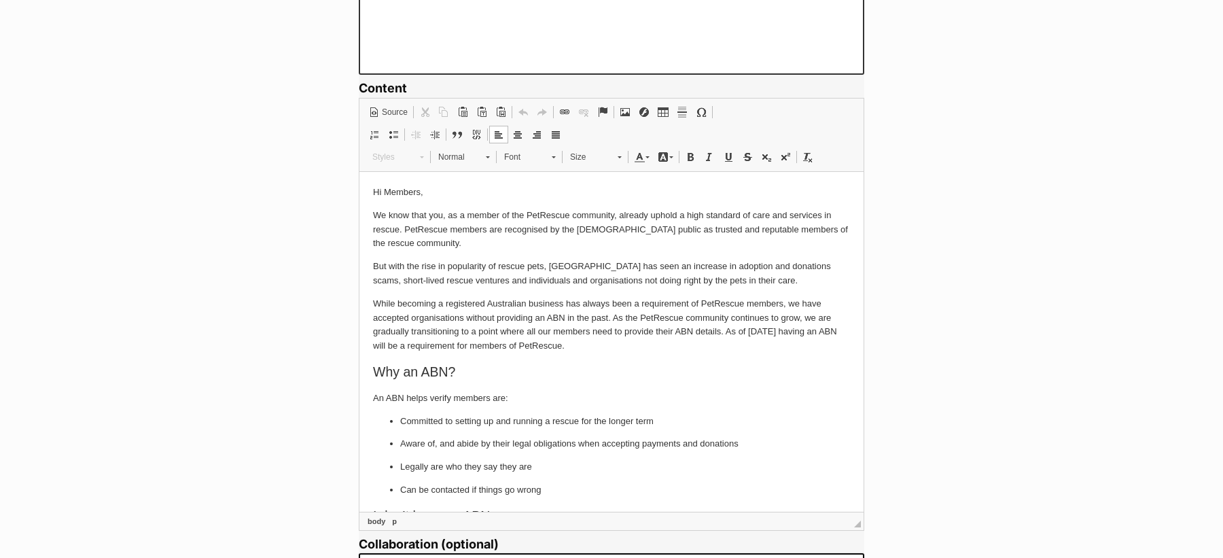
click at [720, 282] on p "But with the rise in popularity of rescue pets, [GEOGRAPHIC_DATA] has seen an i…" at bounding box center [611, 273] width 477 height 29
click at [741, 281] on p "But with the rise in popularity of rescue pets, [GEOGRAPHIC_DATA] has seen an i…" at bounding box center [611, 273] width 477 height 29
click at [768, 279] on p "But with the rise in popularity of rescue pets, [GEOGRAPHIC_DATA] has seen an i…" at bounding box center [611, 273] width 477 height 29
click at [728, 281] on p "But with the rise in popularity of rescue pets, [GEOGRAPHIC_DATA] has seen an i…" at bounding box center [611, 273] width 477 height 29
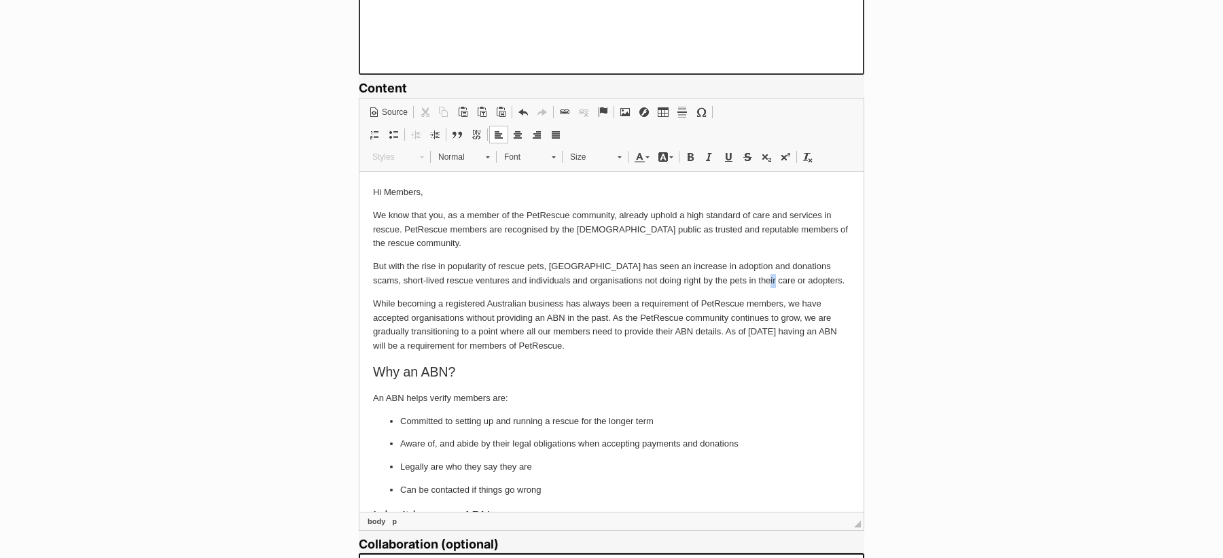
click at [728, 281] on p "But with the rise in popularity of rescue pets, [GEOGRAPHIC_DATA] has seen an i…" at bounding box center [611, 273] width 477 height 29
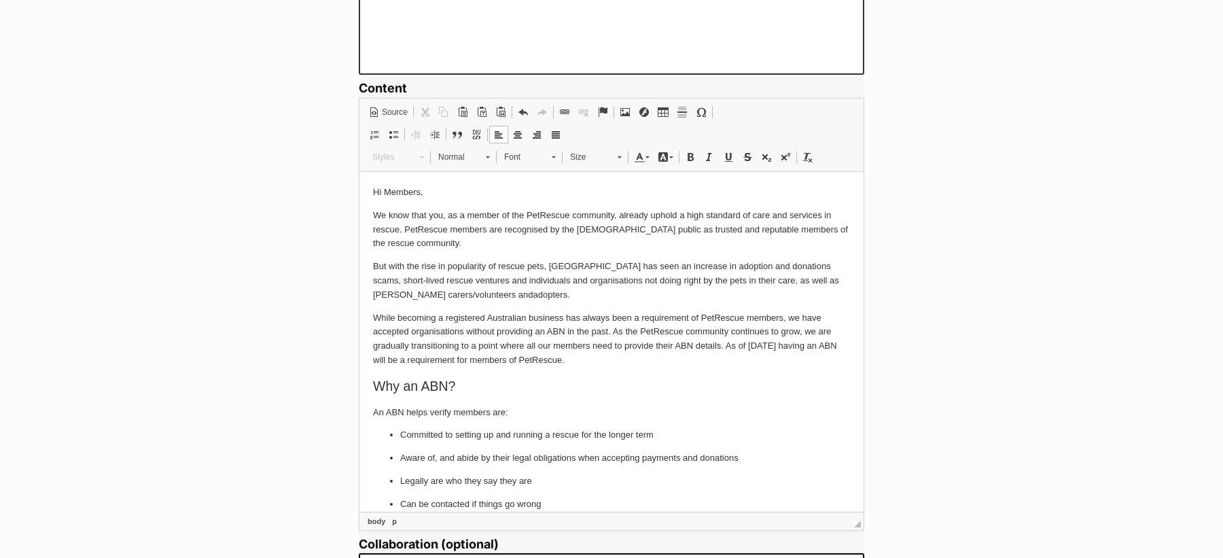
click at [632, 300] on p "But with the rise in popularity of rescue pets, [GEOGRAPHIC_DATA] has seen an i…" at bounding box center [611, 280] width 477 height 42
click at [728, 281] on p "But with the rise in popularity of rescue pets, [GEOGRAPHIC_DATA] has seen an i…" at bounding box center [611, 280] width 477 height 42
click at [764, 281] on p "But with the rise in popularity of rescue pets, [GEOGRAPHIC_DATA] has seen an i…" at bounding box center [611, 280] width 477 height 42
click at [386, 297] on p "But with the rise in popularity of rescue pets, [GEOGRAPHIC_DATA] has seen an i…" at bounding box center [611, 280] width 477 height 42
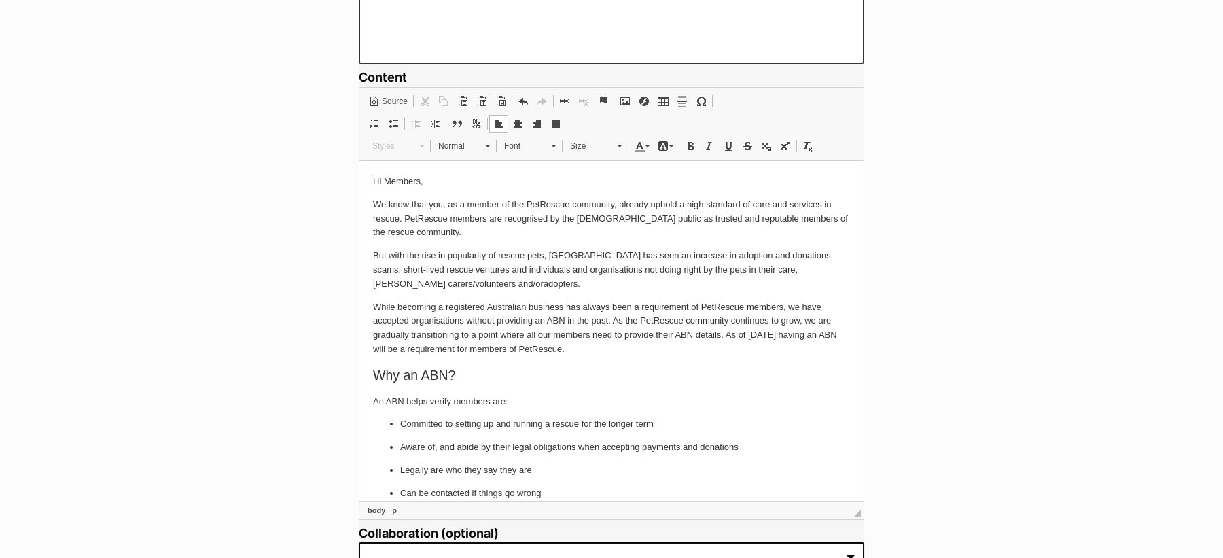
scroll to position [959, 0]
click at [433, 234] on p "We know that you, as a member of the PetRescue community, already uphold a high…" at bounding box center [611, 217] width 477 height 42
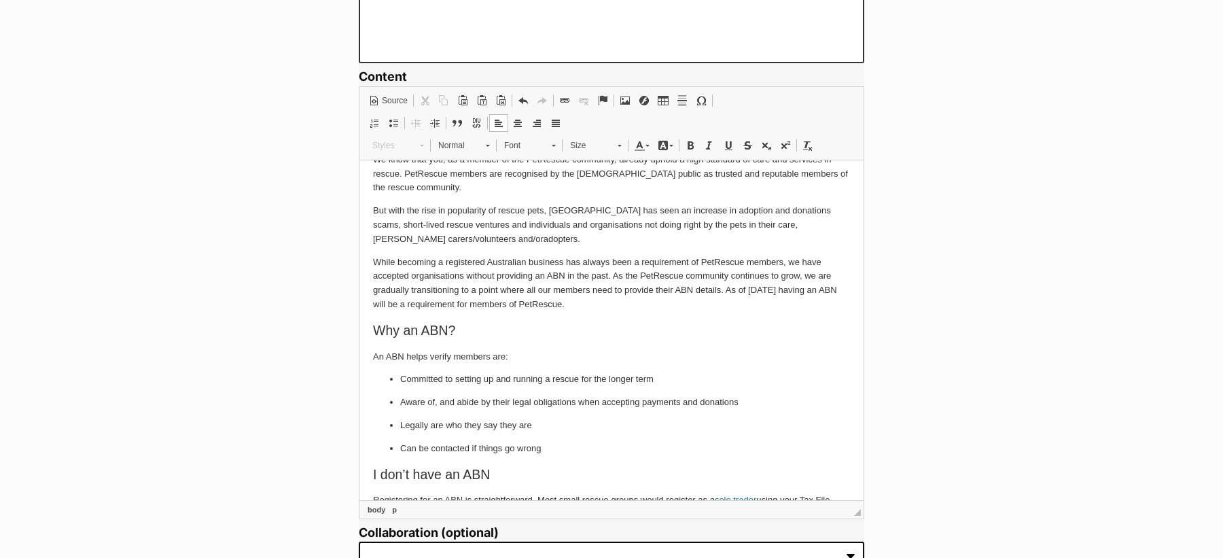
scroll to position [42, 0]
click at [393, 305] on p "While becoming a registered Australian business has always been a requirement o…" at bounding box center [611, 285] width 477 height 56
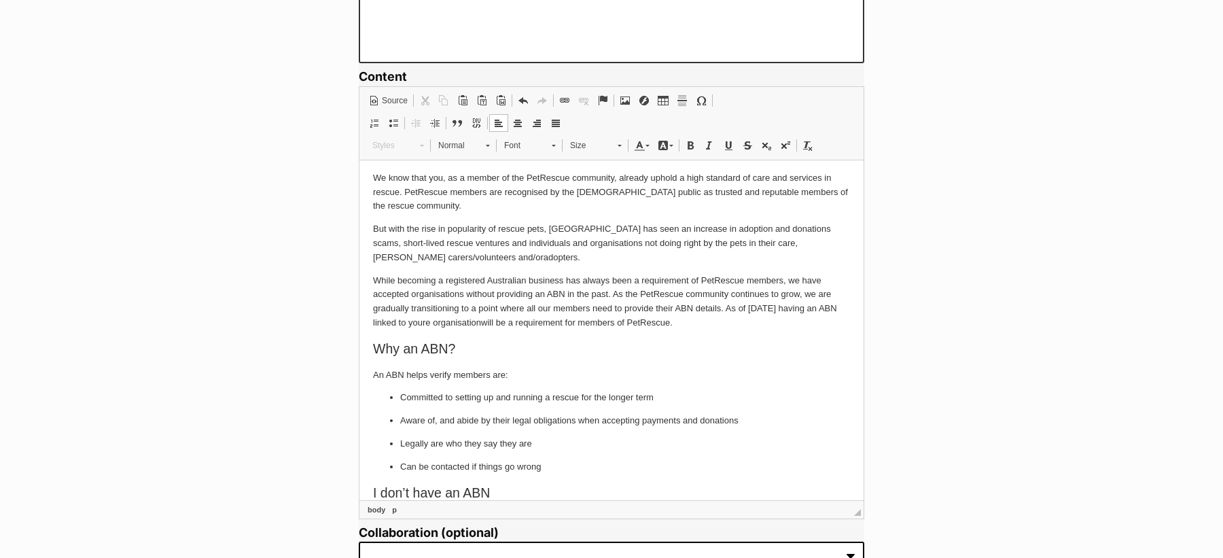
scroll to position [28, 0]
click at [450, 319] on p "While becoming a registered Australian business has always been a requirement o…" at bounding box center [611, 299] width 477 height 56
click at [496, 323] on p "While becoming a registered Australian business has always been a requirement o…" at bounding box center [611, 299] width 477 height 56
click at [616, 378] on p "An ABN helps verify members are:" at bounding box center [611, 372] width 477 height 14
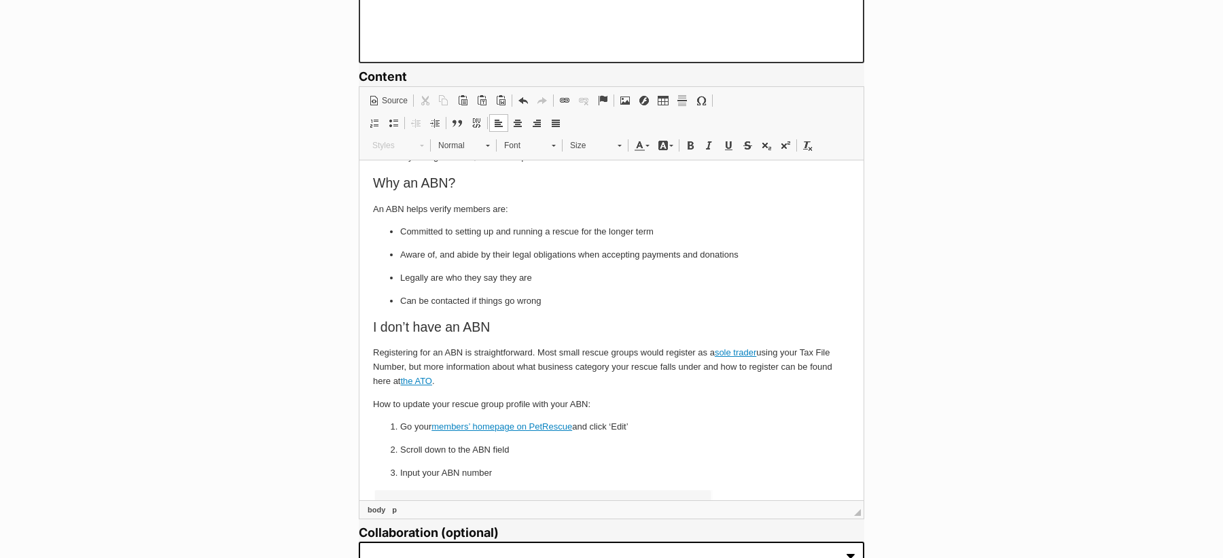
scroll to position [198, 0]
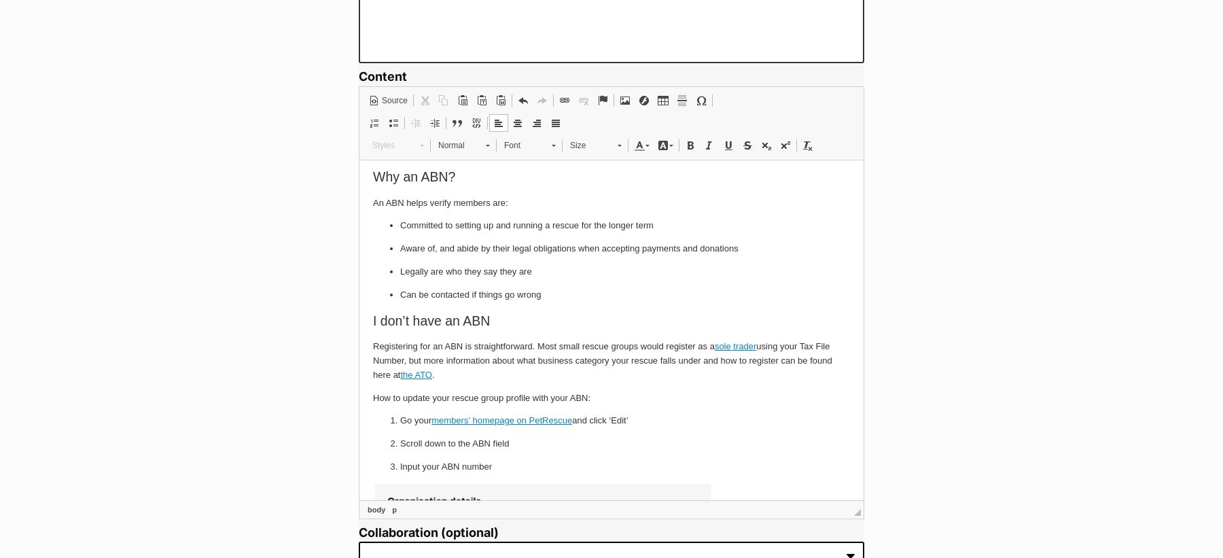
click at [432, 349] on p "Registering for an ABN is straightforward. Most small rescue groups would regis…" at bounding box center [611, 360] width 477 height 42
click at [543, 343] on p "Registering for an ABN is straightforward. Most small rescue groups would regis…" at bounding box center [611, 360] width 477 height 42
click at [533, 363] on p "Registering for an ABN is straightforward. You have the option to register your…" at bounding box center [611, 360] width 477 height 42
click at [536, 359] on p "Registering for an ABN is straightforward. You have the option to register your…" at bounding box center [611, 360] width 477 height 42
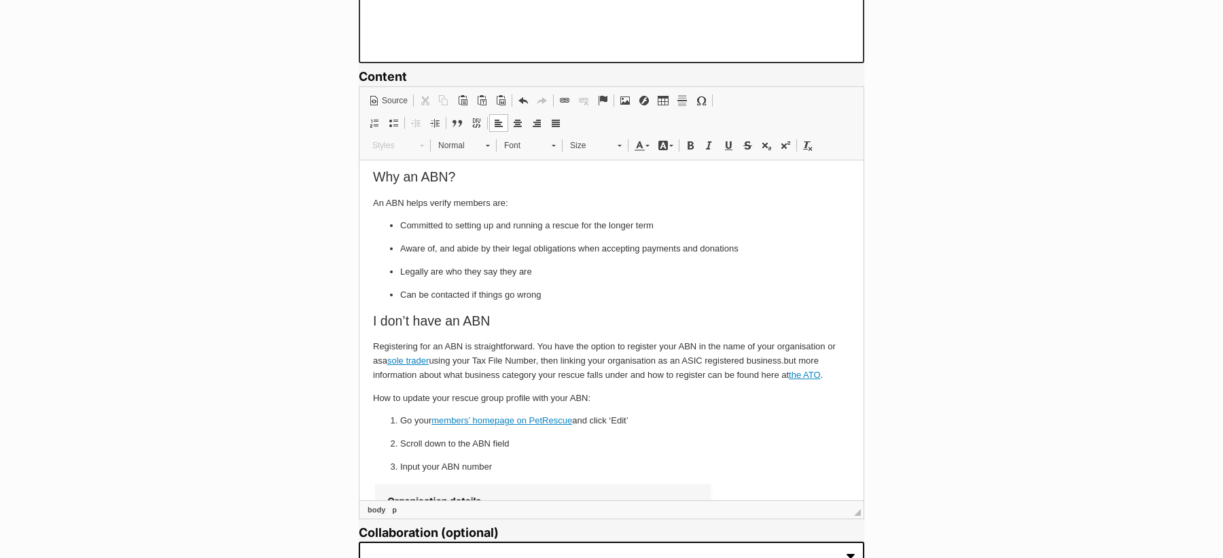
click at [680, 359] on p "Registering for an ABN is straightforward. You have the option to register your…" at bounding box center [611, 360] width 477 height 42
click at [750, 363] on p "Registering for an ABN is straightforward. You have the option to register your…" at bounding box center [611, 360] width 477 height 42
click at [569, 96] on span at bounding box center [564, 100] width 11 height 11
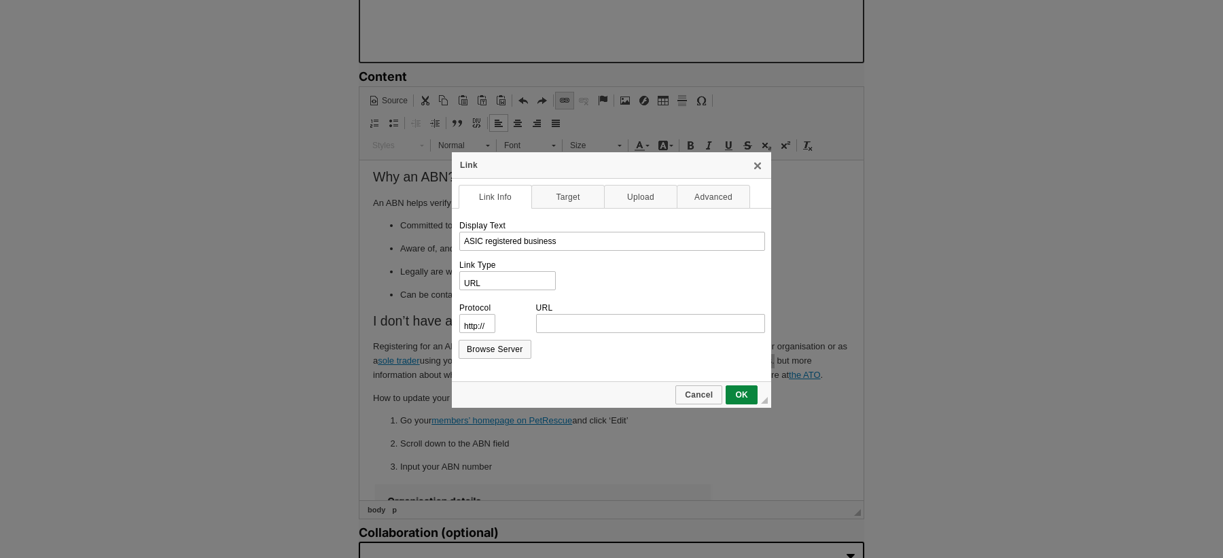
type input "[URL][DOMAIN_NAME]."
select select "https://"
type input "[DOMAIN_NAME][URL]."
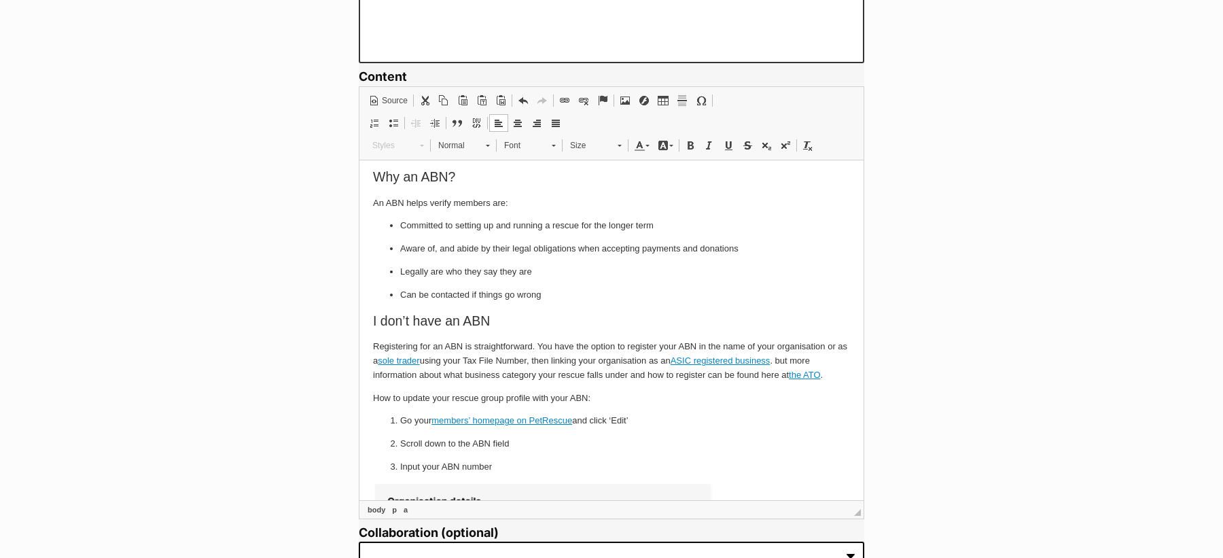
click at [785, 361] on p "Registering for an ABN is straightforward. You have the option to register your…" at bounding box center [611, 360] width 477 height 42
click at [626, 399] on p "How to update your rescue group profile with your ABN:" at bounding box center [611, 398] width 477 height 14
click at [707, 378] on p "Registering for an ABN is straightforward. You have the option to register your…" at bounding box center [611, 360] width 477 height 42
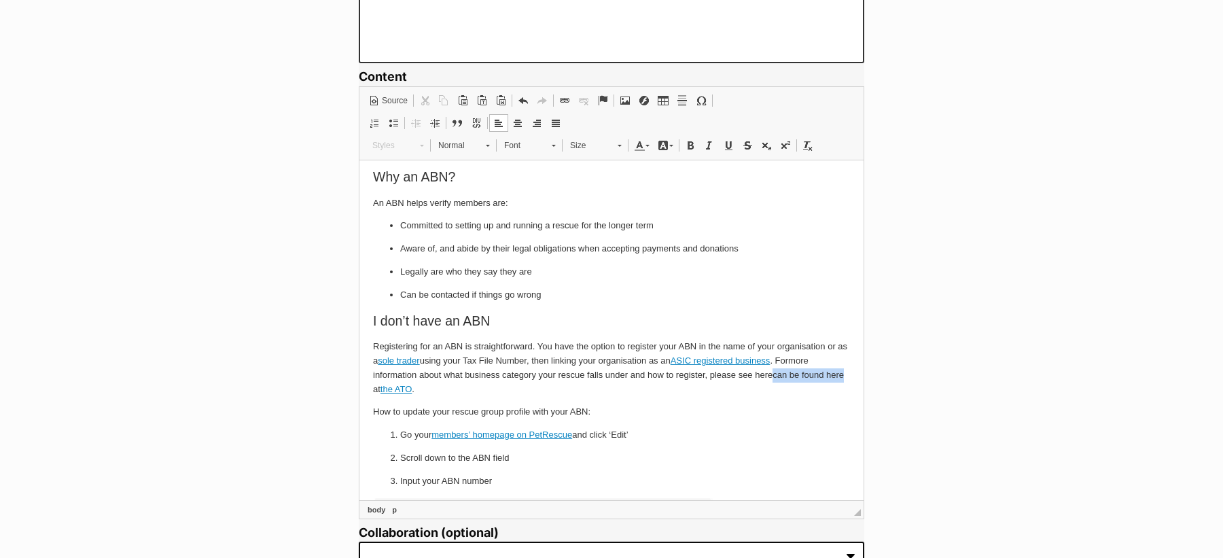
click at [843, 378] on p "Registering for an ABN is straightforward. You have the option to register your…" at bounding box center [611, 367] width 477 height 56
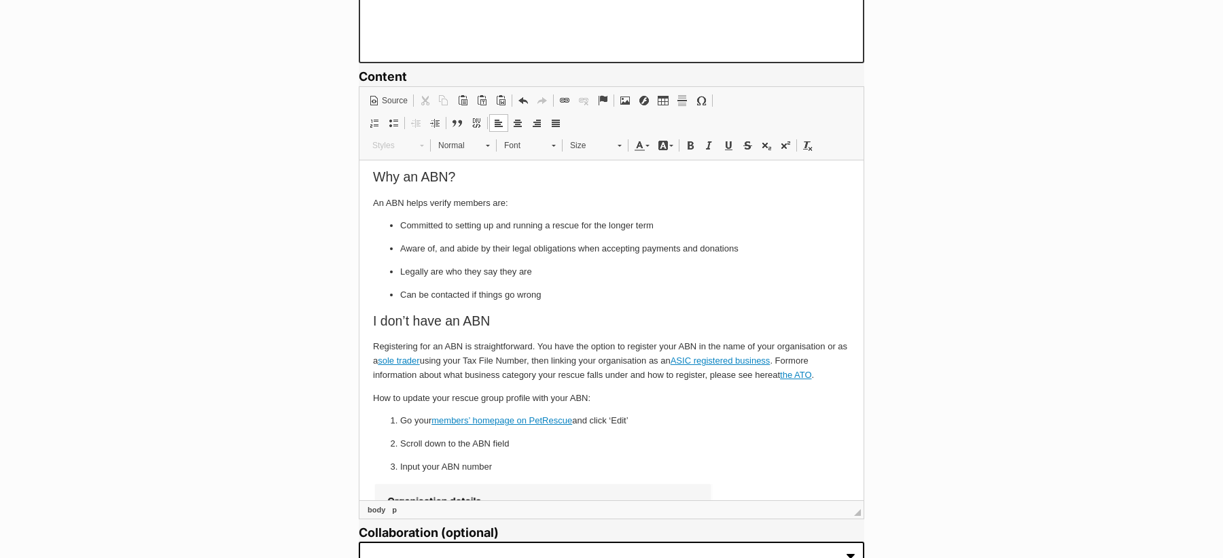
click at [613, 399] on p "How to update your rescue group profile with your ABN:" at bounding box center [611, 398] width 477 height 14
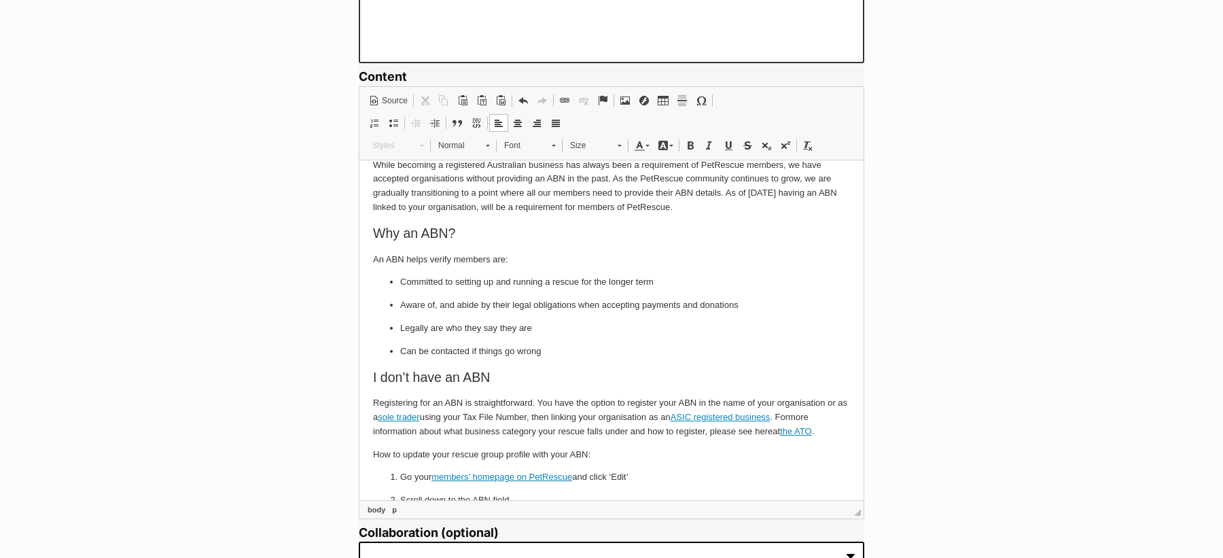
scroll to position [132, 0]
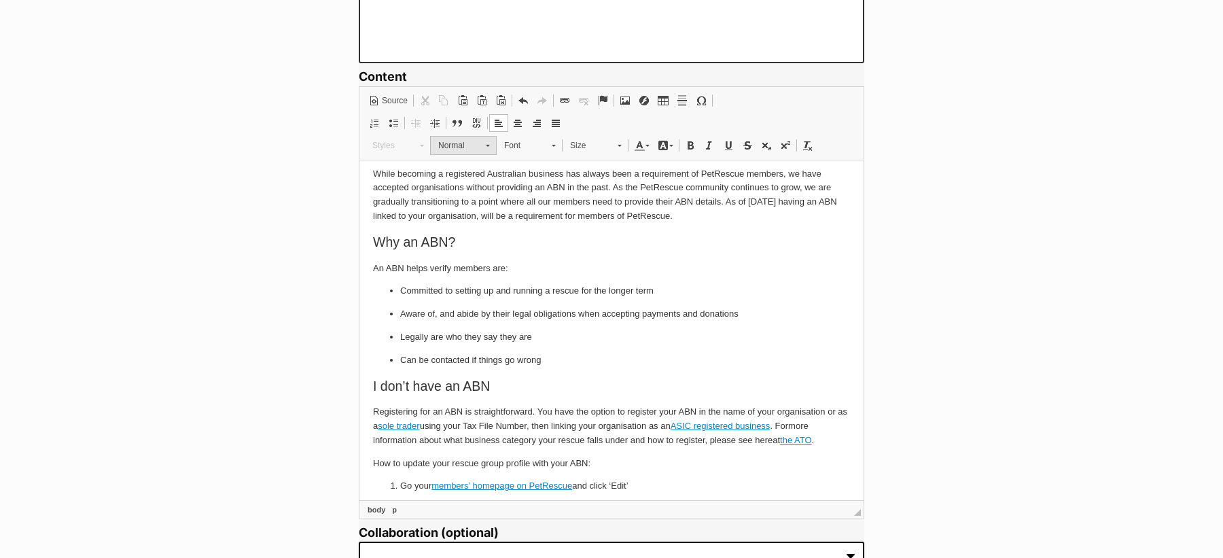
click at [472, 152] on link "Normal" at bounding box center [463, 145] width 67 height 19
click at [450, 398] on body "Hi Members, We know that you, as a member of the PetRescue community, already u…" at bounding box center [611, 378] width 477 height 674
click at [450, 384] on h2 "I don’t have an ABN" at bounding box center [611, 386] width 477 height 16
click at [520, 459] on p "How to update your rescue group profile with your ABN:" at bounding box center [611, 463] width 477 height 14
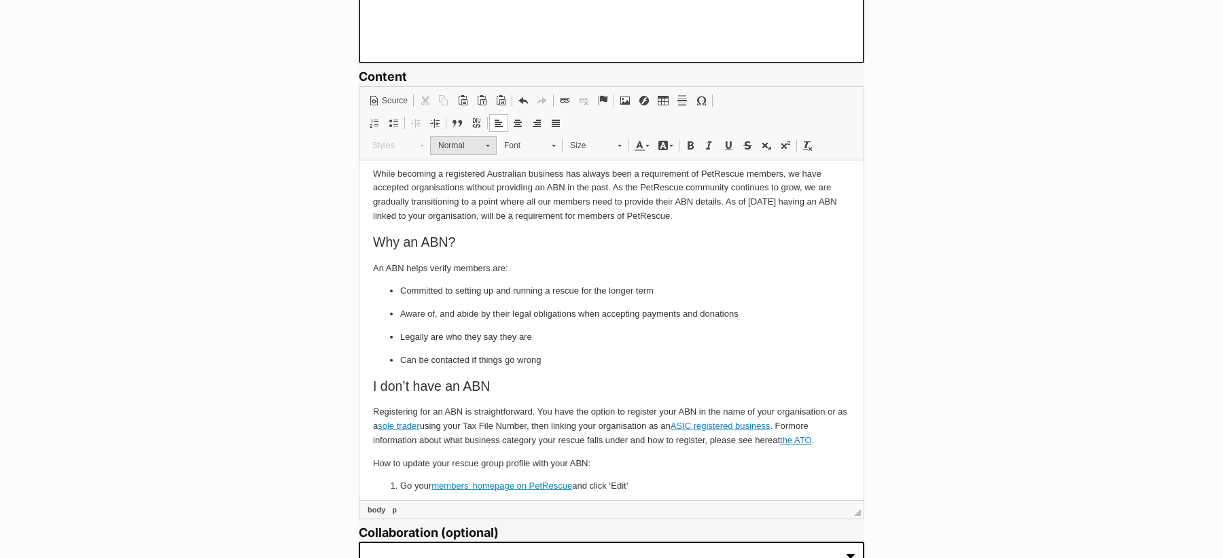
click at [459, 141] on span "Normal" at bounding box center [455, 146] width 48 height 18
click at [486, 231] on h2 "Heading 2" at bounding box center [481, 228] width 92 height 15
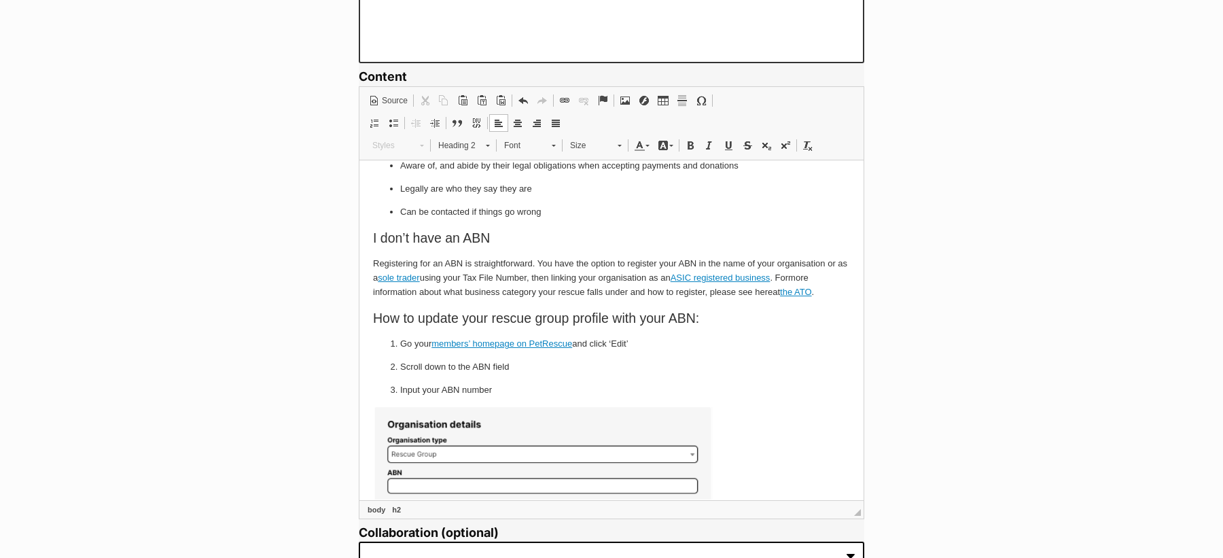
scroll to position [282, 0]
click at [517, 314] on h2 "How to update your rescue group pro file with your ABN:" at bounding box center [611, 316] width 477 height 16
click at [488, 318] on h2 "How to update your group group pro file with your ABN:" at bounding box center [611, 316] width 477 height 16
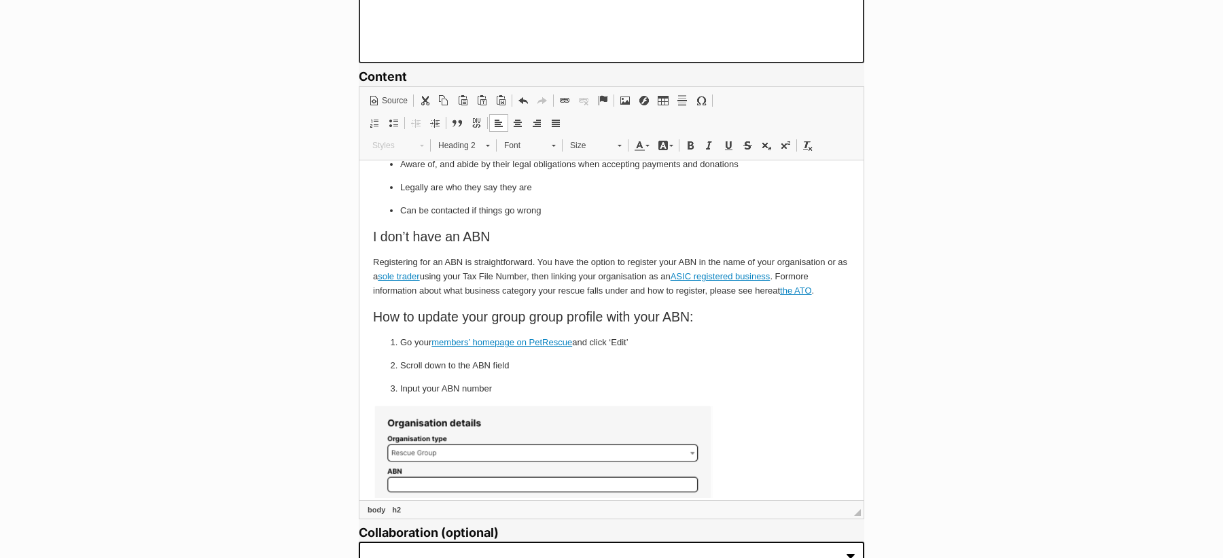
click at [515, 318] on h2 "How to update your group group pro file with your ABN:" at bounding box center [611, 316] width 477 height 16
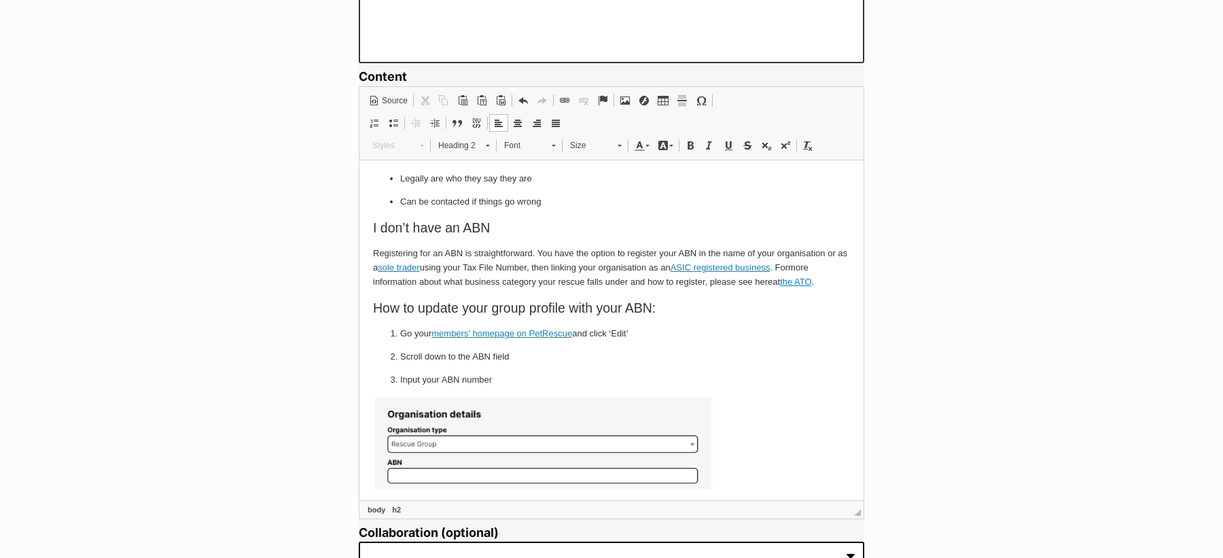
click at [550, 325] on body "Hi Members, We know that you, as a member of the PetRescue community, already u…" at bounding box center [611, 222] width 477 height 680
click at [539, 332] on link "members’ homepage on PetRescue" at bounding box center [501, 332] width 141 height 10
click at [512, 374] on p "Input your ABN number" at bounding box center [611, 379] width 423 height 14
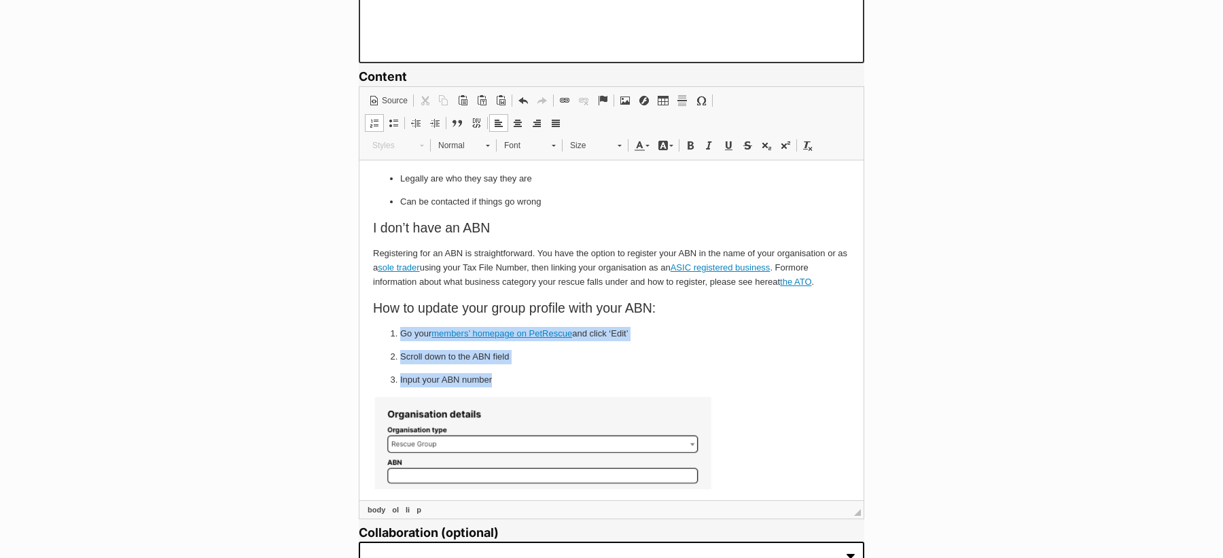
drag, startPoint x: 503, startPoint y: 378, endPoint x: 400, endPoint y: 332, distance: 113.1
click at [400, 332] on ol "Go your members’ homepage on PetRescue and click ‘Edit’ Scroll down to the ABN …" at bounding box center [611, 356] width 477 height 60
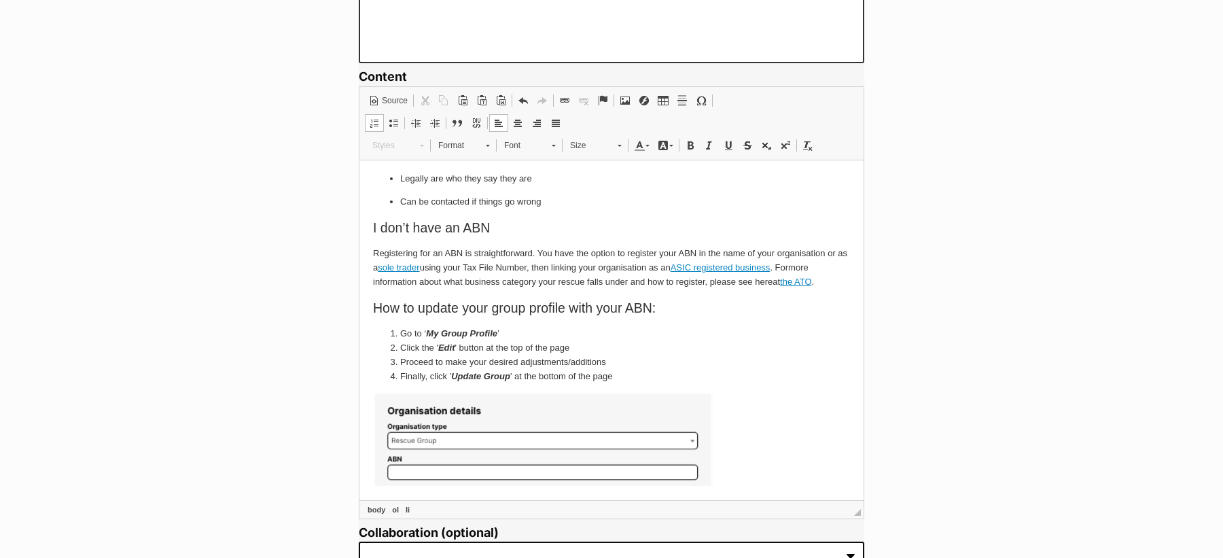
click at [617, 358] on li "Proceed to make your desired adjustments/additions" at bounding box center [611, 362] width 423 height 14
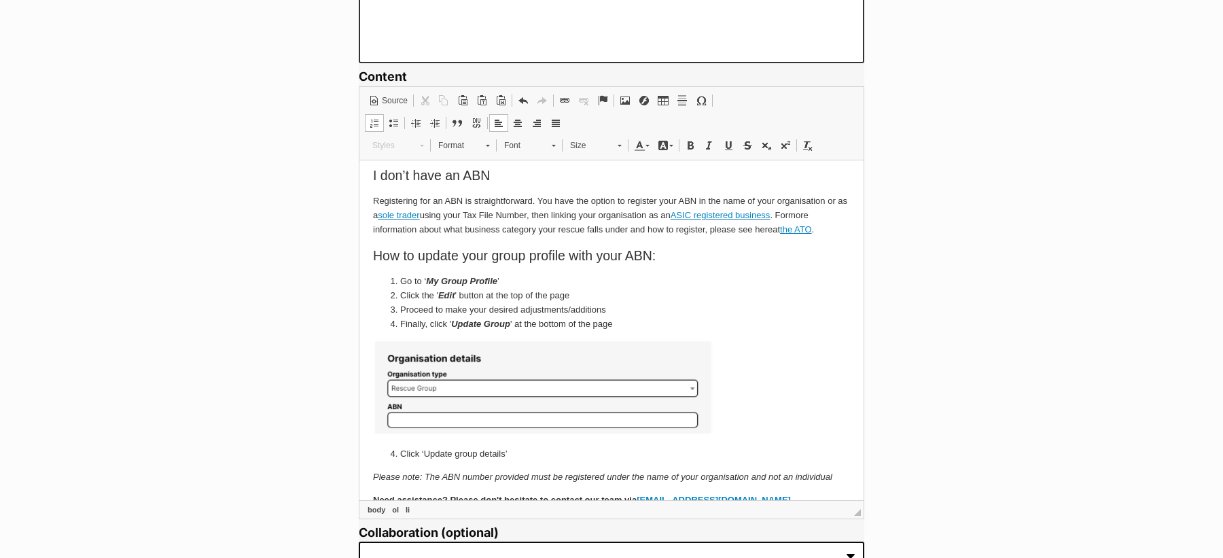
scroll to position [363, 0]
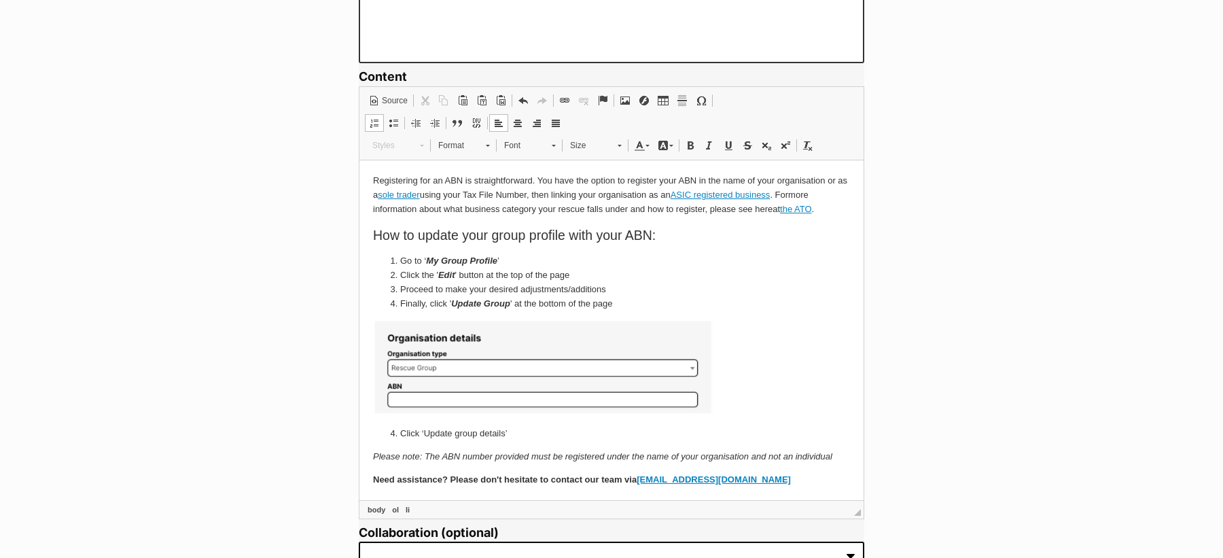
click at [412, 289] on li "Proceed to make your desired adjustments/additions" at bounding box center [611, 289] width 423 height 14
click at [785, 286] on li "Under 'Organisation details' you will find the ABN field to make your desired a…" at bounding box center [611, 289] width 423 height 14
click at [431, 301] on li "Finally, click ' Update Group ' at the bottom of the page" at bounding box center [611, 303] width 423 height 14
click at [611, 304] on li "Finally, scroll to the bottom and click ' Update Group ' at the bottom of the p…" at bounding box center [611, 303] width 423 height 14
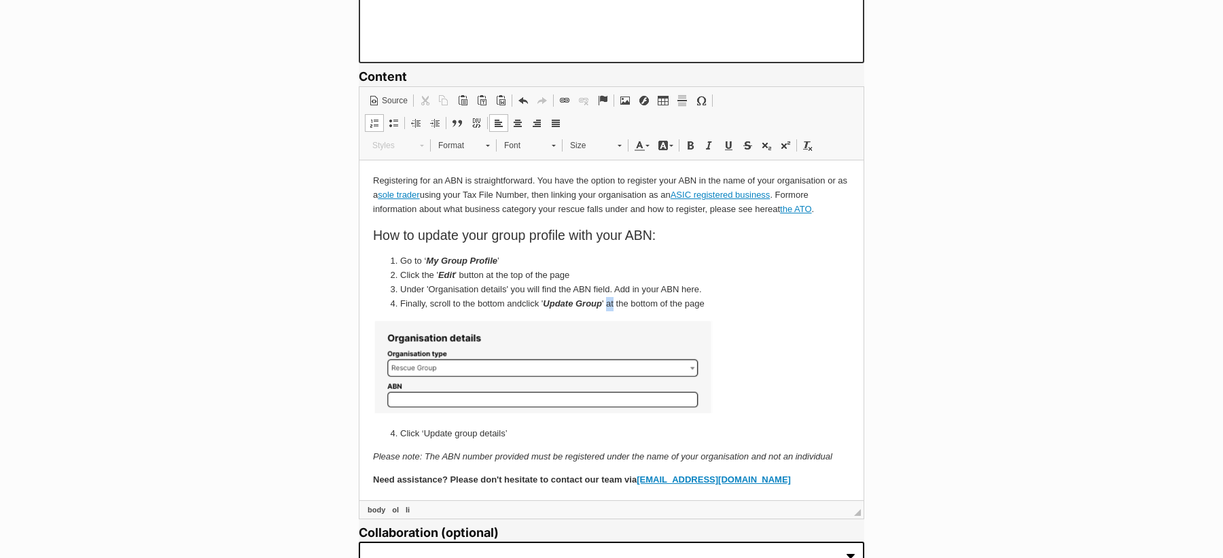
click at [611, 304] on li "Finally, scroll to the bottom and click ' Update Group ' at the bottom of the p…" at bounding box center [611, 303] width 423 height 14
click at [692, 303] on li "Finally, scroll to the bottom and click ' Update Group ' at the bottom of the p…" at bounding box center [611, 303] width 423 height 14
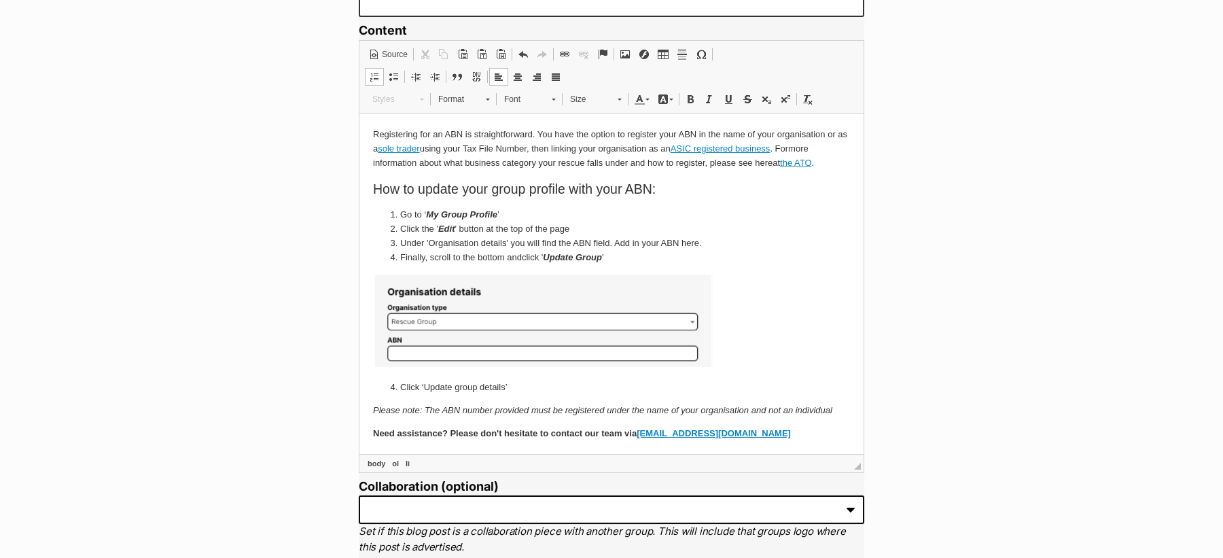
scroll to position [1008, 0]
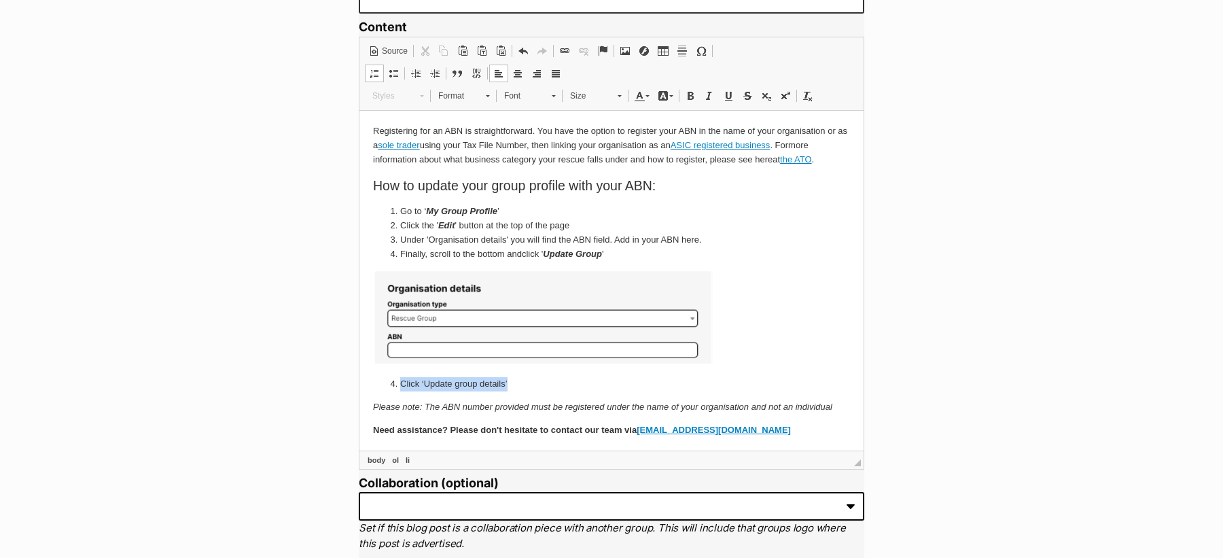
drag, startPoint x: 535, startPoint y: 387, endPoint x: 383, endPoint y: 385, distance: 152.2
click at [383, 385] on ol "Click ‘Update group details’" at bounding box center [611, 383] width 477 height 14
drag, startPoint x: 630, startPoint y: 251, endPoint x: 400, endPoint y: 252, distance: 229.6
click at [400, 252] on li "Finally, scroll to the bottom and click ' Update Group '" at bounding box center [611, 254] width 423 height 14
copy li "Finally, scroll to the bottom and click ' Update Group '"
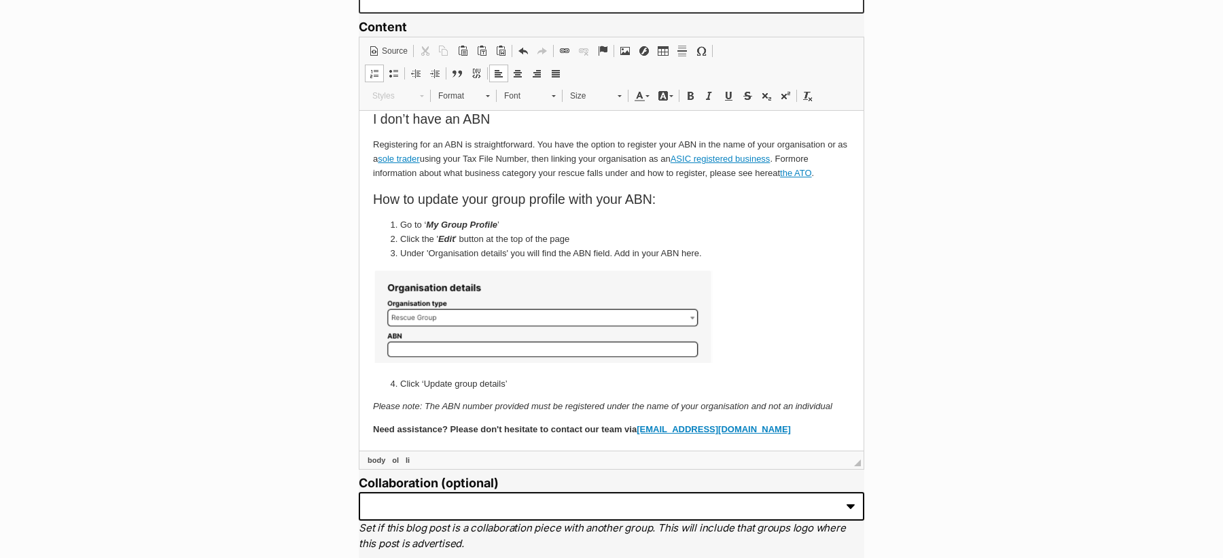
scroll to position [349, 0]
click at [410, 381] on p "Click ‘Update group details’" at bounding box center [611, 384] width 423 height 14
click at [503, 381] on p "Click ‘Update group details’" at bounding box center [611, 384] width 423 height 14
click at [507, 385] on p "Finally, scroll to the bottom and click ' Update Group '" at bounding box center [611, 384] width 423 height 14
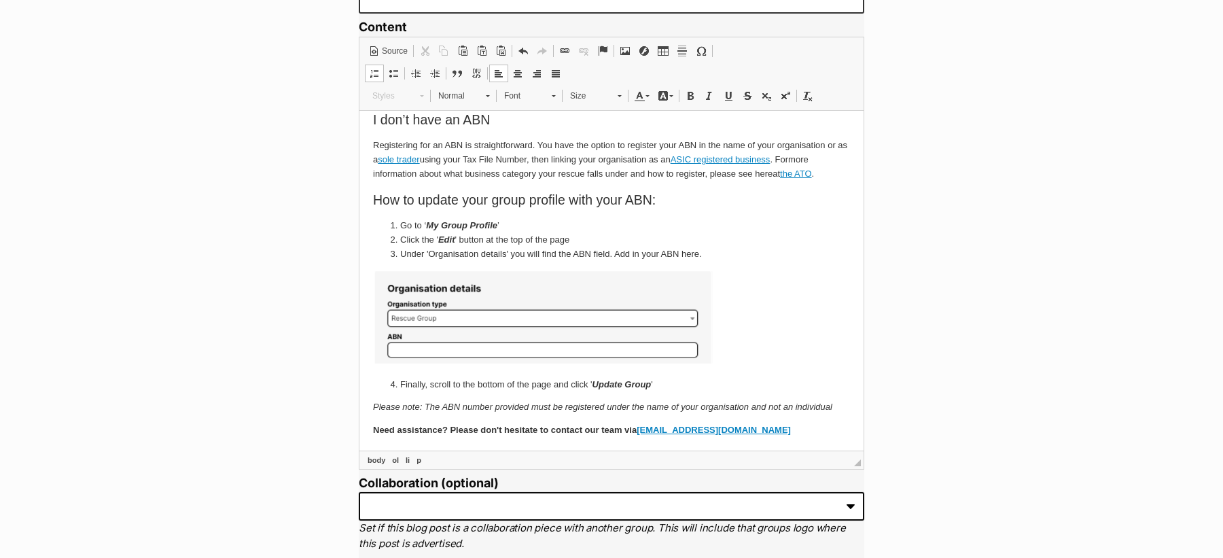
click at [672, 378] on p "Finally, scroll to the bottom of the page and click ' Update Group '" at bounding box center [611, 384] width 423 height 14
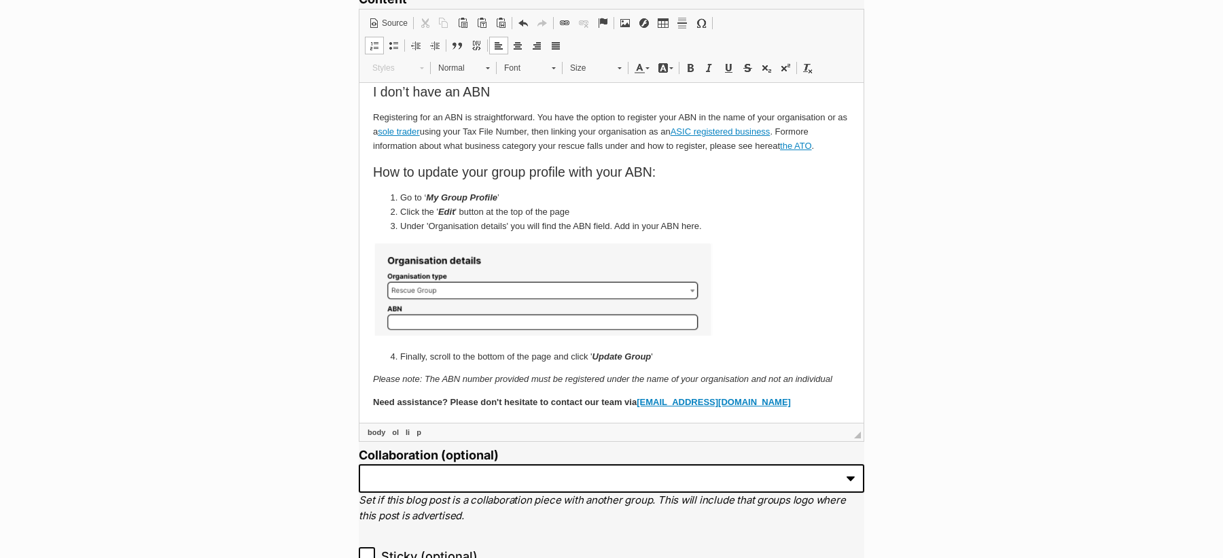
scroll to position [1037, 0]
click at [795, 382] on em "Please note: The ABN number provided must be registered under the name of your …" at bounding box center [602, 377] width 459 height 10
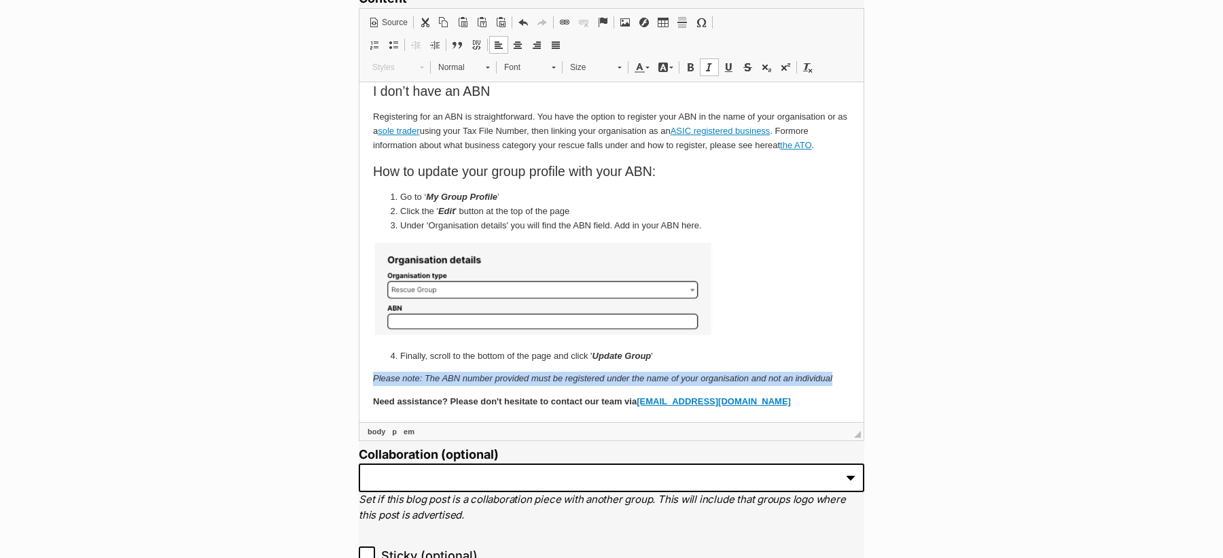
click at [795, 382] on em "Please note: The ABN number provided must be registered under the name of your …" at bounding box center [602, 377] width 459 height 10
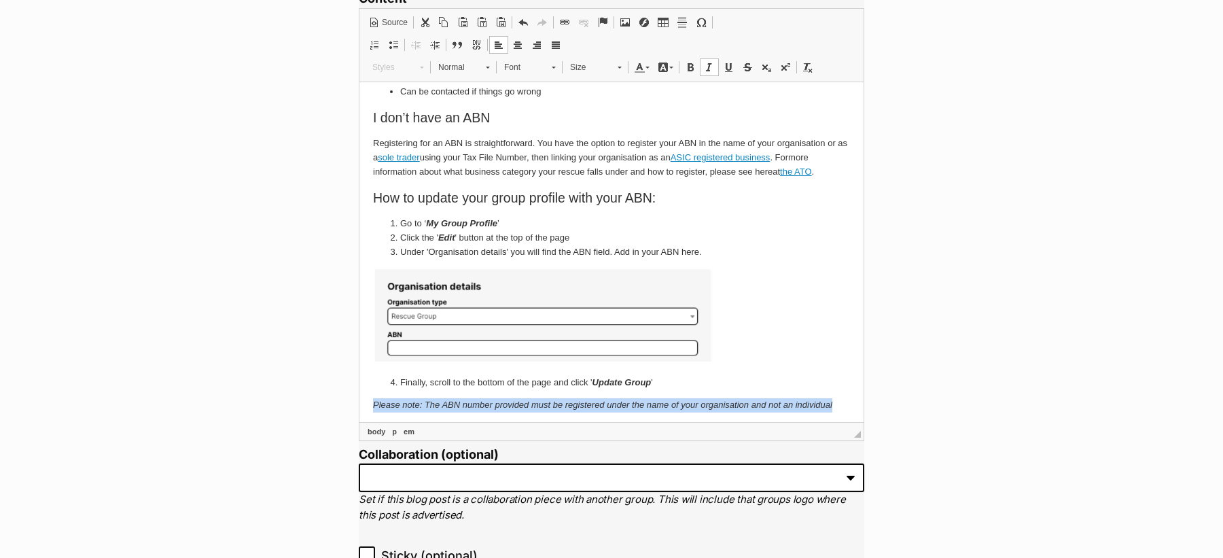
scroll to position [349, 0]
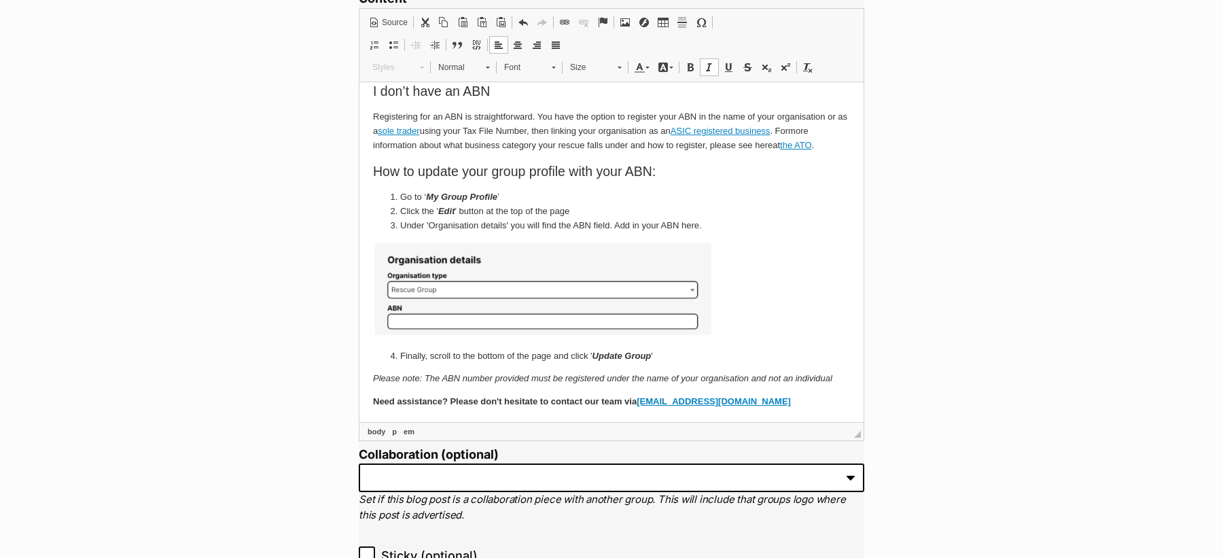
click at [452, 404] on strong "Need assistance? Please don't hesitate to contact our team via members@petrescu…" at bounding box center [582, 400] width 418 height 10
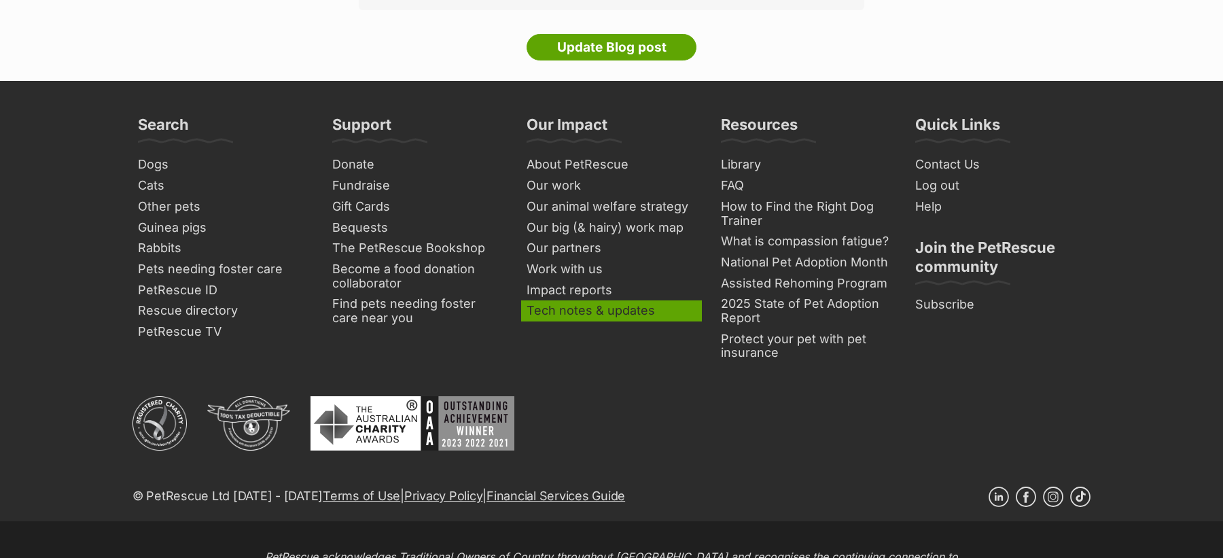
scroll to position [3433, 0]
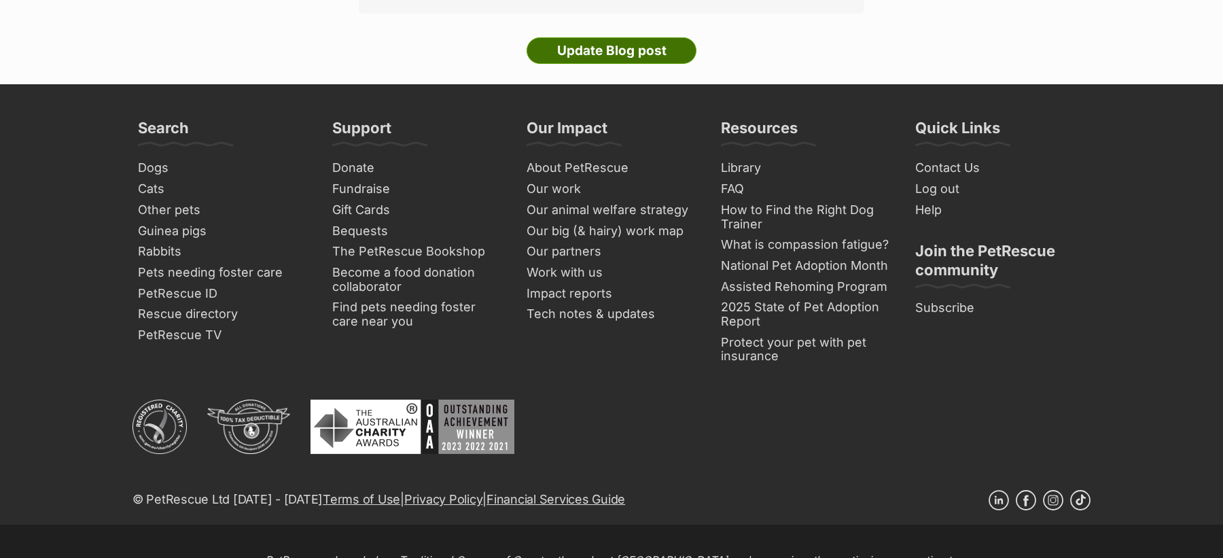
click at [586, 52] on input "Update Blog post" at bounding box center [612, 50] width 170 height 27
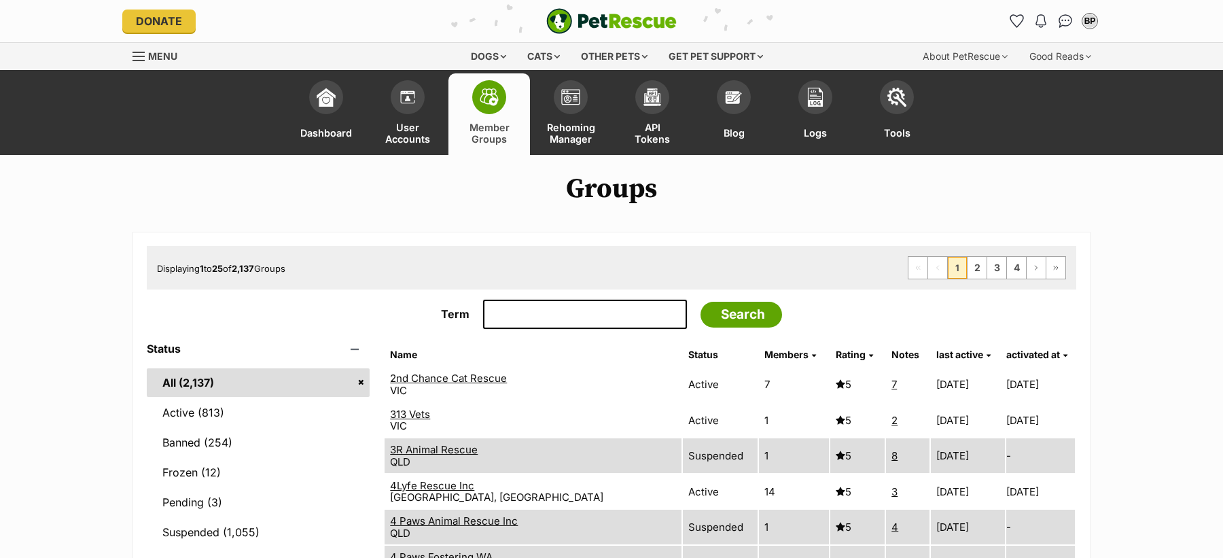
click at [480, 382] on link "2nd Chance Cat Rescue" at bounding box center [448, 378] width 117 height 13
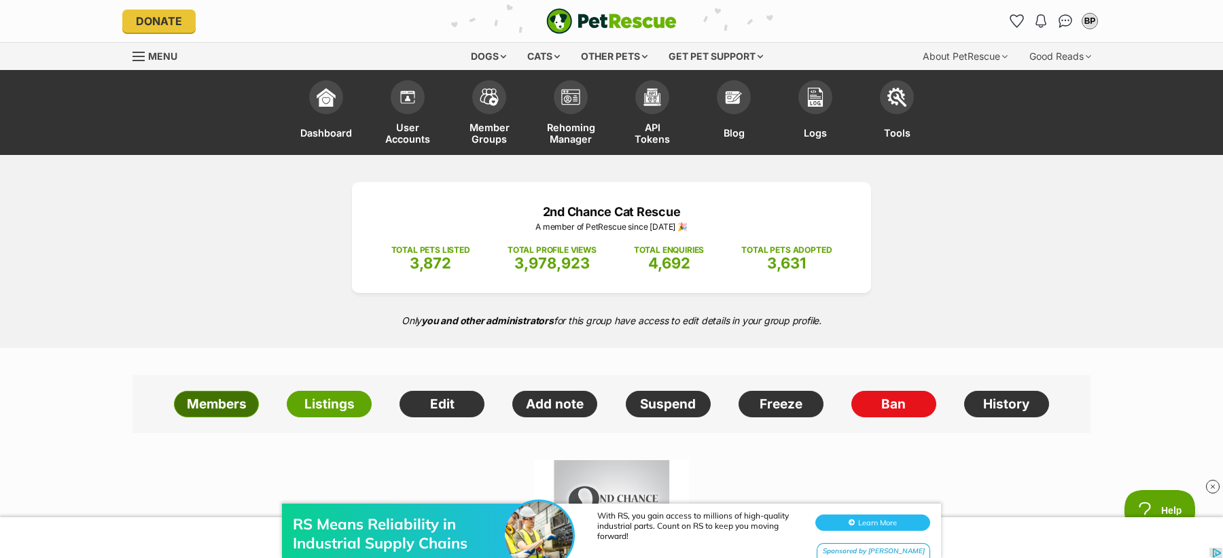
click at [211, 400] on link "Members" at bounding box center [216, 404] width 85 height 27
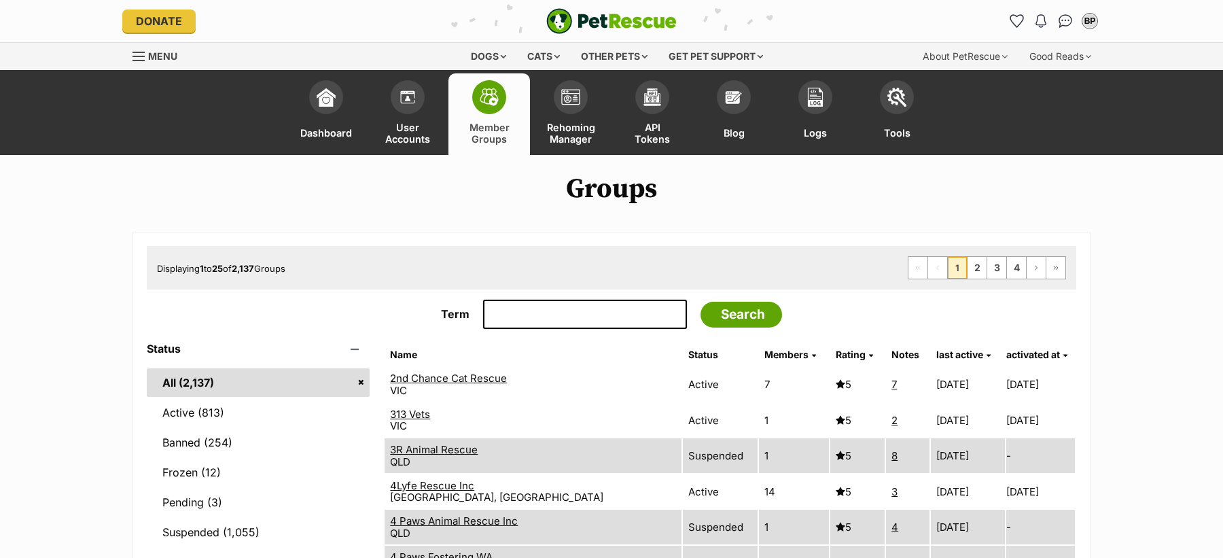
click at [443, 374] on link "2nd Chance Cat Rescue" at bounding box center [448, 378] width 117 height 13
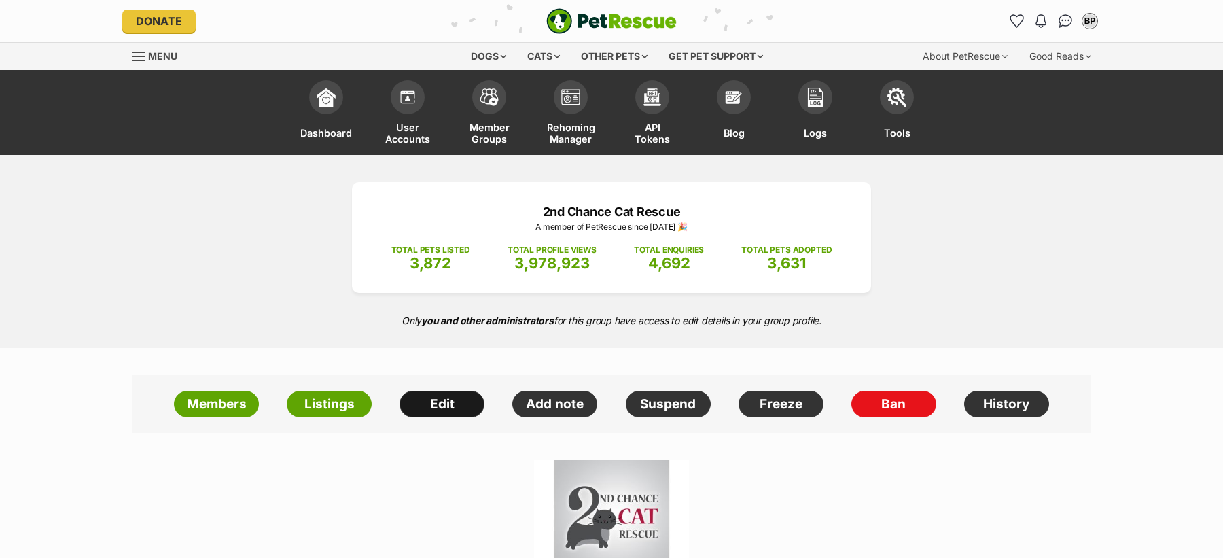
click at [438, 397] on link "Edit" at bounding box center [441, 404] width 85 height 27
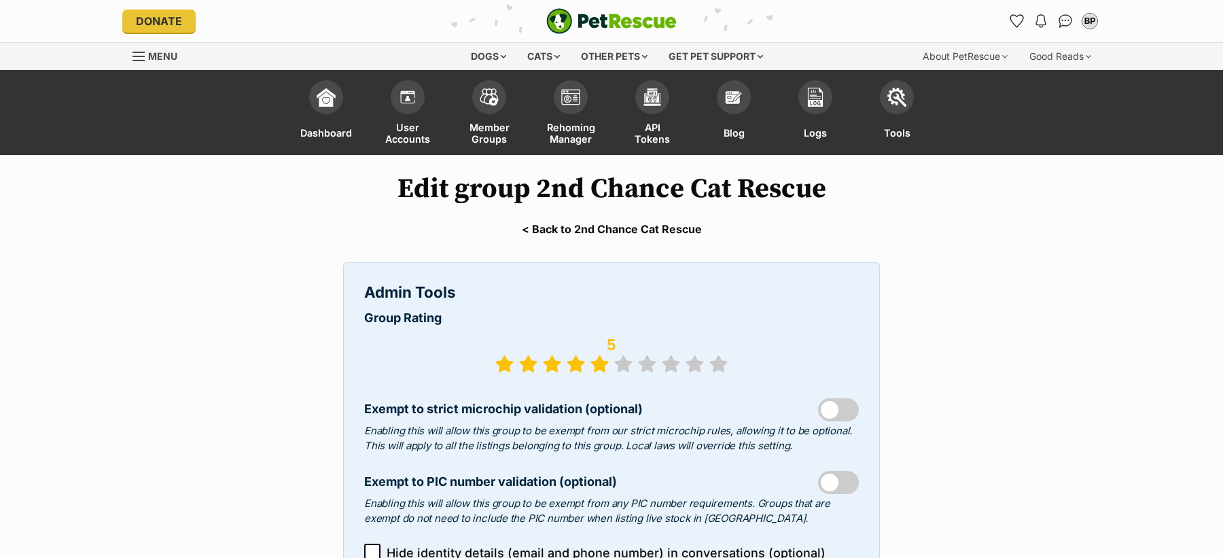
select select "rescue group"
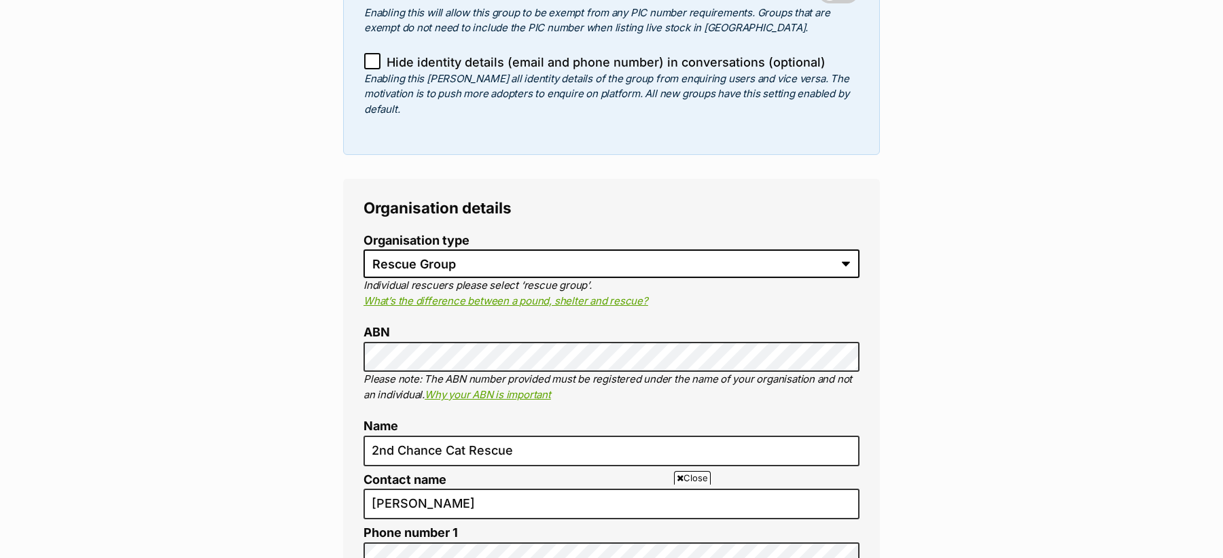
scroll to position [524, 0]
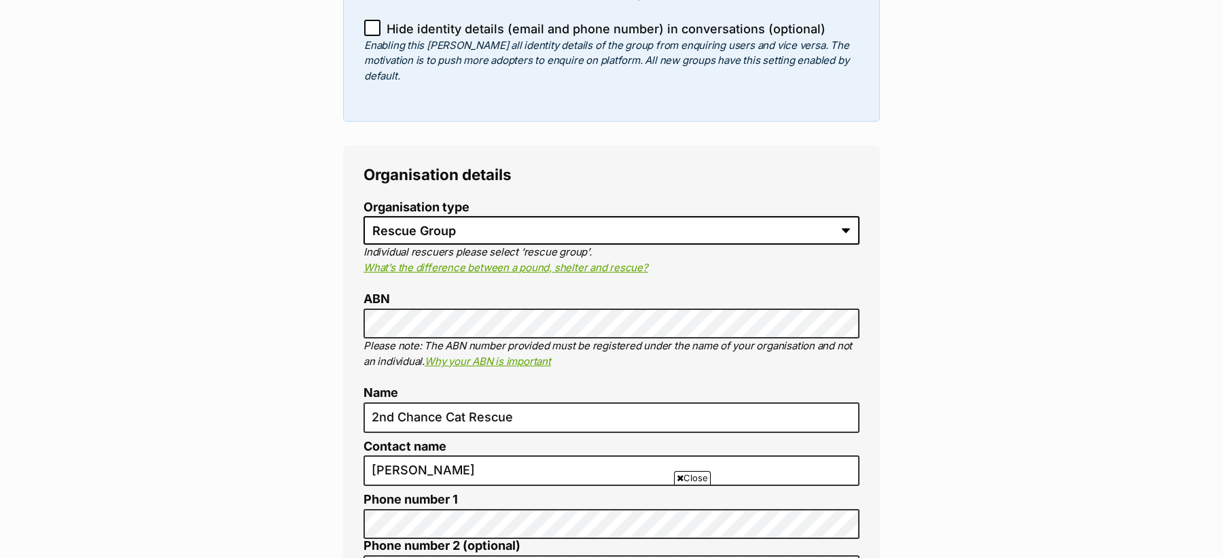
click at [389, 165] on span "Organisation details" at bounding box center [437, 174] width 148 height 18
copy span "Organisation details"
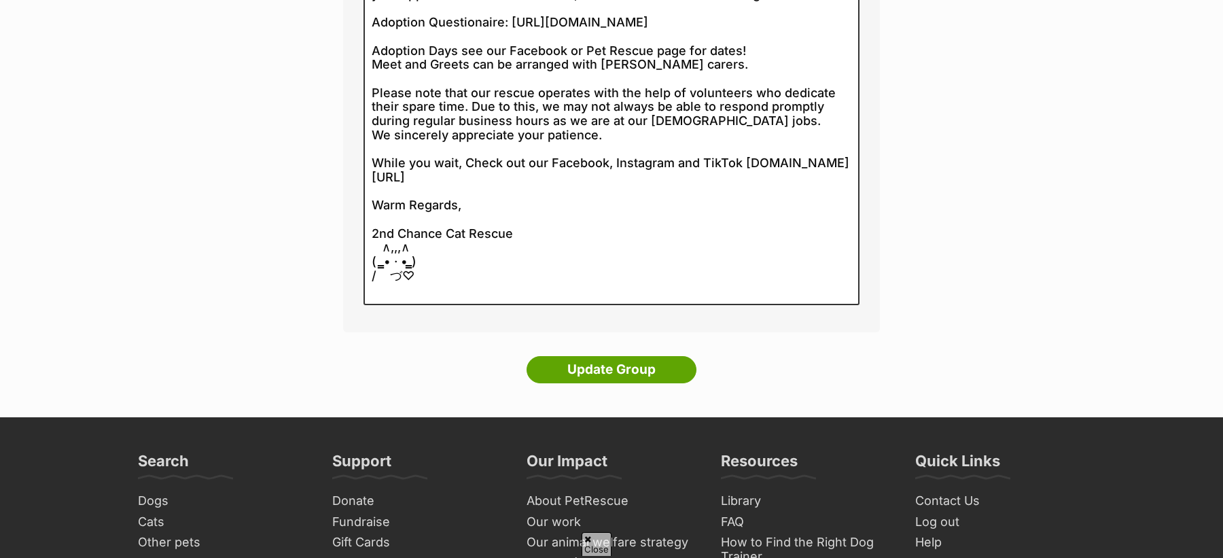
scroll to position [0, 0]
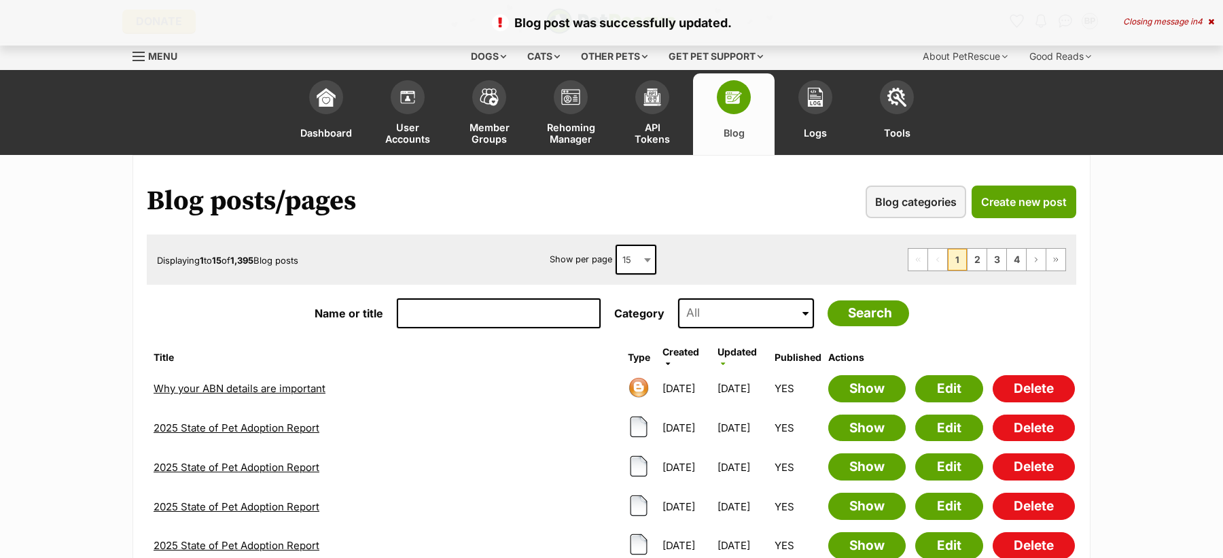
click at [256, 387] on link "Why your ABN details are important" at bounding box center [240, 388] width 172 height 13
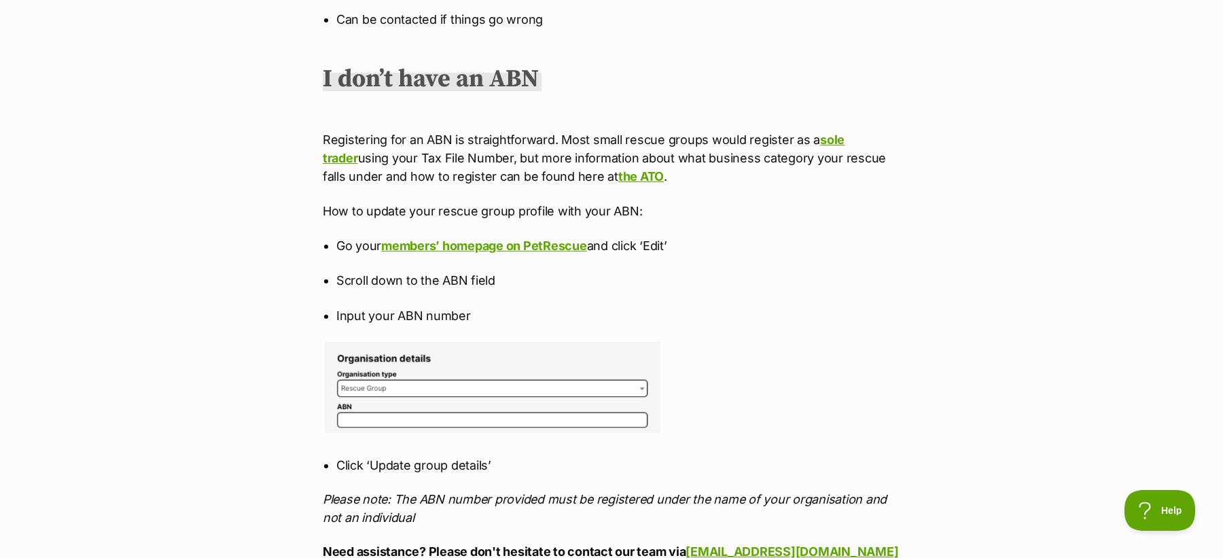
scroll to position [1262, 0]
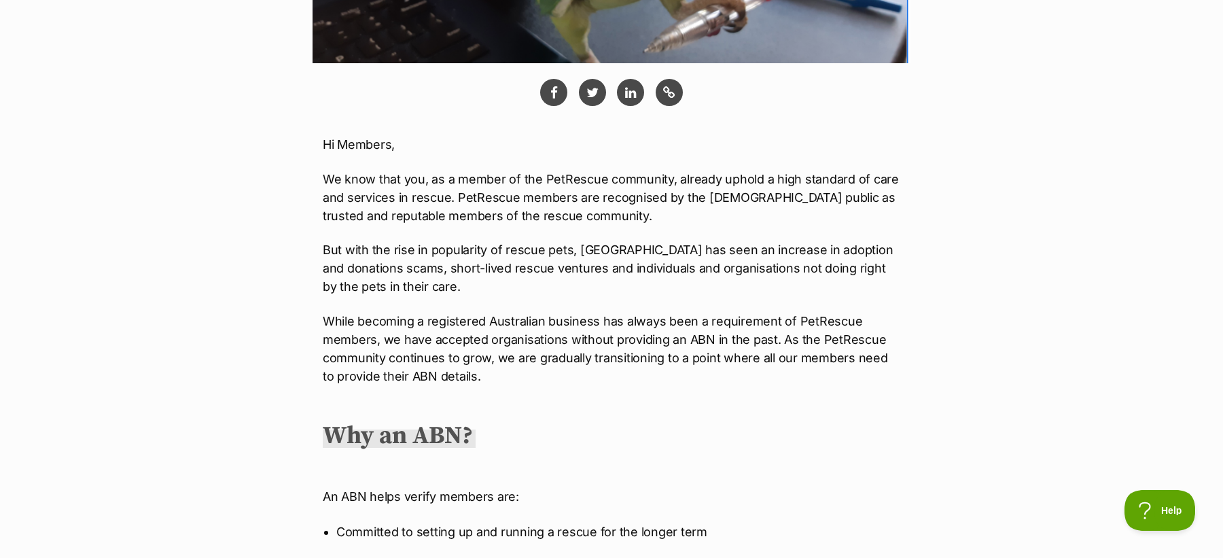
scroll to position [627, 0]
click at [368, 198] on p "We know that you, as a member of the PetRescue community, already uphold a high…" at bounding box center [611, 196] width 577 height 55
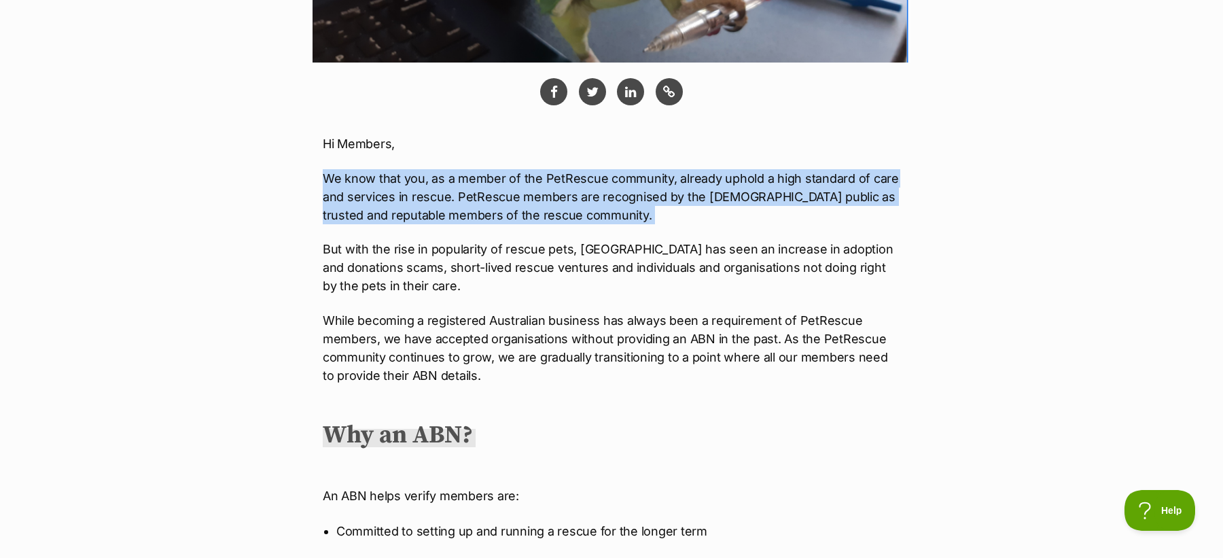
click at [368, 198] on p "We know that you, as a member of the PetRescue community, already uphold a high…" at bounding box center [611, 196] width 577 height 55
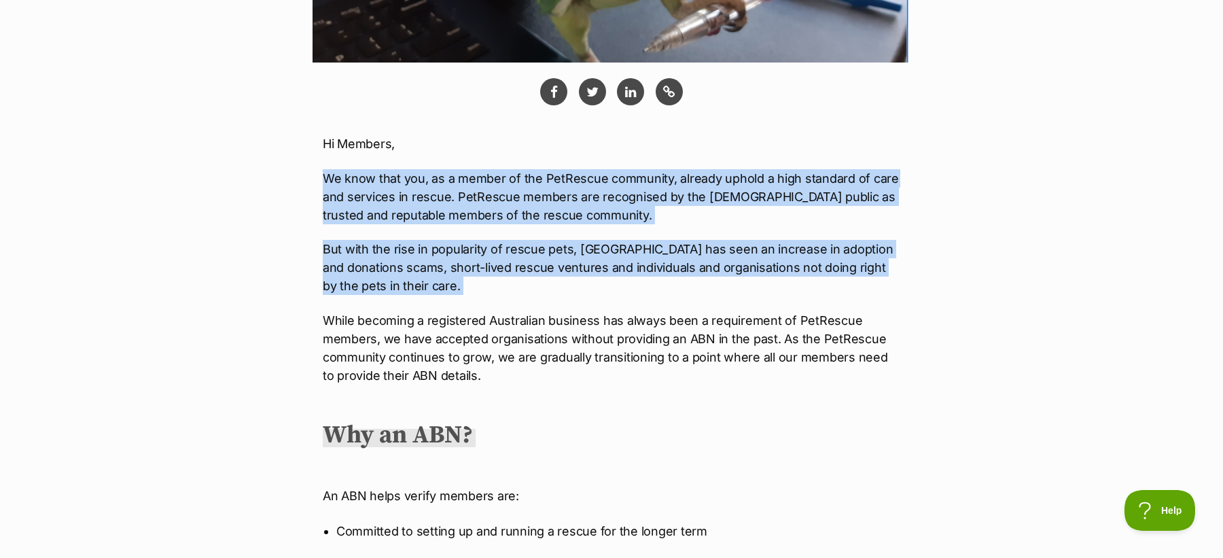
click at [378, 274] on p "But with the rise in popularity of rescue pets, [GEOGRAPHIC_DATA] has seen an i…" at bounding box center [611, 267] width 577 height 55
copy div "We know that you, as a member of the PetRescue community, already uphold a high…"
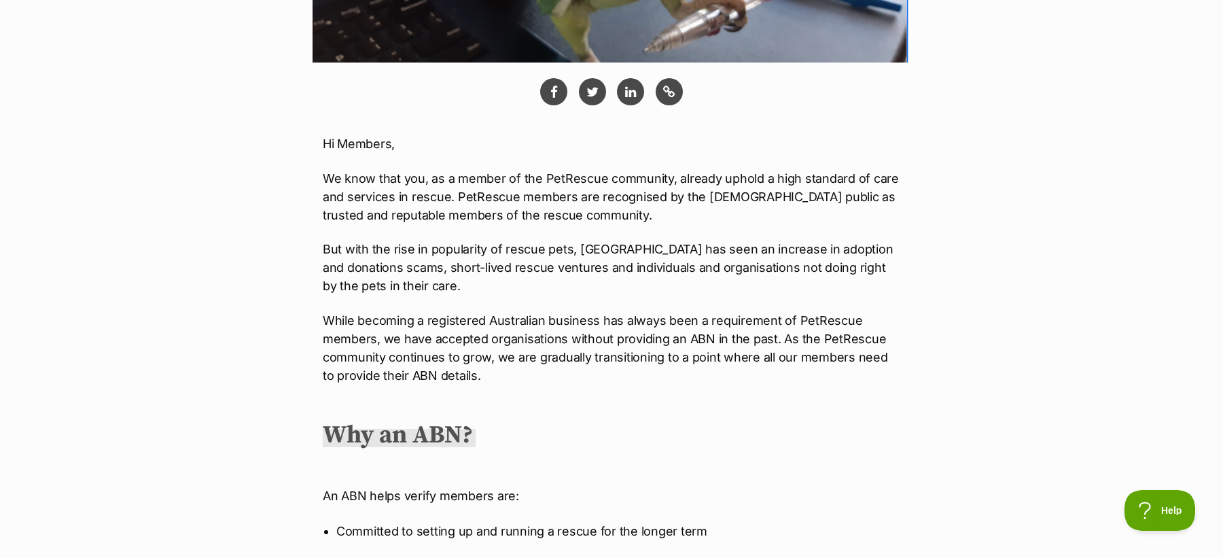
click at [607, 259] on p "But with the rise in popularity of rescue pets, [GEOGRAPHIC_DATA] has seen an i…" at bounding box center [611, 267] width 577 height 55
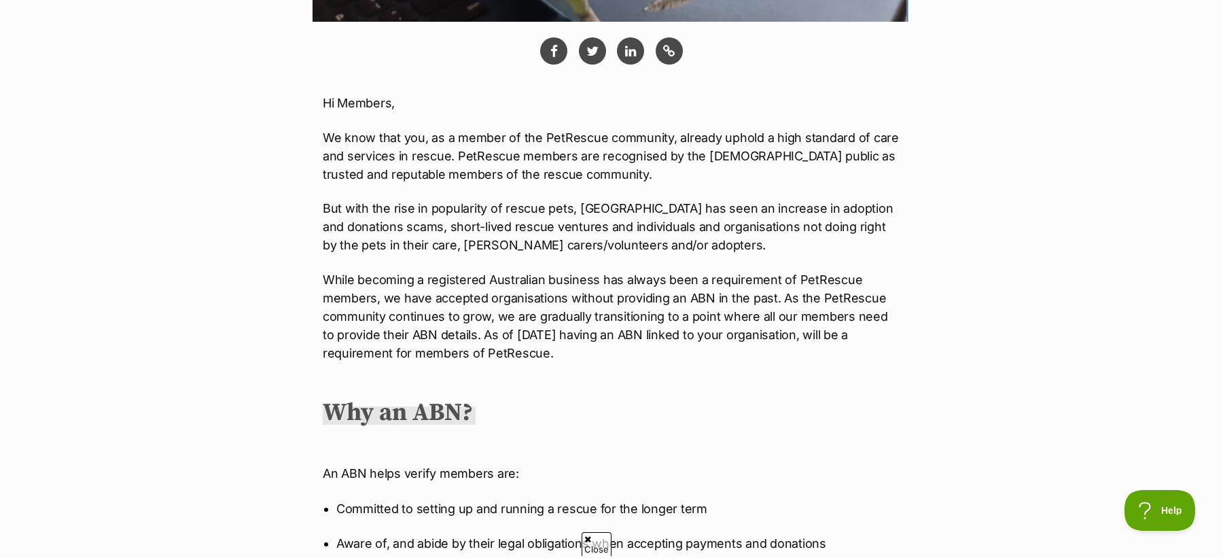
click at [785, 228] on p "But with the rise in popularity of rescue pets, [GEOGRAPHIC_DATA] has seen an i…" at bounding box center [611, 226] width 577 height 55
click at [601, 235] on p "But with the rise in popularity of rescue pets, [GEOGRAPHIC_DATA] has seen an i…" at bounding box center [611, 226] width 577 height 55
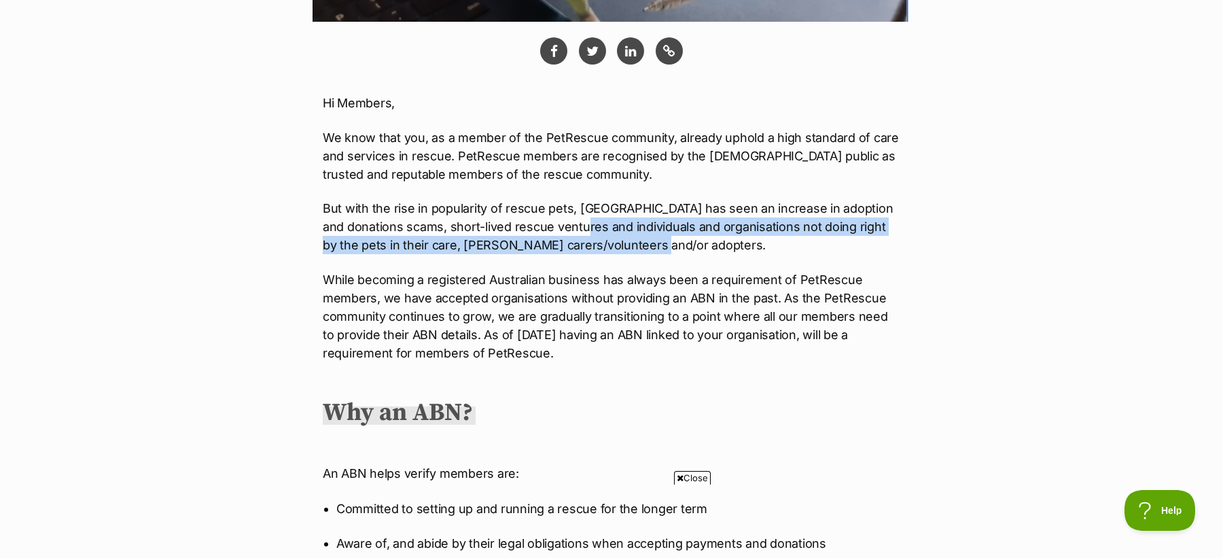
click at [601, 245] on p "But with the rise in popularity of rescue pets, [GEOGRAPHIC_DATA] has seen an i…" at bounding box center [611, 226] width 577 height 55
copy p "individuals and organisations not doing right by the pets in their care, [PERSO…"
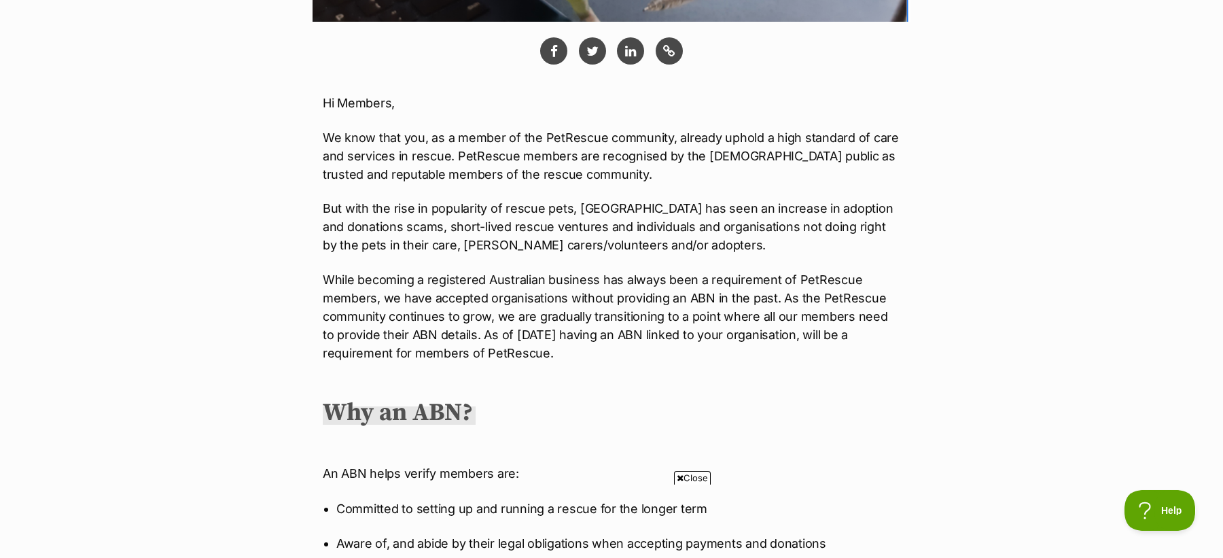
click at [391, 320] on p "While becoming a registered Australian business has always been a requirement o…" at bounding box center [611, 316] width 577 height 92
click at [391, 319] on p "While becoming a registered Australian business has always been a requirement o…" at bounding box center [611, 316] width 577 height 92
click at [391, 318] on p "While becoming a registered Australian business has always been a requirement o…" at bounding box center [611, 316] width 577 height 92
click at [417, 312] on p "While becoming a registered Australian business has always been a requirement o…" at bounding box center [611, 316] width 577 height 92
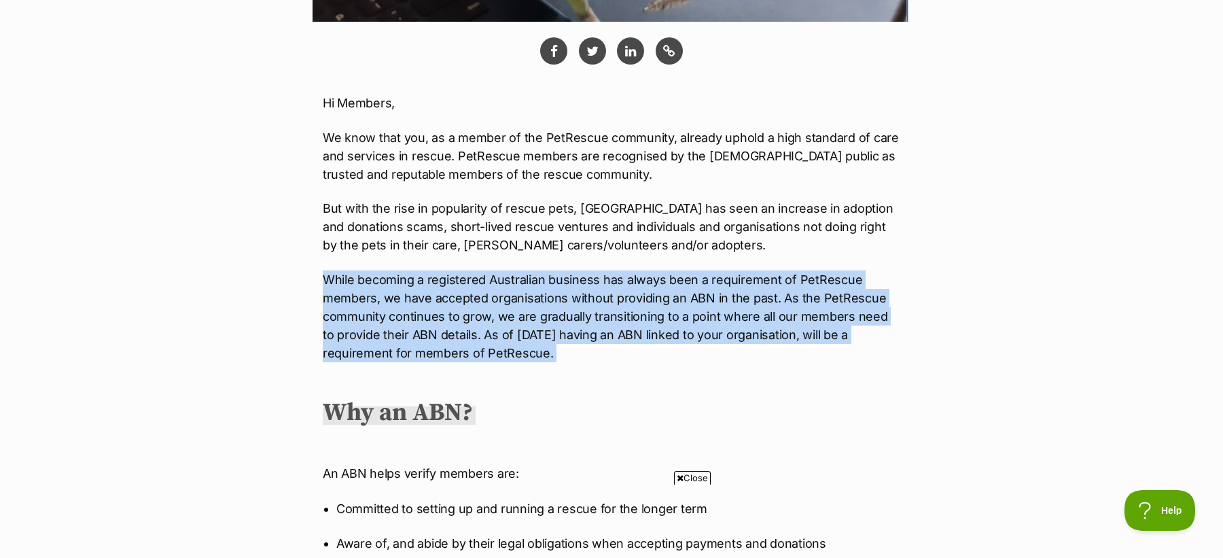
click at [417, 312] on p "While becoming a registered Australian business has always been a requirement o…" at bounding box center [611, 316] width 577 height 92
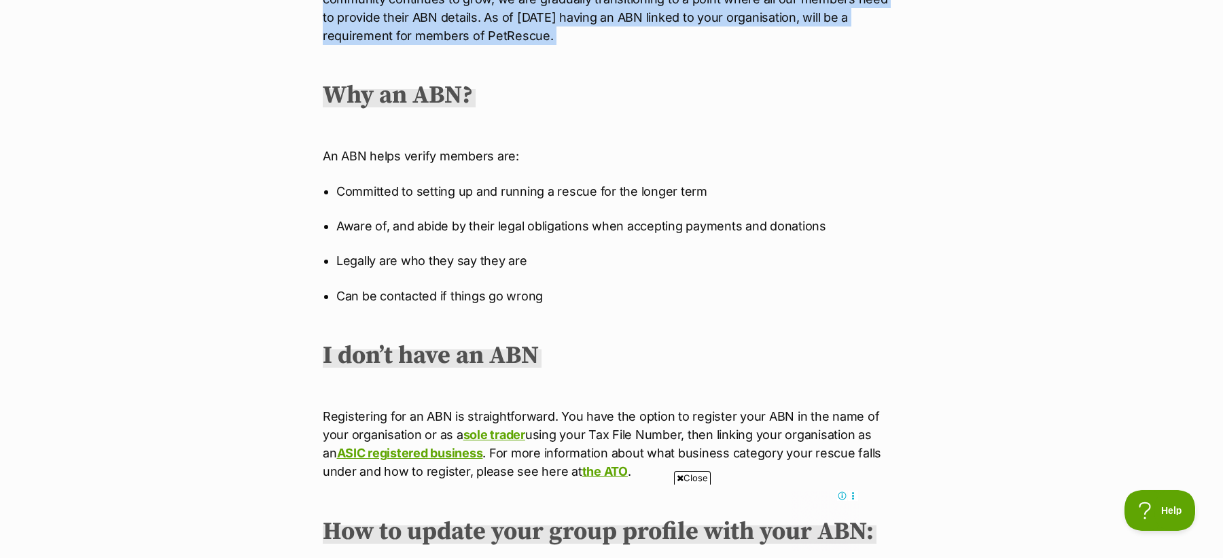
scroll to position [989, 0]
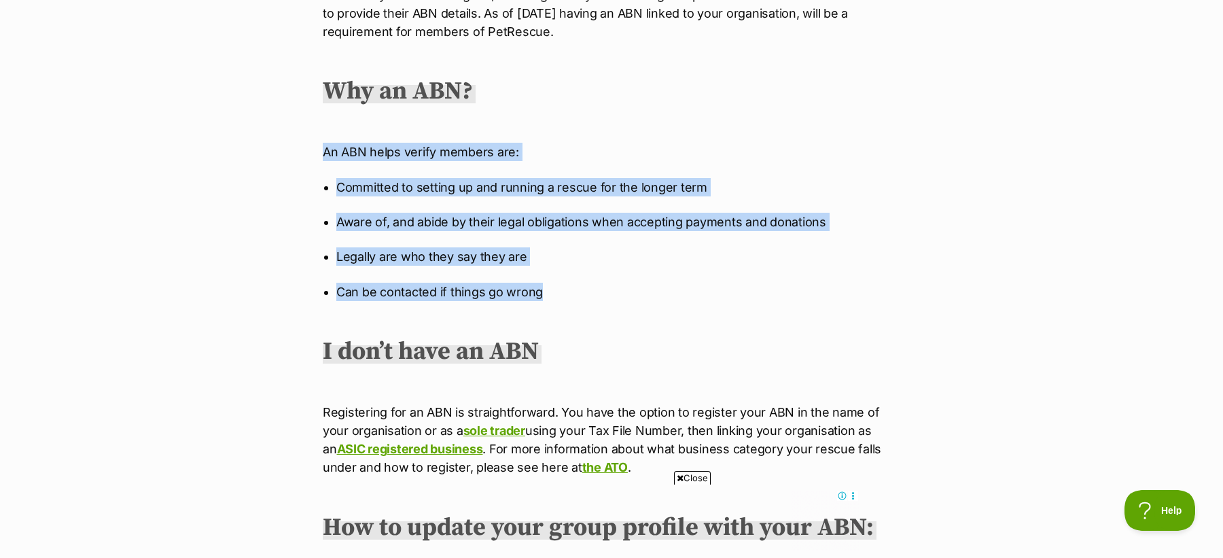
drag, startPoint x: 557, startPoint y: 287, endPoint x: 310, endPoint y: 152, distance: 281.5
click at [310, 152] on div "What's happening at PetRescue Last updated: 20 Aug, 2025 Published on: 26 Nov, …" at bounding box center [611, 232] width 639 height 2079
copy div "An ABN helps verify members are: Committed to setting up and running a rescue f…"
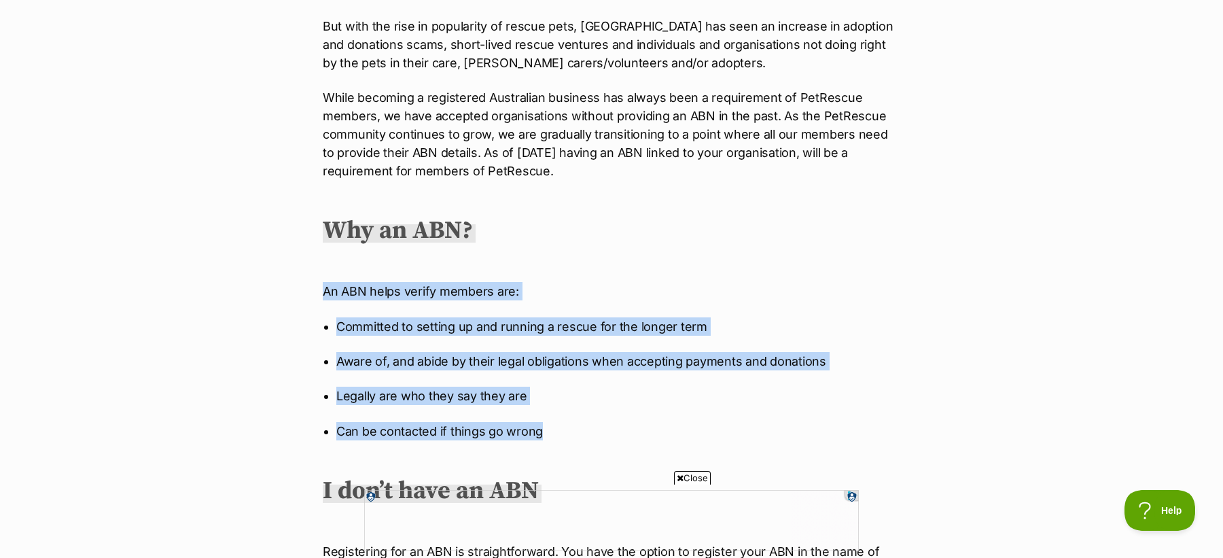
scroll to position [836, 0]
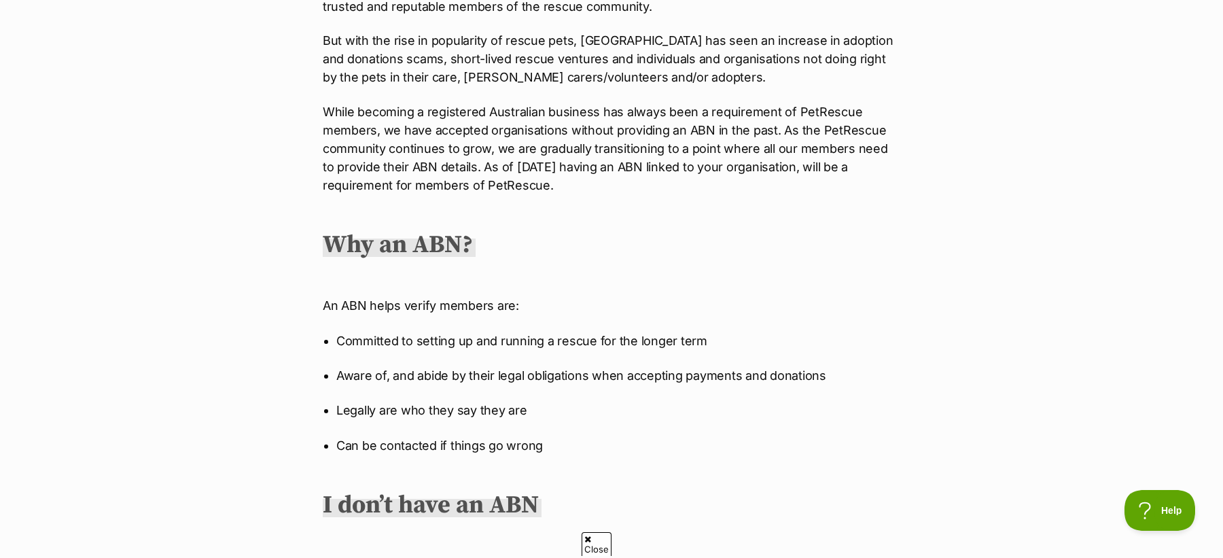
click at [368, 166] on p "While becoming a registered Australian business has always been a requirement o…" at bounding box center [611, 149] width 577 height 92
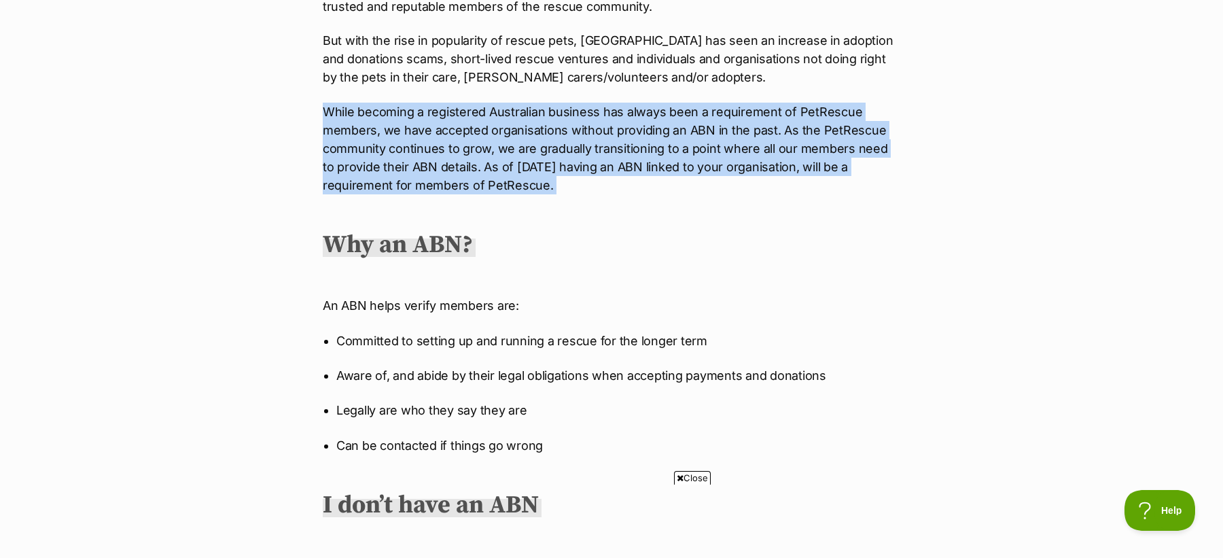
click at [368, 166] on p "While becoming a registered Australian business has always been a requirement o…" at bounding box center [611, 149] width 577 height 92
copy div "While becoming a registered Australian business has always been a requirement o…"
